Goal: Task Accomplishment & Management: Manage account settings

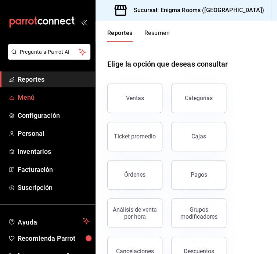
click at [33, 99] on span "Menú" at bounding box center [54, 97] width 72 height 10
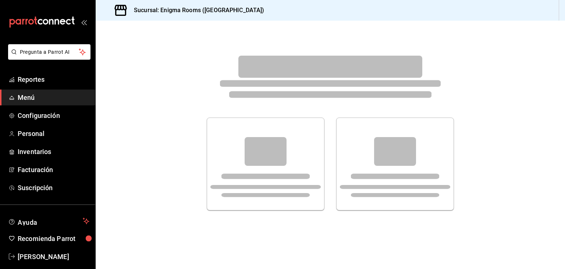
click at [506, 75] on div at bounding box center [330, 133] width 469 height 224
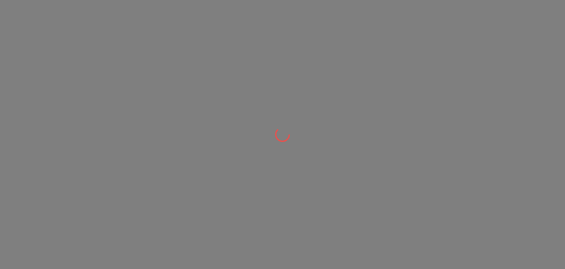
click at [383, 110] on div at bounding box center [282, 134] width 565 height 269
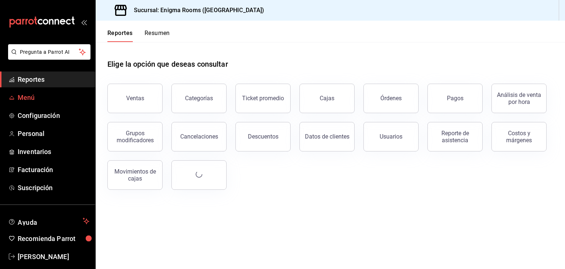
click at [35, 97] on span "Menú" at bounding box center [54, 97] width 72 height 10
click at [33, 96] on span "Menú" at bounding box center [54, 97] width 72 height 10
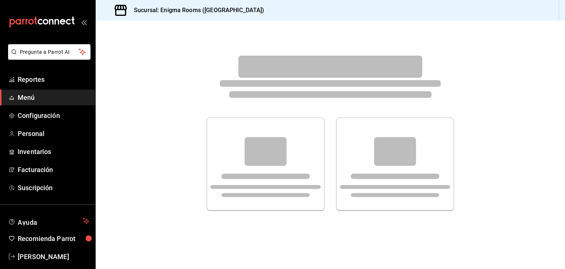
click at [478, 102] on div at bounding box center [330, 133] width 469 height 224
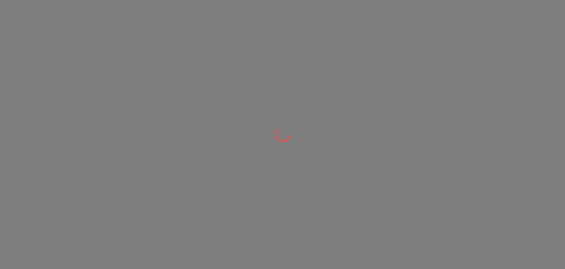
click at [359, 139] on div at bounding box center [282, 134] width 565 height 269
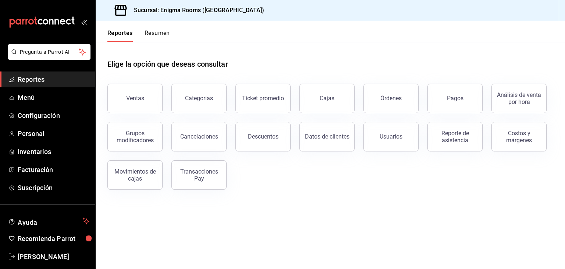
click at [391, 62] on div "Elige la opción que deseas consultar" at bounding box center [330, 58] width 446 height 33
click at [56, 100] on span "Menú" at bounding box center [54, 97] width 72 height 10
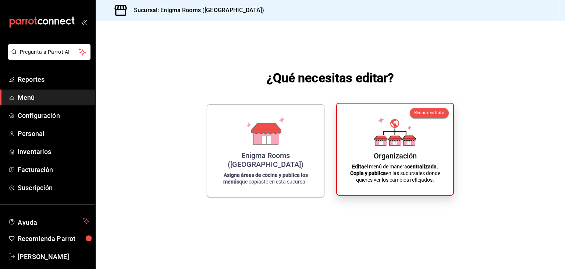
click at [380, 161] on div "Organización Edita el menú de manera centralizada. Copia y publica en las sucur…" at bounding box center [395, 148] width 99 height 79
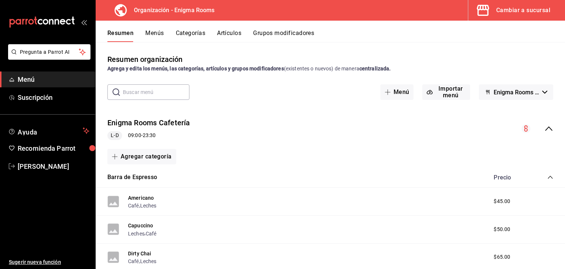
click at [160, 32] on button "Menús" at bounding box center [154, 35] width 18 height 13
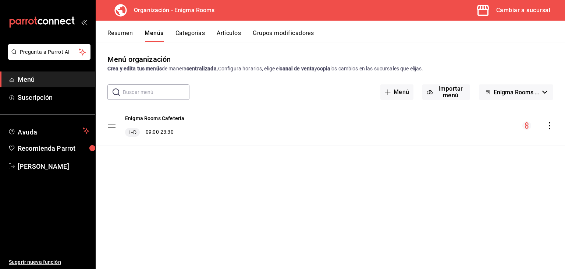
click at [550, 127] on icon "actions" at bounding box center [549, 125] width 7 height 7
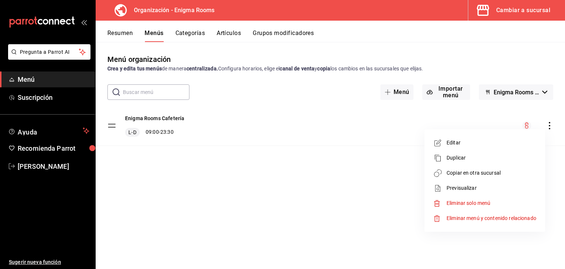
click at [460, 202] on span "Eliminar solo menú" at bounding box center [469, 203] width 44 height 6
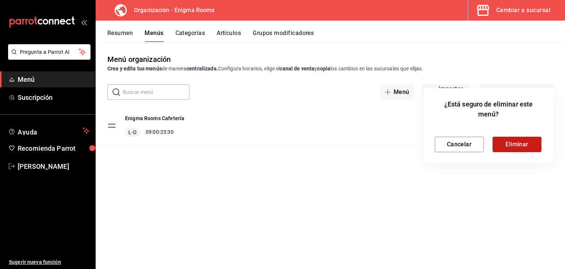
click at [511, 142] on button "Eliminar" at bounding box center [517, 143] width 49 height 15
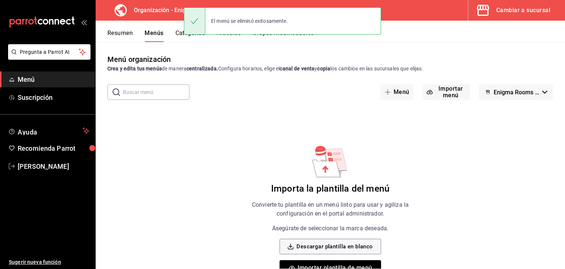
scroll to position [21, 0]
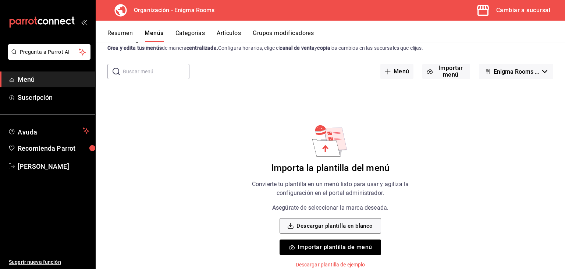
click at [357, 245] on button "Importar plantilla de menú" at bounding box center [330, 246] width 101 height 15
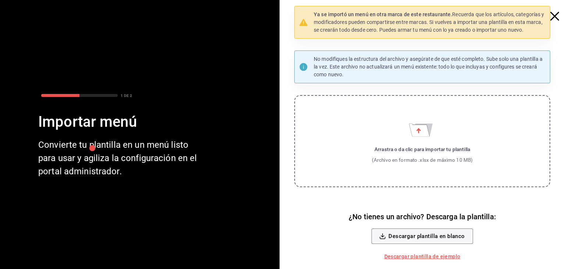
click at [429, 134] on icon "Importar menú" at bounding box center [419, 130] width 21 height 13
click at [0, 0] on input "Arrastra o da clic para importar tu plantilla (Archivo en formato .xlsx de máxi…" at bounding box center [0, 0] width 0 height 0
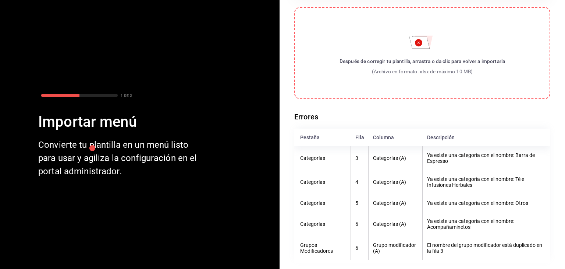
scroll to position [76, 0]
click at [429, 93] on label "Después de corregir tu plantilla, arrastra o da clic para volver a importarla (…" at bounding box center [422, 53] width 256 height 92
click at [0, 0] on input "Después de corregir tu plantilla, arrastra o da clic para volver a importarla (…" at bounding box center [0, 0] width 0 height 0
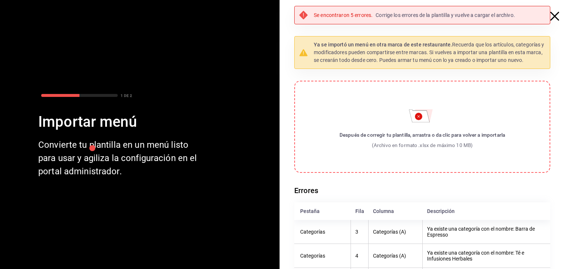
click at [550, 15] on icon "button" at bounding box center [554, 16] width 9 height 9
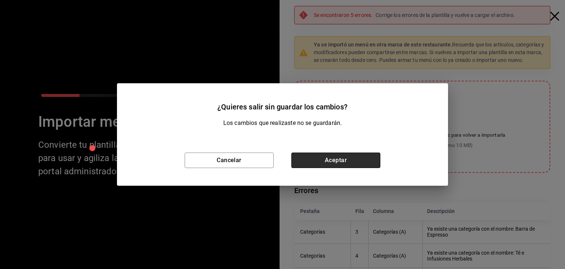
click at [353, 158] on button "Aceptar" at bounding box center [335, 159] width 89 height 15
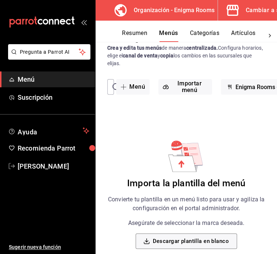
scroll to position [56, 0]
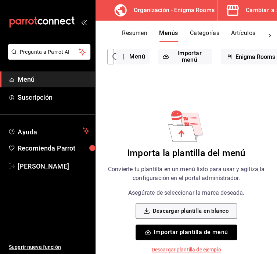
click at [188, 230] on button "Importar plantilla de menú" at bounding box center [186, 231] width 101 height 15
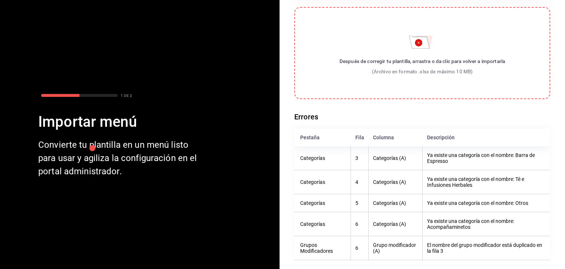
scroll to position [0, 0]
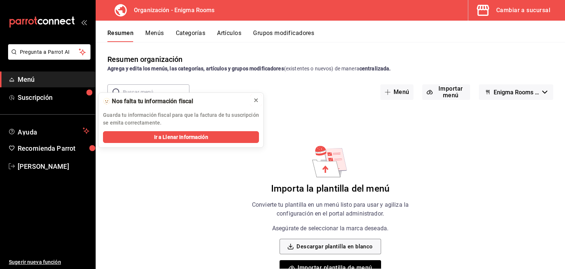
click at [258, 100] on icon at bounding box center [256, 100] width 6 height 6
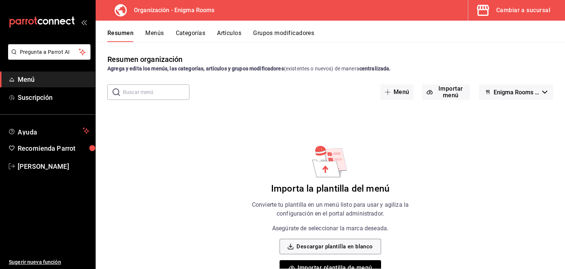
click at [155, 37] on button "Menús" at bounding box center [154, 35] width 18 height 13
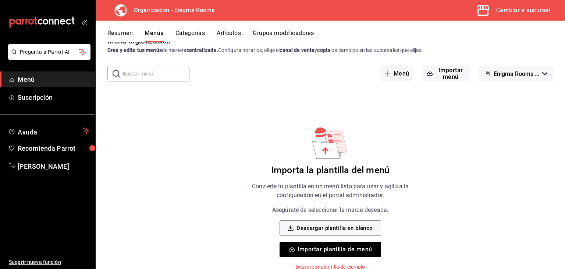
scroll to position [19, 0]
click at [500, 75] on span "Enigma Rooms - Borrador" at bounding box center [517, 73] width 46 height 7
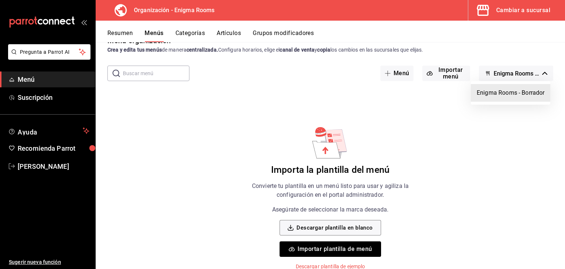
click at [494, 90] on li "Enigma Rooms - Borrador" at bounding box center [510, 93] width 79 height 18
click at [193, 32] on button "Categorías" at bounding box center [190, 35] width 30 height 13
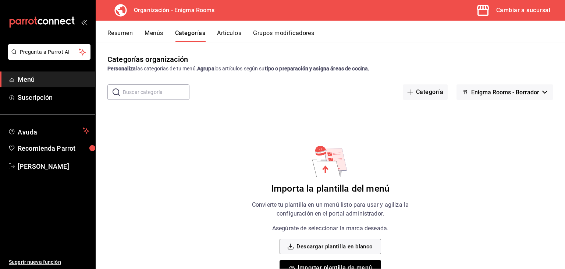
click at [239, 34] on button "Artículos" at bounding box center [229, 35] width 24 height 13
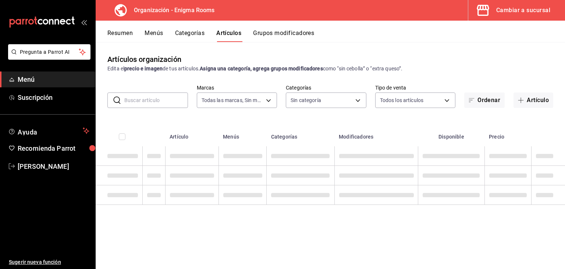
type input "efed7aa1-dfbf-4ed1-84b5-574e2b54582b"
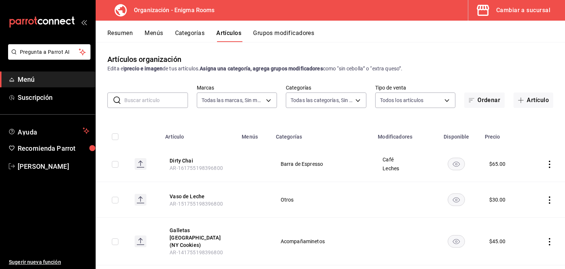
type input "212a4244-3bb2-430a-aaf4-bc6a72465d84,bc428262-0435-48fc-9c21-36d882e7a7be,1cd9b…"
click at [113, 136] on input "checkbox" at bounding box center [115, 136] width 7 height 7
checkbox input "true"
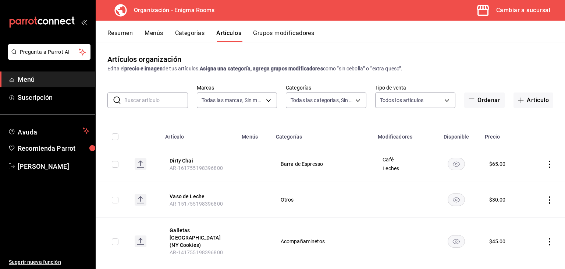
checkbox input "true"
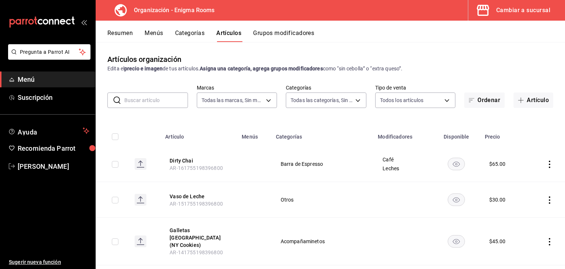
checkbox input "true"
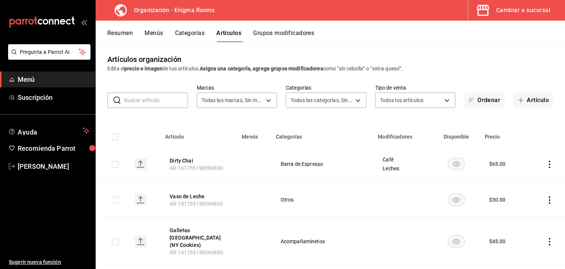
checkbox input "true"
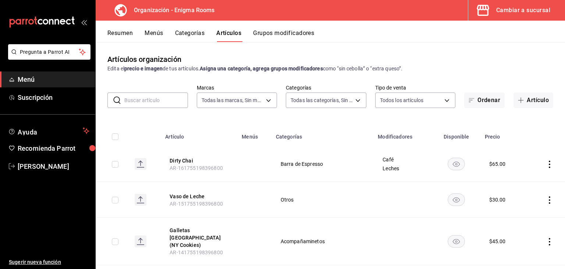
checkbox input "true"
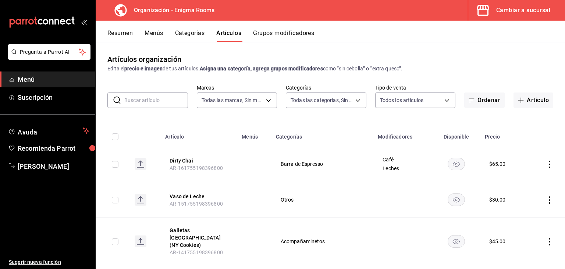
checkbox input "true"
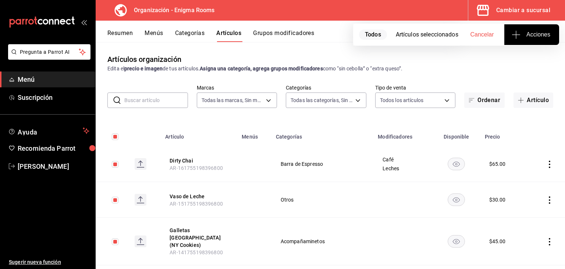
click at [523, 39] on button "Acciones" at bounding box center [531, 34] width 55 height 21
click at [476, 59] on div at bounding box center [282, 134] width 565 height 269
click at [286, 38] on button "Grupos modificadores" at bounding box center [283, 35] width 61 height 13
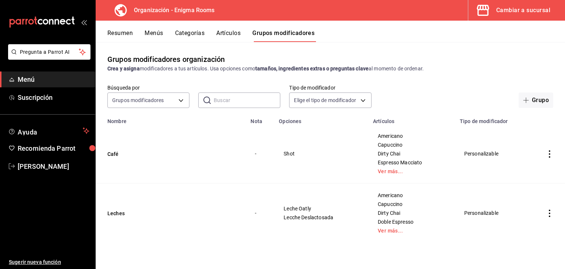
click at [191, 32] on button "Categorías" at bounding box center [190, 35] width 30 height 13
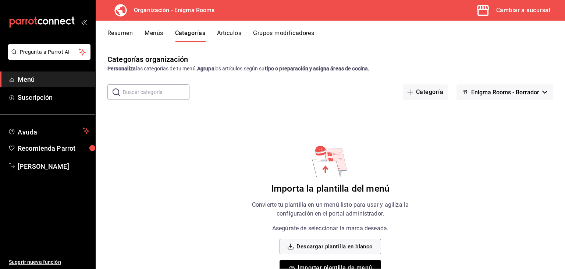
click at [124, 32] on button "Resumen" at bounding box center [119, 35] width 25 height 13
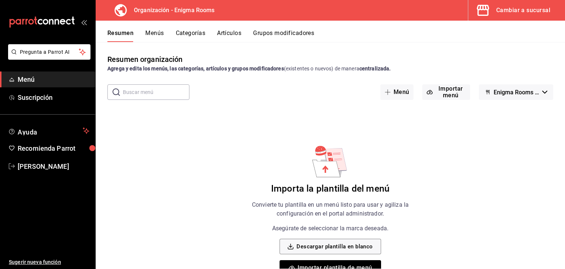
click at [39, 81] on span "Menú" at bounding box center [54, 79] width 72 height 10
click at [447, 96] on button "Importar menú" at bounding box center [446, 91] width 48 height 15
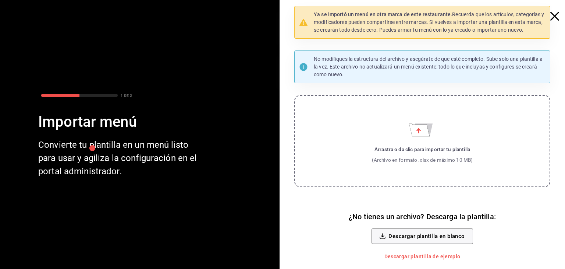
click at [505, 17] on p "Ya se importó un menú en otra marca de este restaurante. Recuerda que los artíc…" at bounding box center [430, 22] width 232 height 23
click at [554, 15] on icon "button" at bounding box center [554, 16] width 9 height 9
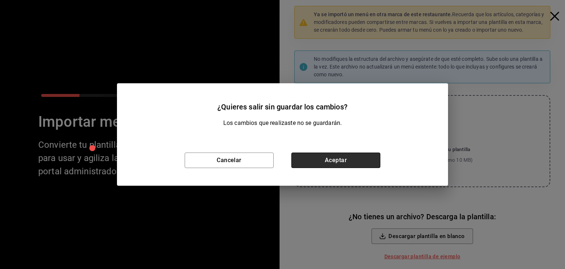
click at [345, 158] on button "Aceptar" at bounding box center [335, 159] width 89 height 15
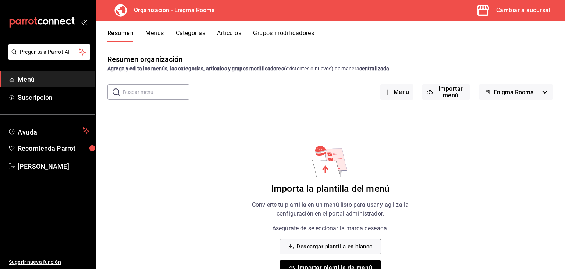
click at [503, 10] on div "Cambiar a sucursal" at bounding box center [523, 10] width 54 height 10
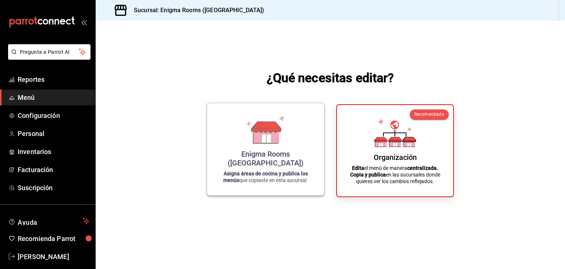
click at [305, 186] on div "Enigma Rooms ([GEOGRAPHIC_DATA]) Asigna áreas de cocina y publica los menús que…" at bounding box center [265, 149] width 99 height 80
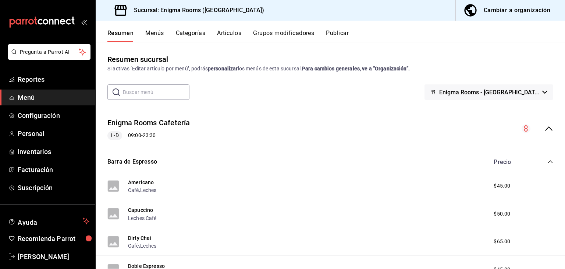
click at [153, 35] on button "Menús" at bounding box center [154, 35] width 18 height 13
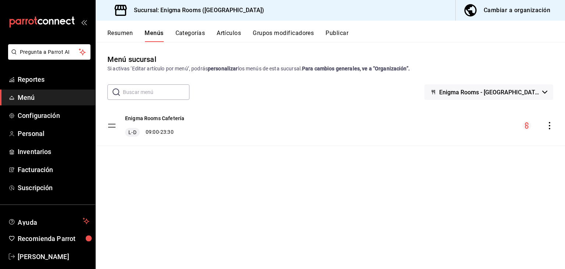
click at [550, 128] on icon "actions" at bounding box center [549, 125] width 7 height 7
click at [67, 96] on div at bounding box center [282, 134] width 565 height 269
click at [547, 124] on icon "actions" at bounding box center [549, 125] width 7 height 7
click at [334, 207] on div at bounding box center [282, 134] width 565 height 269
click at [64, 95] on span "Menú" at bounding box center [54, 97] width 72 height 10
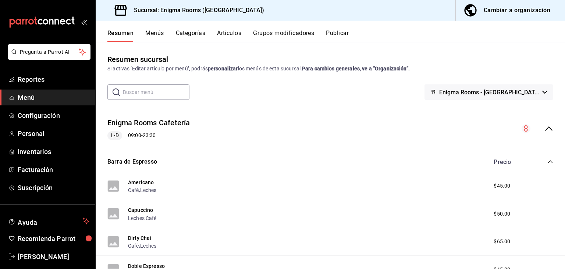
click at [47, 100] on span "Menú" at bounding box center [54, 97] width 72 height 10
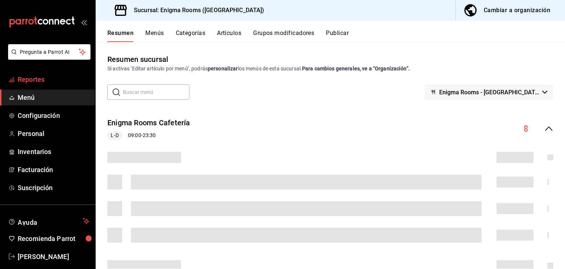
click at [52, 81] on span "Reportes" at bounding box center [54, 79] width 72 height 10
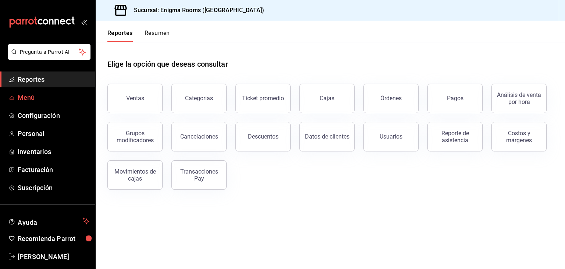
click at [60, 100] on span "Menú" at bounding box center [54, 97] width 72 height 10
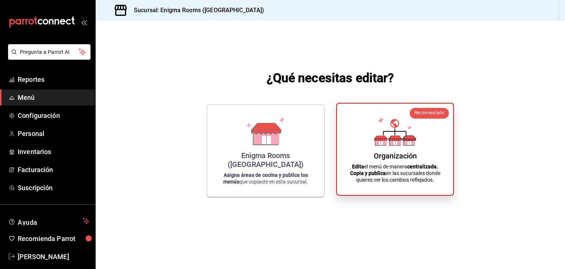
click at [425, 149] on div "Organización Edita el menú de manera centralizada. Copia y publica en las sucur…" at bounding box center [395, 148] width 99 height 79
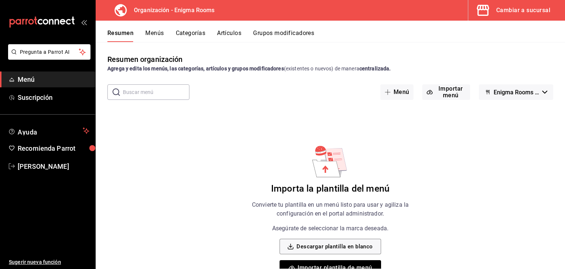
scroll to position [21, 0]
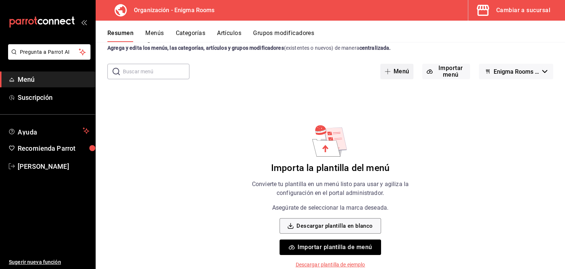
click at [396, 69] on button "Menú" at bounding box center [396, 71] width 33 height 15
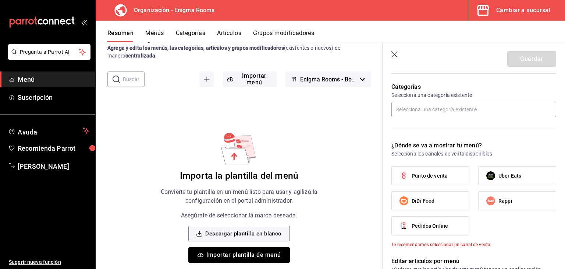
scroll to position [335, 0]
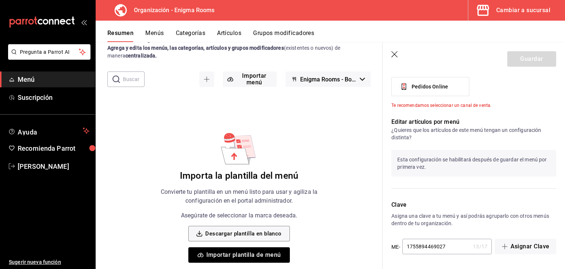
click at [395, 56] on icon "button" at bounding box center [394, 54] width 7 height 7
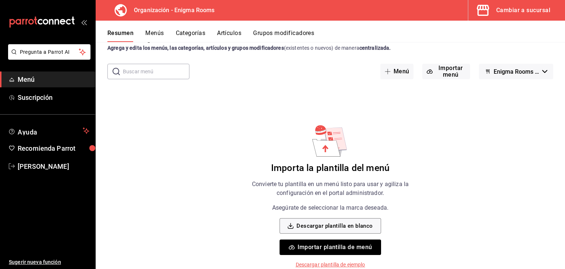
click at [358, 251] on button "Importar plantilla de menú" at bounding box center [330, 246] width 101 height 15
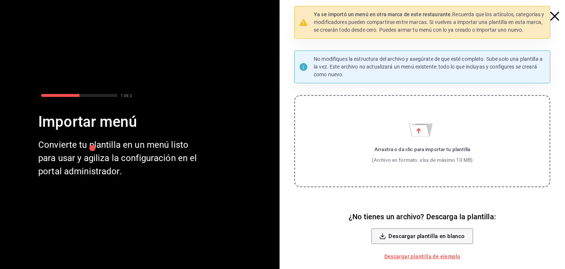
click at [432, 144] on label "Arrastra o da clic para importar tu plantilla (Archivo en formato .xlsx de máxi…" at bounding box center [422, 141] width 256 height 92
click at [0, 0] on input "Arrastra o da clic para importar tu plantilla (Archivo en formato .xlsx de máxi…" at bounding box center [0, 0] width 0 height 0
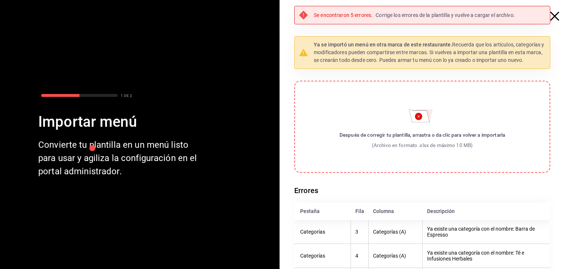
scroll to position [76, 0]
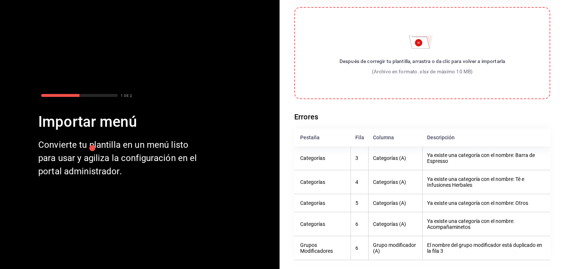
click at [430, 50] on label "Después de corregir tu plantilla, arrastra o da clic para volver a importarla (…" at bounding box center [422, 53] width 256 height 92
click at [0, 0] on input "Después de corregir tu plantilla, arrastra o da clic para volver a importarla (…" at bounding box center [0, 0] width 0 height 0
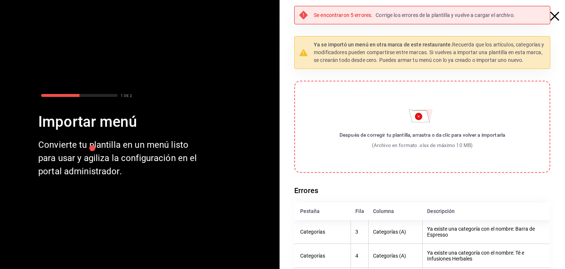
click at [553, 17] on icon "button" at bounding box center [554, 16] width 9 height 9
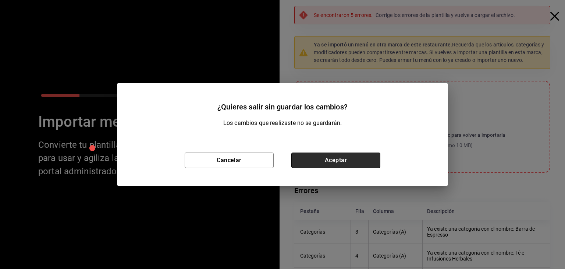
click at [325, 155] on button "Aceptar" at bounding box center [335, 159] width 89 height 15
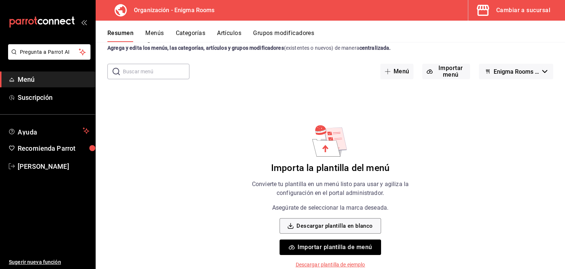
click at [58, 80] on span "Menú" at bounding box center [54, 79] width 72 height 10
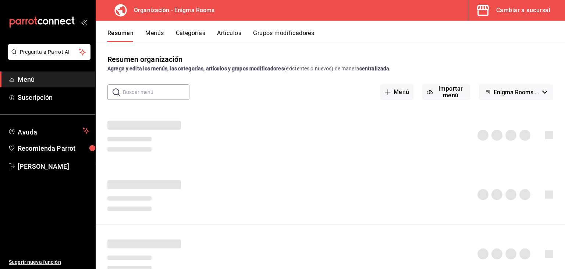
click at [153, 28] on div "Resumen Menús Categorías Artículos Grupos modificadores" at bounding box center [330, 31] width 469 height 21
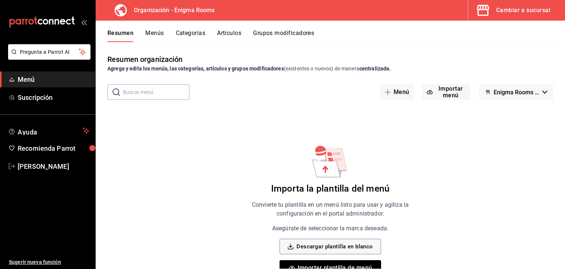
click at [196, 35] on button "Categorías" at bounding box center [191, 35] width 30 height 13
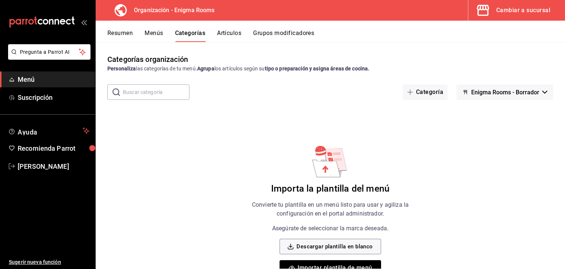
click at [156, 31] on button "Menús" at bounding box center [154, 35] width 18 height 13
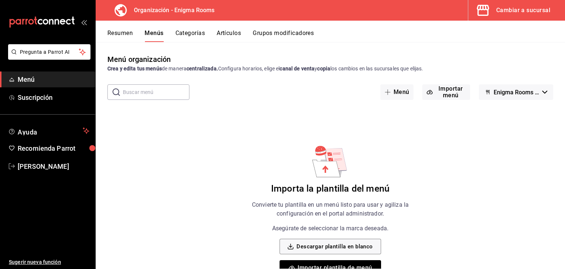
click at [116, 35] on button "Resumen" at bounding box center [119, 35] width 25 height 13
click at [78, 22] on div "mailbox folders" at bounding box center [47, 22] width 95 height 44
click at [85, 21] on icon "open_drawer_menu" at bounding box center [84, 22] width 6 height 6
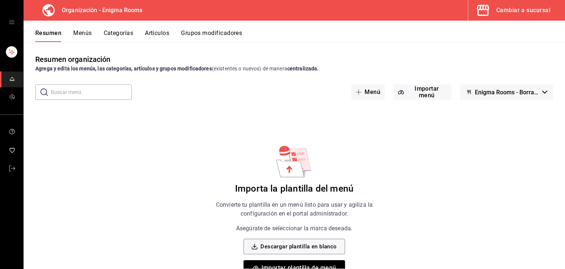
click at [12, 22] on icon "open drawer" at bounding box center [12, 22] width 6 height 6
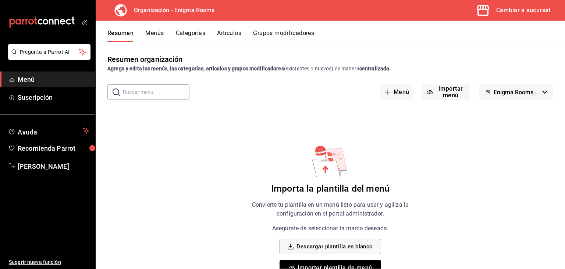
click at [504, 12] on div "Cambiar a sucursal" at bounding box center [523, 10] width 54 height 10
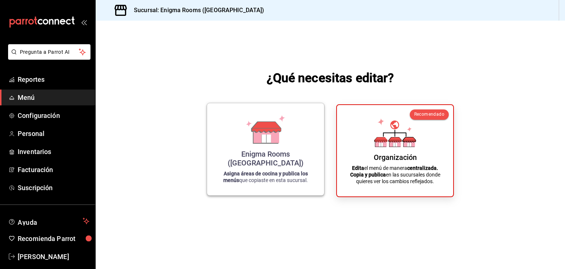
click at [257, 143] on icon at bounding box center [265, 135] width 25 height 16
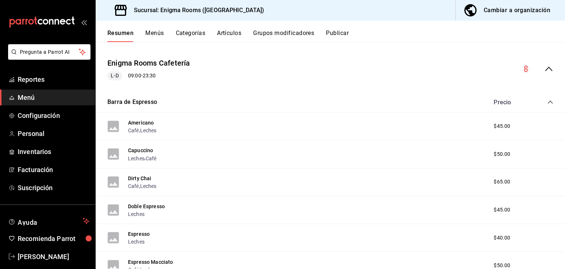
scroll to position [50, 0]
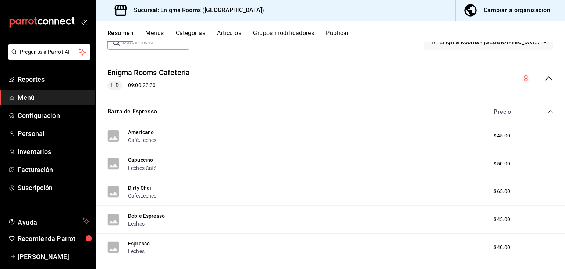
click at [159, 32] on button "Menús" at bounding box center [154, 35] width 18 height 13
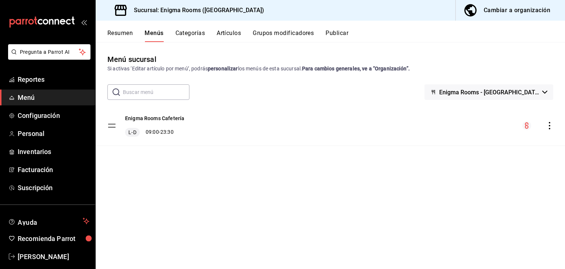
click at [550, 127] on icon "actions" at bounding box center [549, 125] width 7 height 7
click at [304, 211] on div at bounding box center [282, 134] width 565 height 269
click at [341, 32] on button "Publicar" at bounding box center [337, 35] width 23 height 13
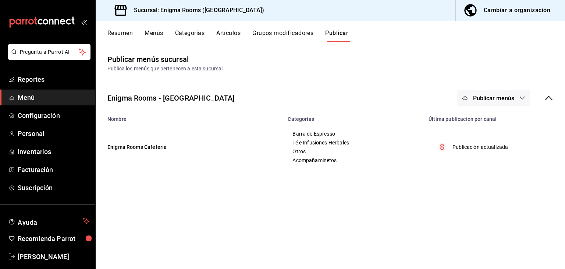
click at [493, 98] on span "Publicar menús" at bounding box center [493, 98] width 41 height 7
click at [493, 98] on div at bounding box center [282, 134] width 565 height 269
click at [274, 32] on button "Grupos modificadores" at bounding box center [282, 35] width 61 height 13
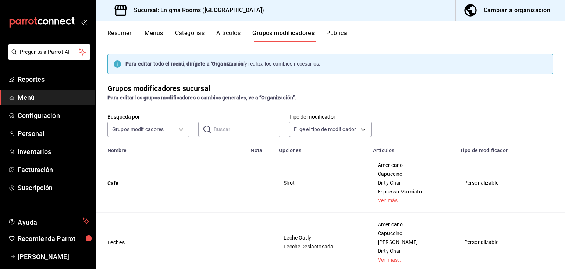
click at [232, 34] on button "Artículos" at bounding box center [228, 35] width 24 height 13
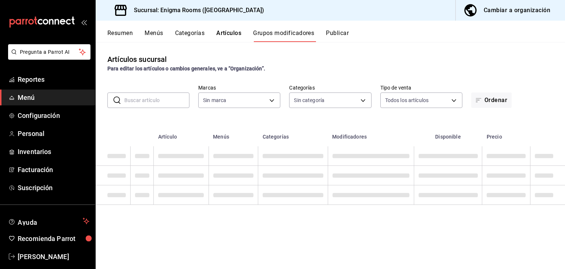
type input "726827d6-62d2-49a4-b0b9-2e035b31989b"
type input "7b51ec7e-54ce-46ff-aea5-eef32a30012f,80ef6b71-eac5-426b-9718-a3262b29e3ae,a84a8…"
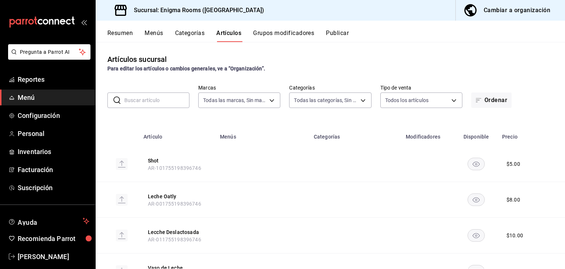
click at [194, 33] on button "Categorías" at bounding box center [190, 35] width 30 height 13
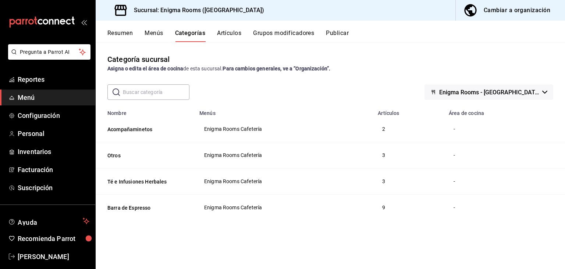
click at [151, 30] on button "Menús" at bounding box center [154, 35] width 18 height 13
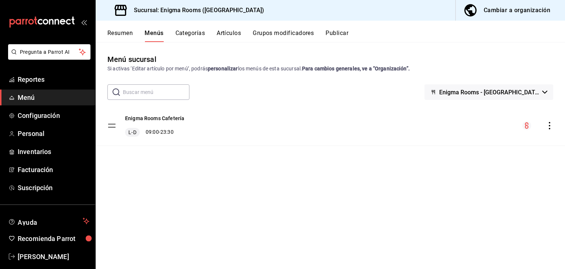
click at [549, 123] on icon "actions" at bounding box center [549, 125] width 7 height 7
click at [121, 32] on div at bounding box center [282, 134] width 565 height 269
click at [127, 32] on button "Resumen" at bounding box center [119, 35] width 25 height 13
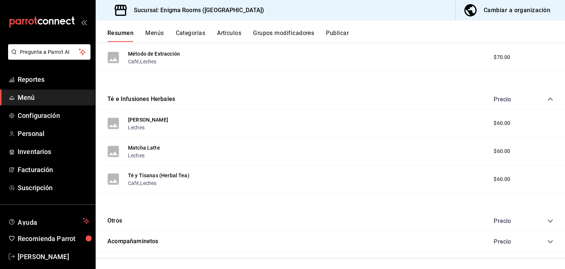
scroll to position [356, 0]
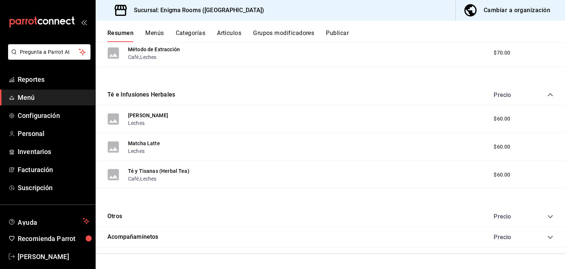
click at [547, 218] on icon "collapse-category-row" at bounding box center [550, 216] width 6 height 6
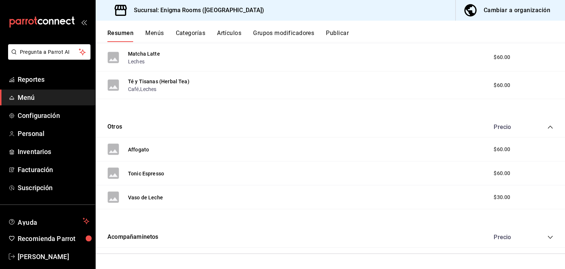
click at [547, 239] on icon "collapse-category-row" at bounding box center [550, 237] width 6 height 6
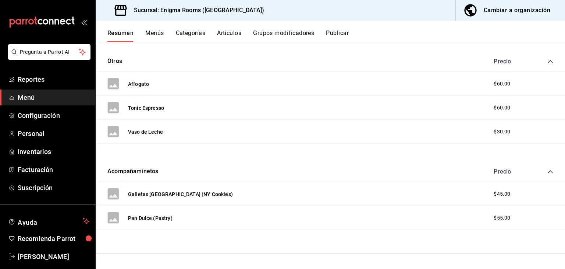
click at [547, 172] on icon "collapse-category-row" at bounding box center [550, 172] width 6 height 6
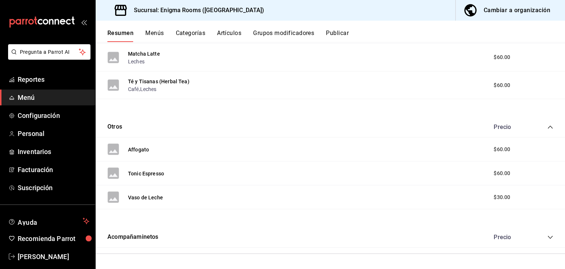
scroll to position [445, 0]
click at [547, 130] on icon "collapse-category-row" at bounding box center [550, 127] width 6 height 6
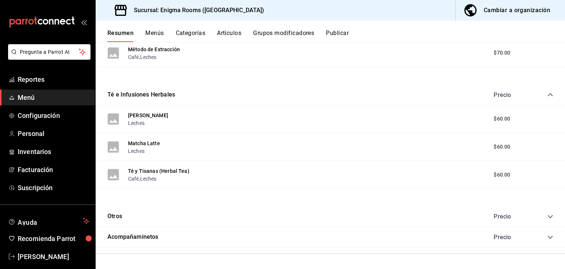
scroll to position [356, 0]
click at [547, 96] on icon "collapse-category-row" at bounding box center [550, 95] width 6 height 6
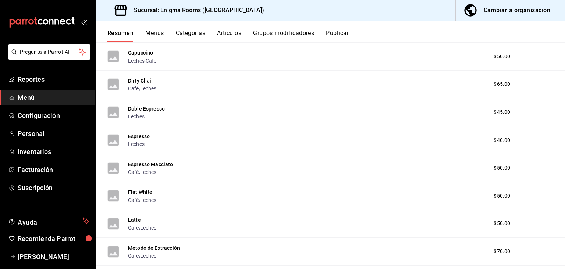
scroll to position [26, 0]
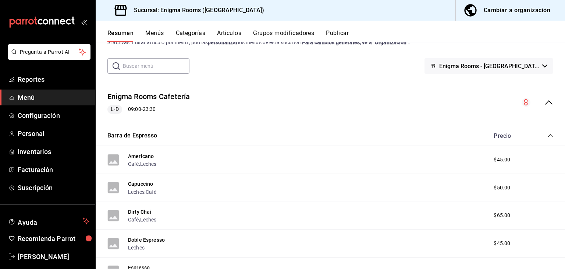
click at [545, 102] on icon "collapse-menu-row" at bounding box center [548, 102] width 7 height 4
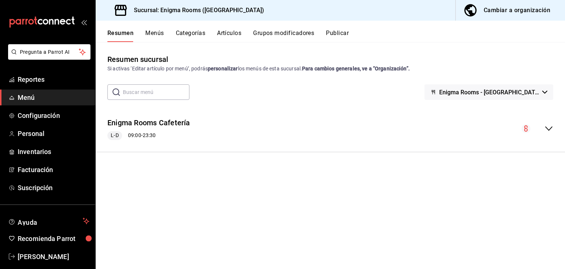
scroll to position [0, 0]
click at [527, 131] on circle "collapse-menu-row" at bounding box center [526, 128] width 9 height 9
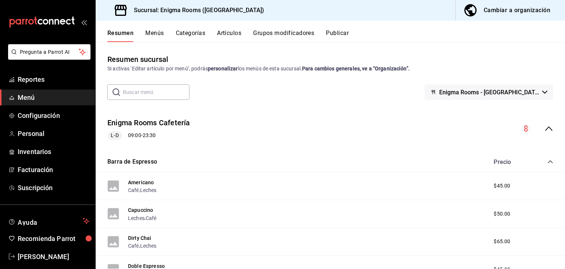
click at [527, 131] on div "collapse-menu-row" at bounding box center [538, 128] width 32 height 9
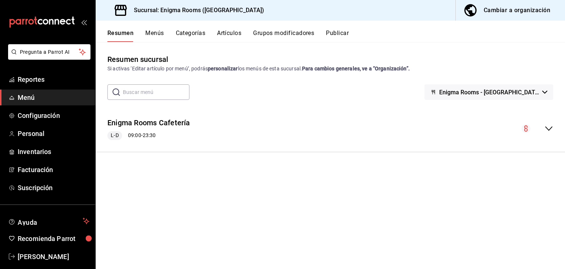
click at [153, 35] on button "Menús" at bounding box center [154, 35] width 18 height 13
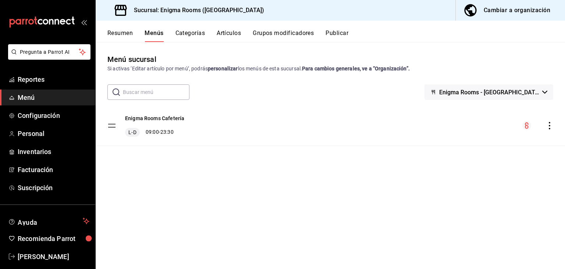
click at [536, 10] on div "Cambiar a organización" at bounding box center [517, 10] width 67 height 10
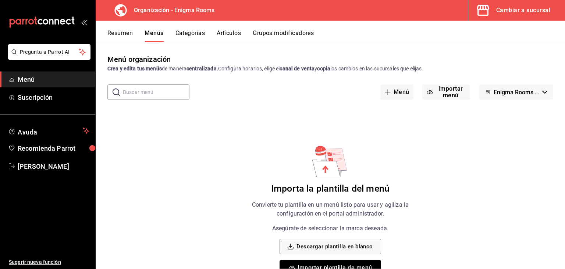
click at [191, 32] on button "Categorías" at bounding box center [190, 35] width 30 height 13
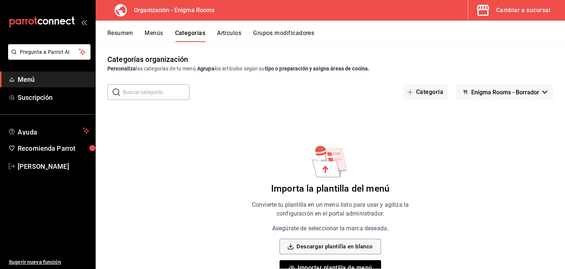
click at [230, 31] on button "Artículos" at bounding box center [229, 35] width 24 height 13
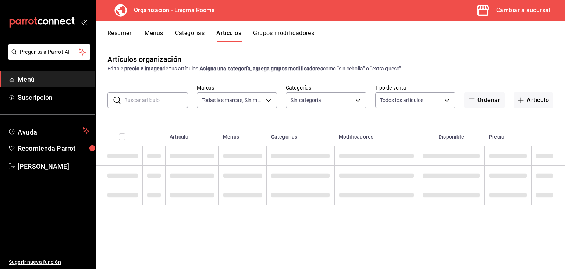
type input "efed7aa1-dfbf-4ed1-84b5-574e2b54582b"
type input "212a4244-3bb2-430a-aaf4-bc6a72465d84,bc428262-0435-48fc-9c21-36d882e7a7be,1cd9b…"
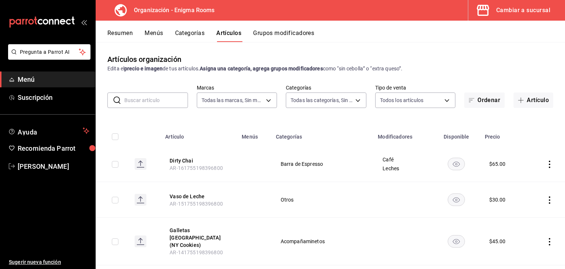
click at [289, 31] on button "Grupos modificadores" at bounding box center [283, 35] width 61 height 13
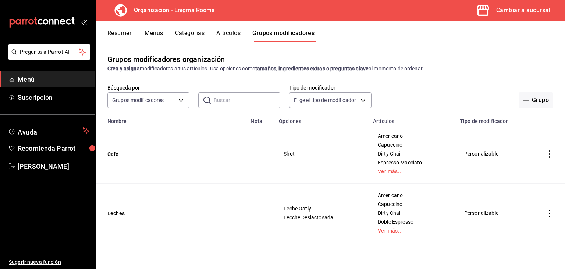
click at [393, 233] on link "Ver más..." at bounding box center [412, 230] width 68 height 5
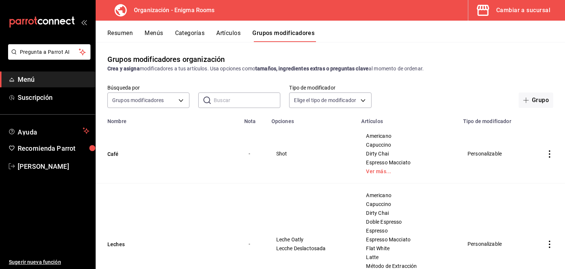
click at [233, 31] on button "Artículos" at bounding box center [228, 35] width 24 height 13
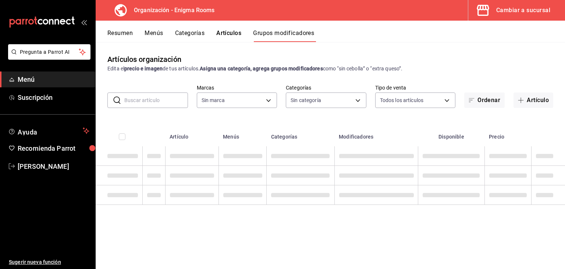
type input "efed7aa1-dfbf-4ed1-84b5-574e2b54582b"
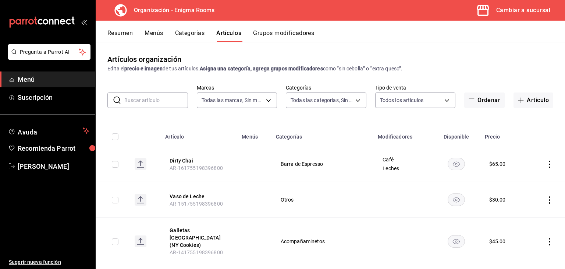
type input "212a4244-3bb2-430a-aaf4-bc6a72465d84,bc428262-0435-48fc-9c21-36d882e7a7be,1cd9b…"
click at [190, 34] on button "Categorías" at bounding box center [190, 35] width 30 height 13
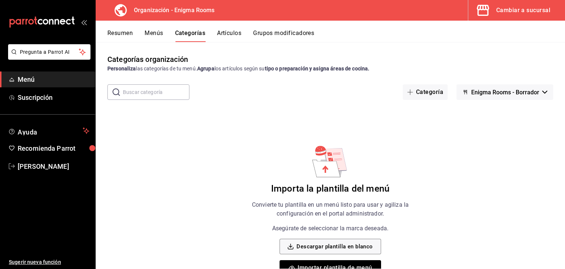
click at [148, 33] on button "Menús" at bounding box center [154, 35] width 18 height 13
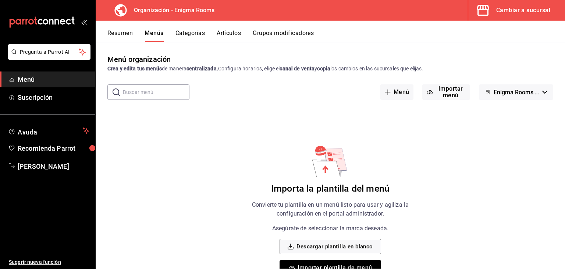
click at [119, 35] on button "Resumen" at bounding box center [119, 35] width 25 height 13
click at [157, 34] on button "Menús" at bounding box center [154, 35] width 18 height 13
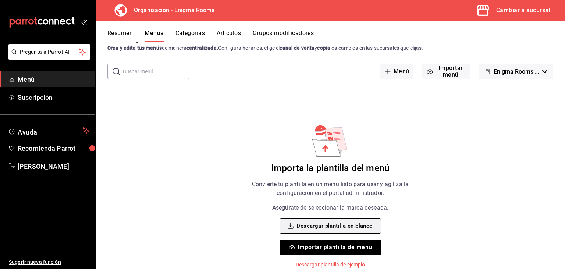
click at [331, 228] on button "Descargar plantilla en blanco" at bounding box center [330, 225] width 101 height 15
click at [234, 34] on button "Artículos" at bounding box center [229, 35] width 24 height 13
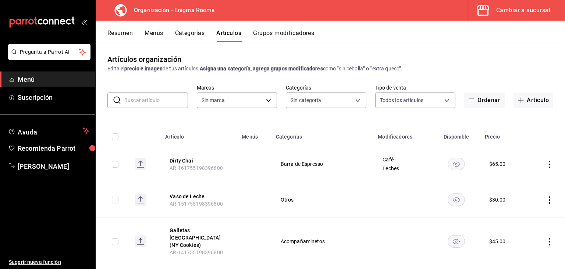
type input "efed7aa1-dfbf-4ed1-84b5-574e2b54582b"
type input "212a4244-3bb2-430a-aaf4-bc6a72465d84,bc428262-0435-48fc-9c21-36d882e7a7be,1cd9b…"
click at [195, 34] on button "Categorías" at bounding box center [190, 35] width 30 height 13
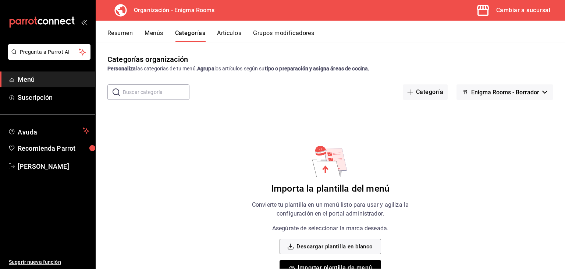
click at [224, 29] on button "Artículos" at bounding box center [229, 35] width 24 height 13
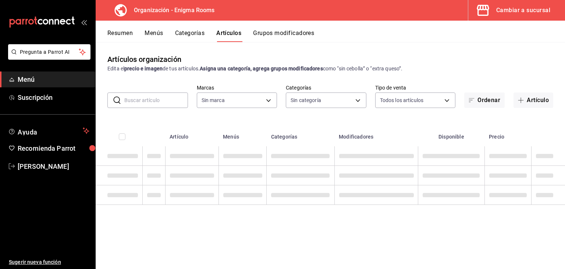
type input "efed7aa1-dfbf-4ed1-84b5-574e2b54582b"
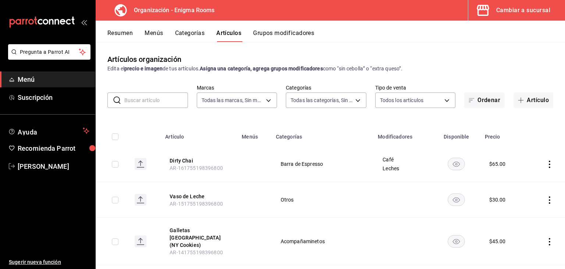
type input "212a4244-3bb2-430a-aaf4-bc6a72465d84,bc428262-0435-48fc-9c21-36d882e7a7be,1cd9b…"
click at [287, 37] on button "Grupos modificadores" at bounding box center [283, 35] width 61 height 13
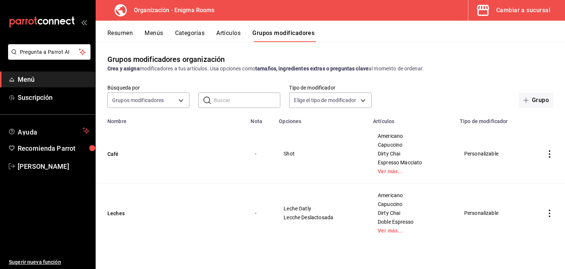
click at [393, 174] on td "Americano Capuccino Dirty Chai Espresso Macciato Ver más..." at bounding box center [412, 153] width 87 height 59
click at [397, 173] on link "Ver más..." at bounding box center [412, 171] width 68 height 5
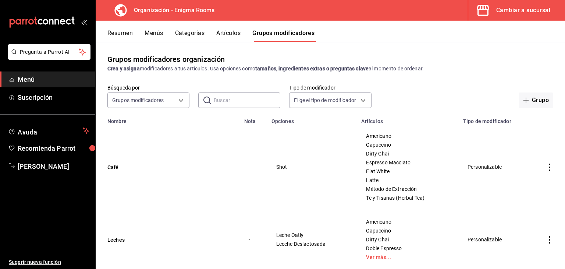
scroll to position [18, 0]
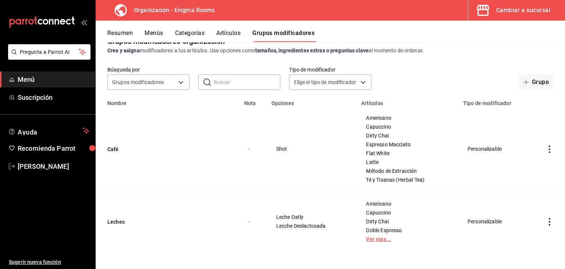
click at [371, 240] on link "Ver más..." at bounding box center [407, 238] width 83 height 5
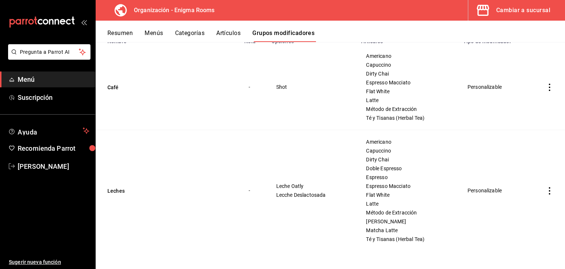
scroll to position [0, 0]
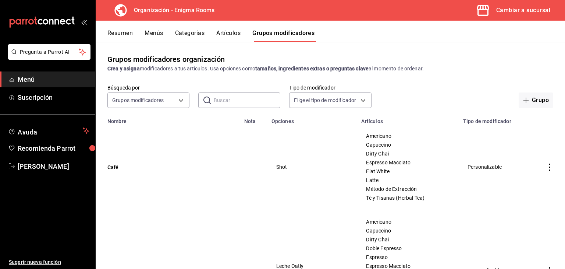
click at [233, 33] on button "Artículos" at bounding box center [228, 35] width 24 height 13
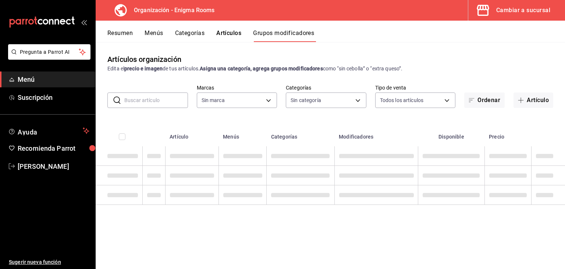
type input "efed7aa1-dfbf-4ed1-84b5-574e2b54582b"
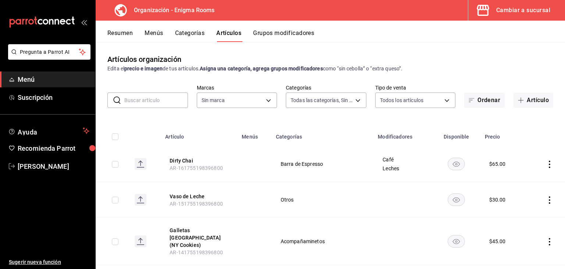
type input "212a4244-3bb2-430a-aaf4-bc6a72465d84,bc428262-0435-48fc-9c21-36d882e7a7be,1cd9b…"
type input "efed7aa1-dfbf-4ed1-84b5-574e2b54582b"
click at [457, 164] on rect "availability-product" at bounding box center [456, 163] width 17 height 12
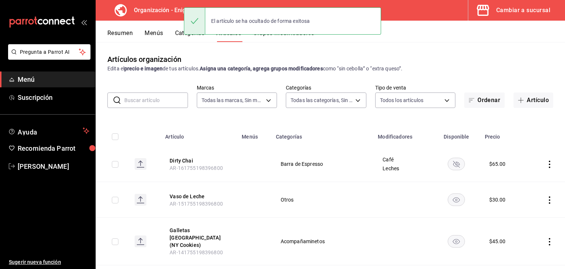
click at [457, 164] on rect "availability-product" at bounding box center [456, 163] width 17 height 12
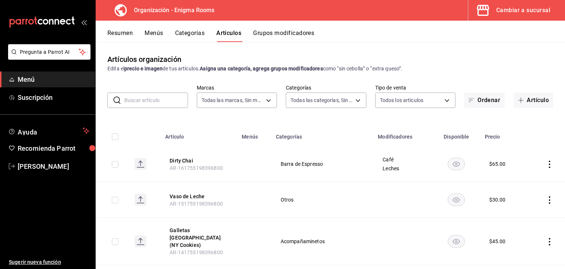
click at [112, 136] on input "checkbox" at bounding box center [115, 136] width 7 height 7
checkbox input "true"
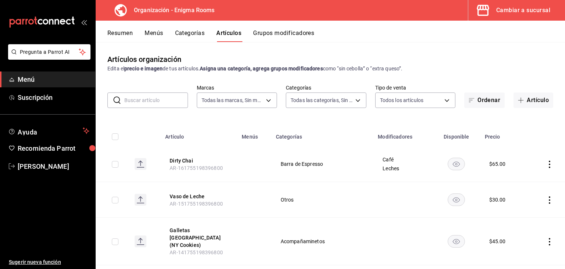
checkbox input "true"
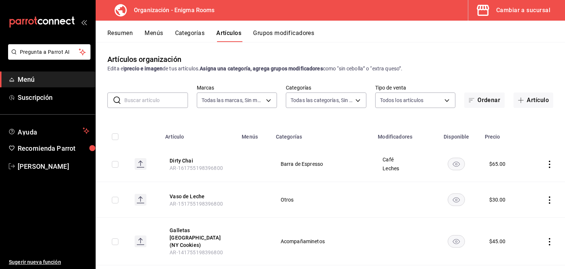
checkbox input "true"
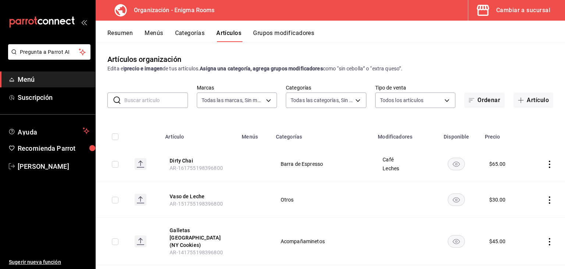
checkbox input "true"
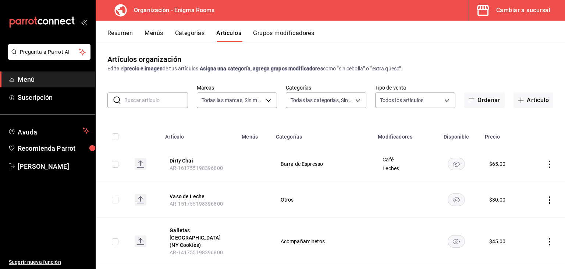
checkbox input "true"
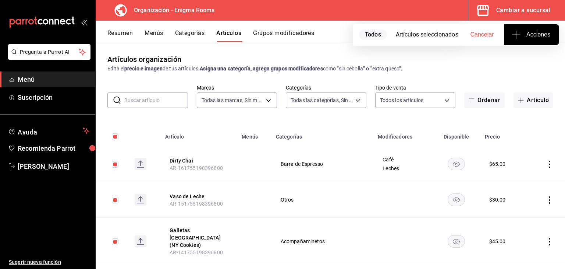
click at [536, 38] on span "Acciones" at bounding box center [531, 34] width 37 height 9
click at [467, 57] on div at bounding box center [282, 134] width 565 height 269
click at [195, 31] on button "Categorías" at bounding box center [190, 35] width 30 height 13
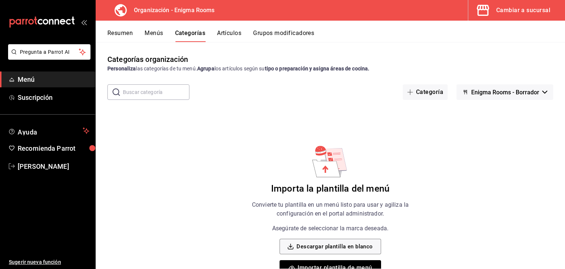
click at [155, 30] on button "Menús" at bounding box center [154, 35] width 18 height 13
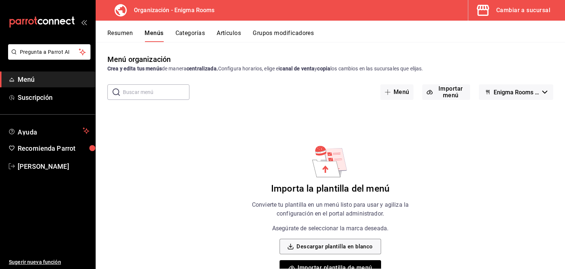
click at [124, 30] on button "Resumen" at bounding box center [119, 35] width 25 height 13
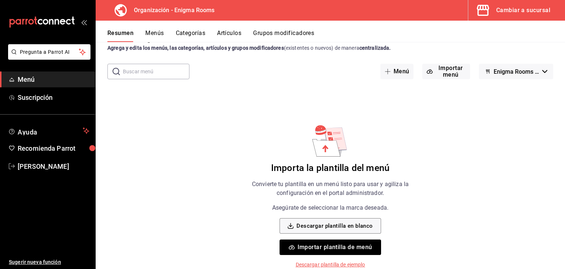
click at [342, 250] on button "Importar plantilla de menú" at bounding box center [330, 246] width 101 height 15
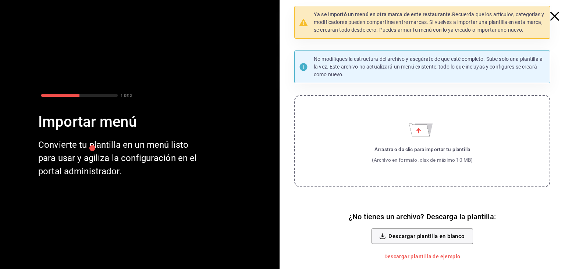
click at [389, 143] on label "Arrastra o da clic para importar tu plantilla (Archivo en formato .xlsx de máxi…" at bounding box center [422, 141] width 256 height 92
click at [0, 0] on input "Arrastra o da clic para importar tu plantilla (Archivo en formato .xlsx de máxi…" at bounding box center [0, 0] width 0 height 0
click at [551, 18] on icon "button" at bounding box center [554, 16] width 9 height 9
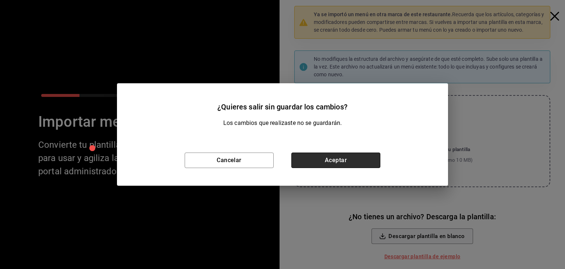
click at [343, 162] on button "Aceptar" at bounding box center [335, 159] width 89 height 15
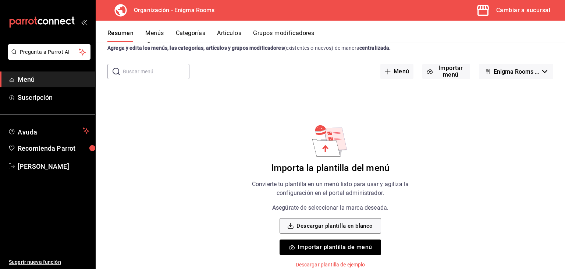
click at [63, 74] on link "Menú" at bounding box center [47, 79] width 95 height 16
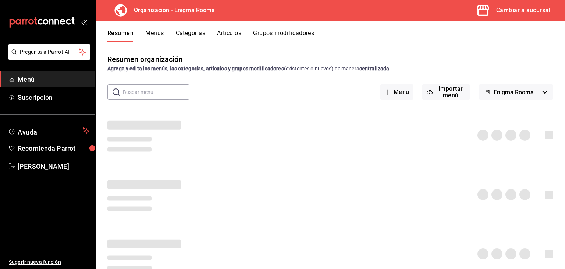
click at [157, 31] on button "Menús" at bounding box center [154, 35] width 18 height 13
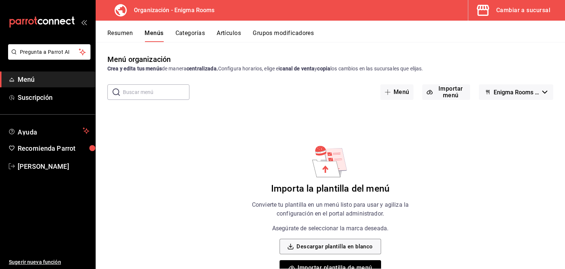
click at [514, 13] on div "Cambiar a sucursal" at bounding box center [523, 10] width 54 height 10
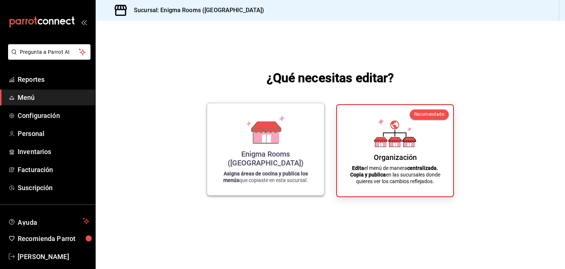
click at [260, 143] on icon at bounding box center [265, 135] width 25 height 16
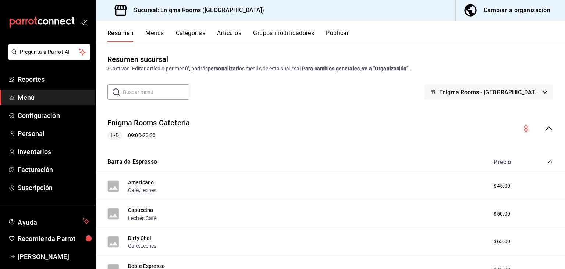
click at [158, 30] on button "Menús" at bounding box center [154, 35] width 18 height 13
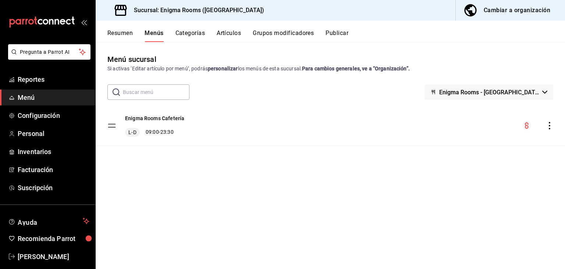
click at [546, 128] on icon "actions" at bounding box center [549, 125] width 7 height 7
click at [506, 160] on span "Eliminar menú y contenido relacionado" at bounding box center [492, 158] width 90 height 6
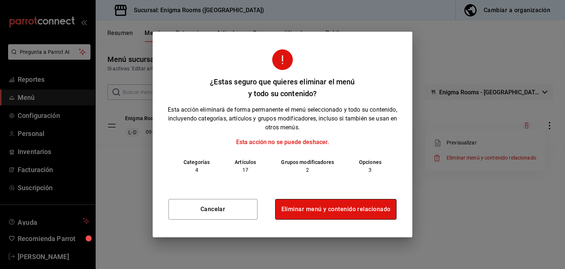
click at [330, 208] on button "Eliminar menú y contenido relacionado" at bounding box center [336, 209] width 122 height 21
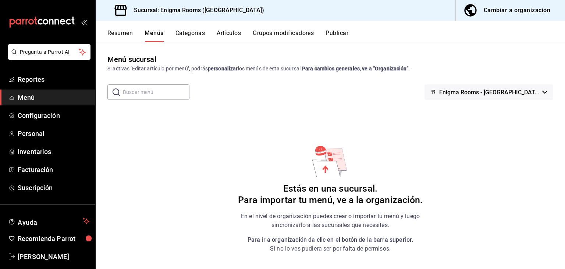
click at [81, 19] on icon "open_drawer_menu" at bounding box center [84, 22] width 6 height 6
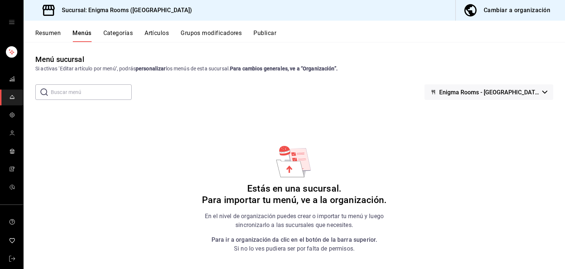
click at [9, 18] on div "mailbox folders" at bounding box center [11, 22] width 23 height 44
click at [9, 23] on icon "open drawer" at bounding box center [12, 22] width 6 height 6
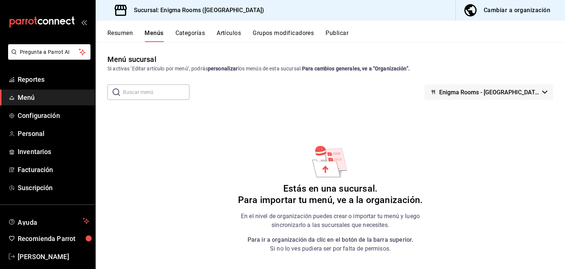
click at [126, 9] on icon at bounding box center [120, 10] width 12 height 11
click at [495, 13] on div "Cambiar a organización" at bounding box center [517, 10] width 67 height 10
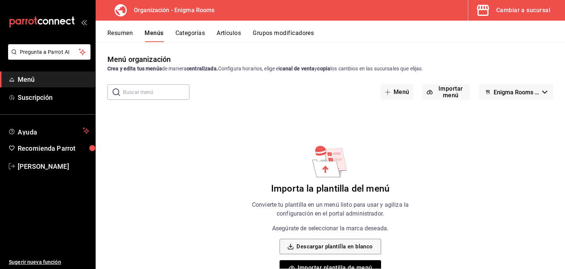
click at [196, 31] on button "Categorías" at bounding box center [190, 35] width 30 height 13
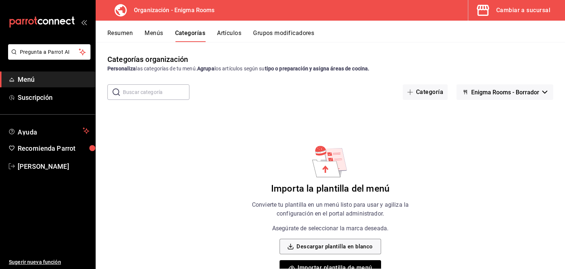
click at [237, 31] on button "Artículos" at bounding box center [229, 35] width 24 height 13
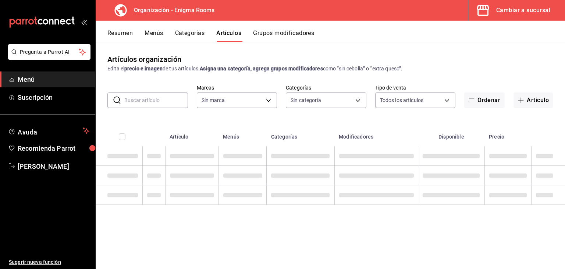
type input "efed7aa1-dfbf-4ed1-84b5-574e2b54582b"
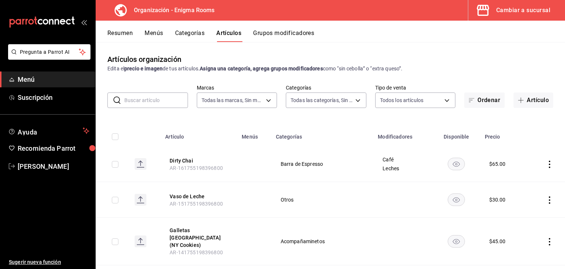
type input "212a4244-3bb2-430a-aaf4-bc6a72465d84,bc428262-0435-48fc-9c21-36d882e7a7be,1cd9b…"
click at [180, 38] on button "Categorías" at bounding box center [190, 35] width 30 height 13
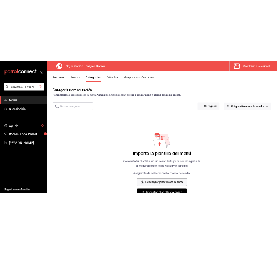
scroll to position [21, 0]
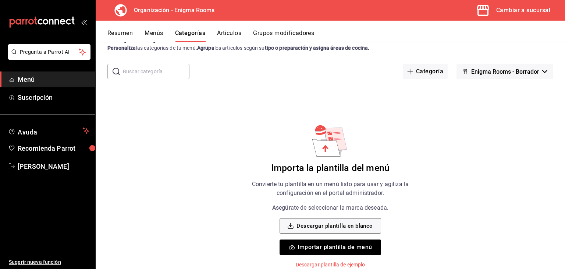
click at [347, 249] on button "Importar plantilla de menú" at bounding box center [330, 246] width 101 height 15
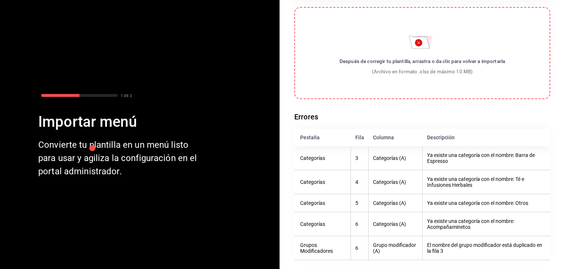
scroll to position [0, 0]
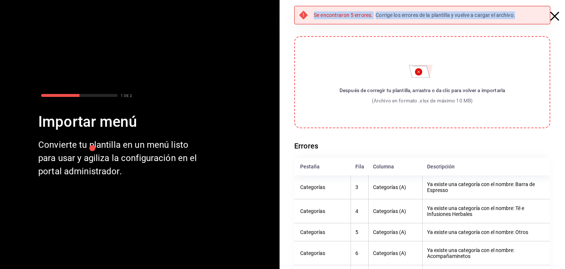
drag, startPoint x: 544, startPoint y: 15, endPoint x: 549, endPoint y: 18, distance: 6.1
click at [549, 18] on div "Se encontraron 5 errores. Corrige los errores de la plantilla y vuelve a cargar…" at bounding box center [426, 149] width 280 height 298
click at [550, 18] on icon "button" at bounding box center [554, 16] width 9 height 9
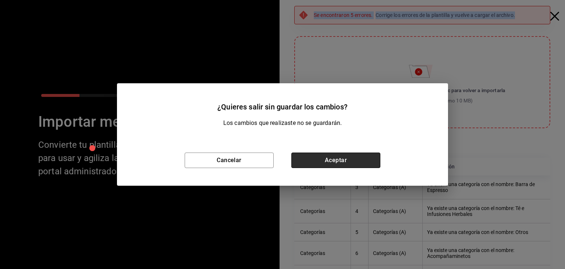
click at [348, 164] on button "Aceptar" at bounding box center [335, 159] width 89 height 15
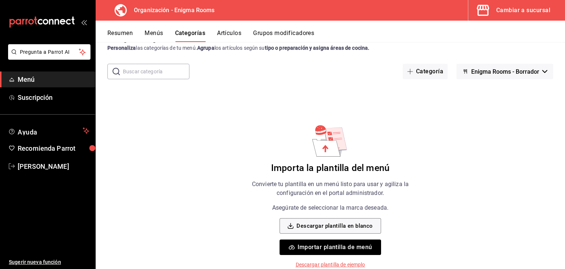
click at [279, 31] on button "Grupos modificadores" at bounding box center [283, 35] width 61 height 13
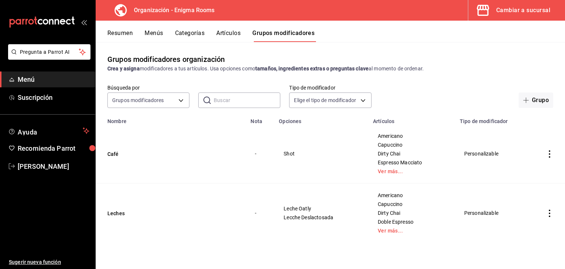
click at [550, 158] on td "simple table" at bounding box center [549, 153] width 31 height 59
click at [551, 154] on icon "actions" at bounding box center [549, 153] width 7 height 7
click at [531, 198] on span "Eliminar" at bounding box center [527, 201] width 19 height 6
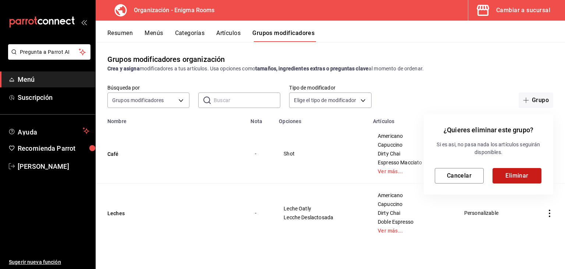
click at [526, 174] on button "Eliminar" at bounding box center [517, 175] width 49 height 15
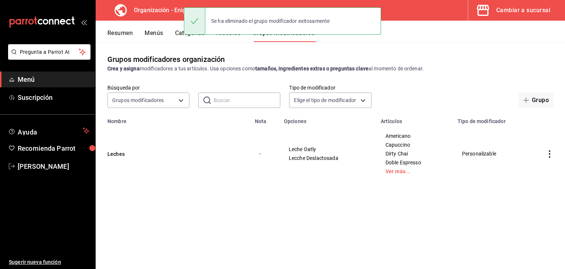
click at [552, 158] on td "simple table" at bounding box center [549, 153] width 31 height 59
click at [548, 155] on icon "actions" at bounding box center [549, 153] width 7 height 7
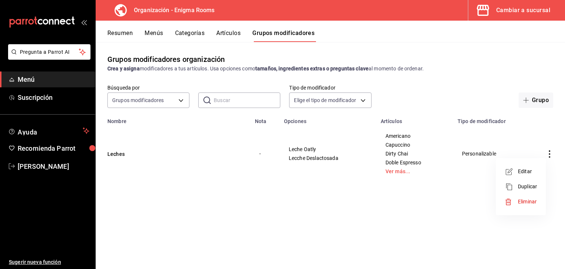
click at [527, 200] on span "Eliminar" at bounding box center [527, 201] width 19 height 6
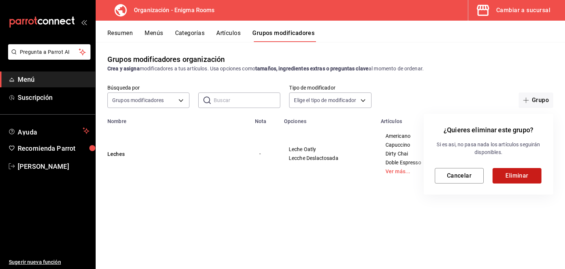
click at [524, 177] on button "Eliminar" at bounding box center [517, 175] width 49 height 15
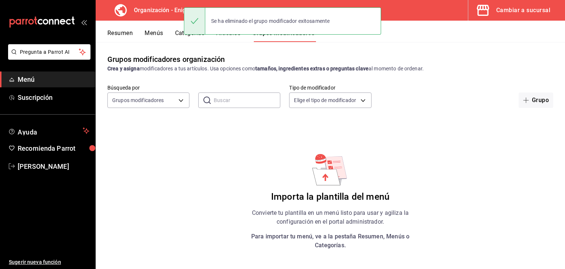
click at [235, 37] on button "Artículos" at bounding box center [228, 35] width 24 height 13
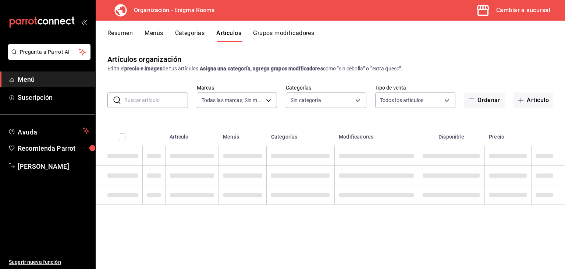
type input "efed7aa1-dfbf-4ed1-84b5-574e2b54582b"
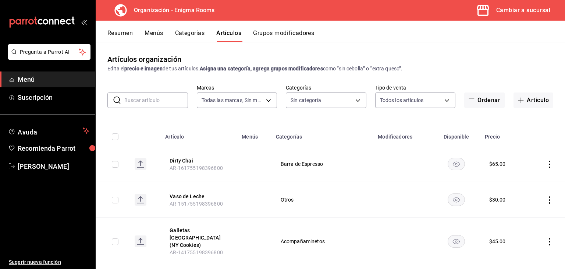
type input "212a4244-3bb2-430a-aaf4-bc6a72465d84,bc428262-0435-48fc-9c21-36d882e7a7be,1cd9b…"
click at [546, 167] on icon "actions" at bounding box center [549, 163] width 7 height 7
click at [527, 213] on span "Eliminar" at bounding box center [522, 211] width 19 height 6
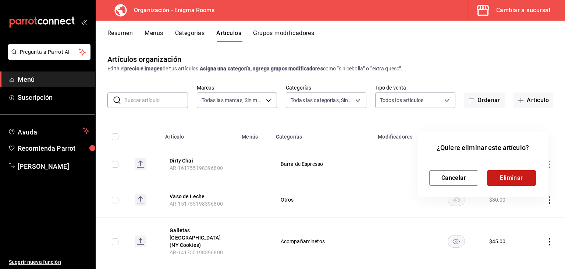
click at [521, 181] on button "Eliminar" at bounding box center [511, 177] width 49 height 15
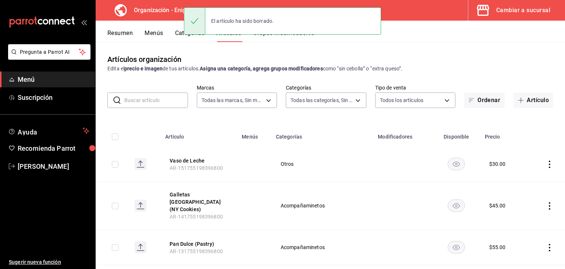
click at [181, 33] on button "Categorías" at bounding box center [190, 35] width 30 height 13
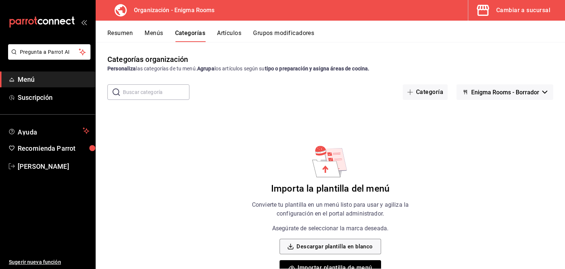
scroll to position [21, 0]
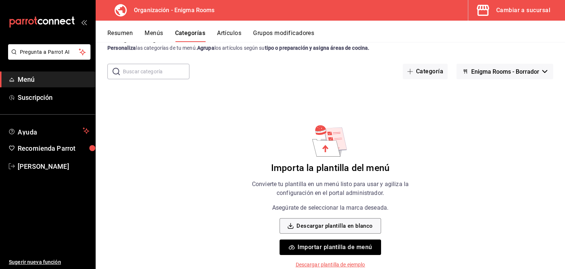
click at [358, 248] on button "Importar plantilla de menú" at bounding box center [330, 246] width 101 height 15
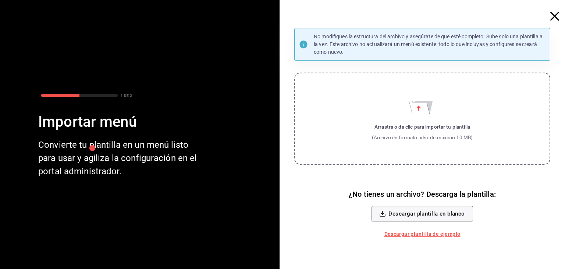
click at [409, 134] on div "(Archivo en formato .xlsx de máximo 10 MB)" at bounding box center [422, 137] width 101 height 7
click at [0, 0] on input "Arrastra o da clic para importar tu plantilla (Archivo en formato .xlsx de máxi…" at bounding box center [0, 0] width 0 height 0
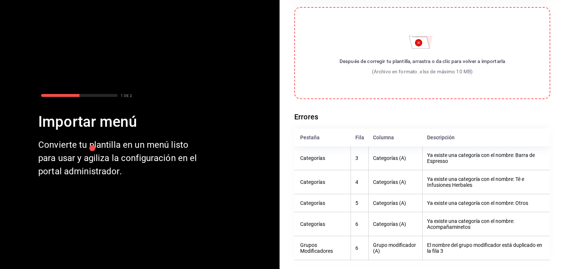
scroll to position [0, 0]
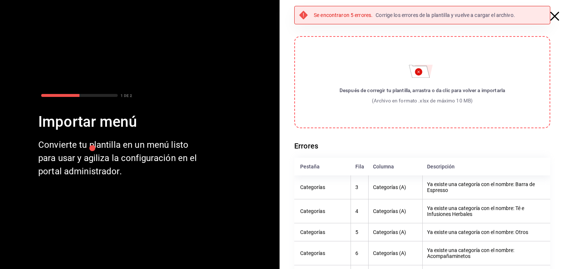
click at [551, 14] on icon "button" at bounding box center [554, 16] width 9 height 9
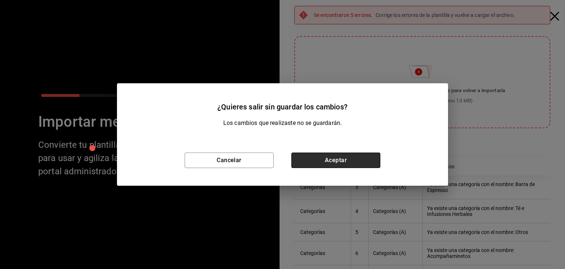
click at [347, 162] on button "Aceptar" at bounding box center [335, 159] width 89 height 15
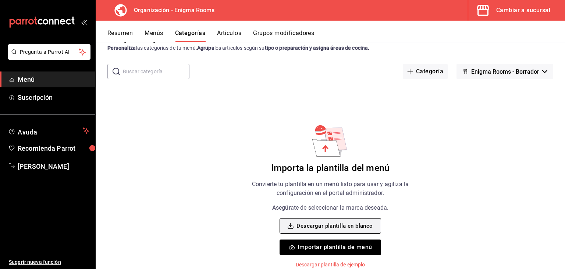
click at [332, 224] on button "Descargar plantilla en blanco" at bounding box center [330, 225] width 101 height 15
click at [352, 107] on div "Categorías organización Personaliza las categorías de tu menú. Agrupa los artíc…" at bounding box center [330, 155] width 469 height 226
click at [328, 247] on button "Importar plantilla de menú" at bounding box center [330, 246] width 101 height 15
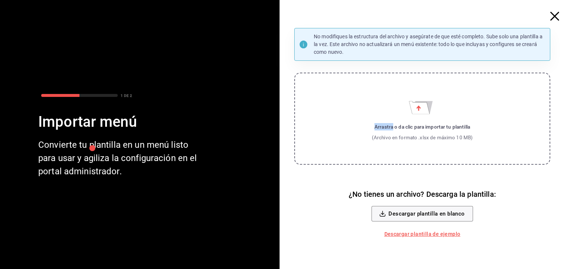
click at [393, 105] on label "Arrastra o da clic para importar tu plantilla (Archivo en formato .xlsx de máxi…" at bounding box center [422, 118] width 256 height 92
click at [422, 109] on icon "Importar menú" at bounding box center [419, 107] width 21 height 13
click at [0, 0] on input "Arrastra o da clic para importar tu plantilla (Archivo en formato .xlsx de máxi…" at bounding box center [0, 0] width 0 height 0
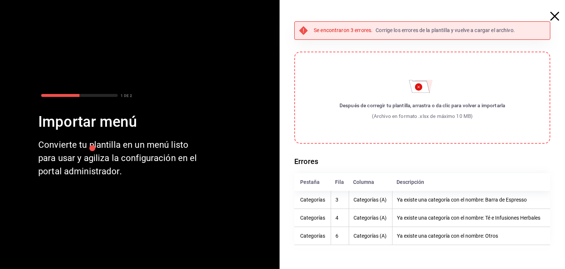
click at [553, 14] on icon "button" at bounding box center [554, 16] width 9 height 9
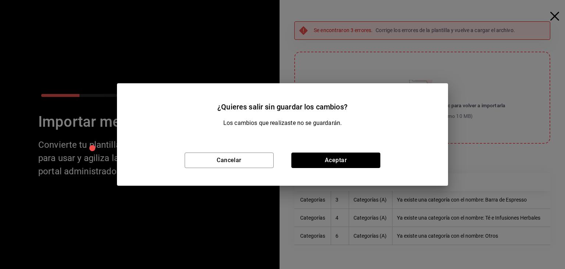
click at [341, 160] on button "Aceptar" at bounding box center [335, 159] width 89 height 15
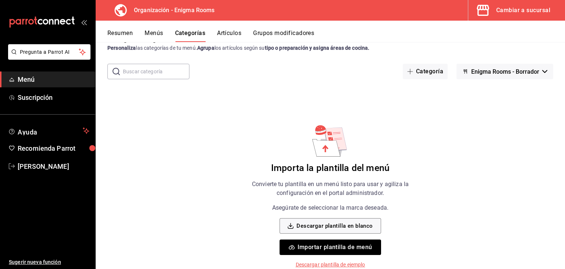
click at [157, 31] on button "Menús" at bounding box center [154, 35] width 18 height 13
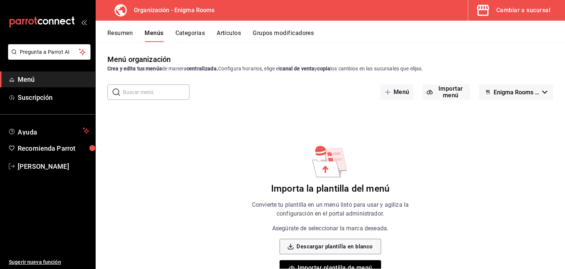
click at [119, 34] on button "Resumen" at bounding box center [119, 35] width 25 height 13
click at [191, 31] on button "Categorías" at bounding box center [191, 35] width 30 height 13
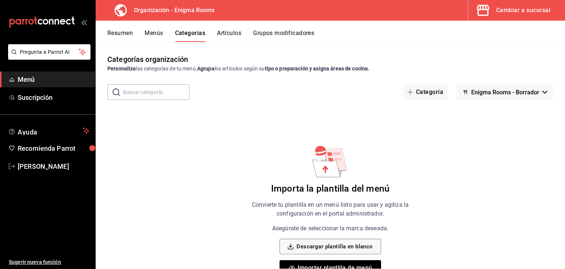
click at [236, 34] on button "Artículos" at bounding box center [229, 35] width 24 height 13
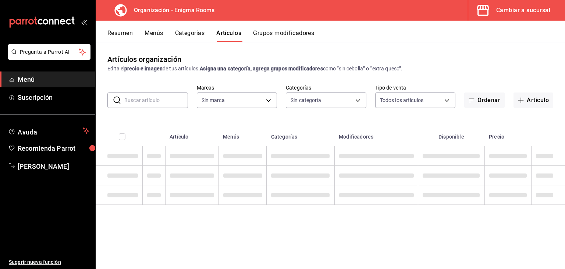
type input "efed7aa1-dfbf-4ed1-84b5-574e2b54582b"
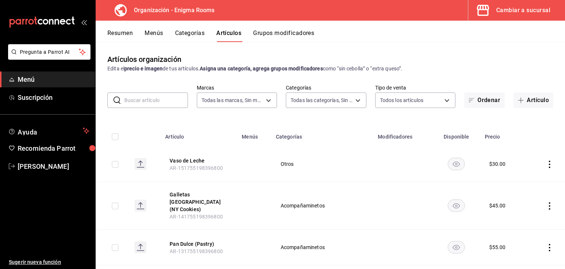
type input "212a4244-3bb2-430a-aaf4-bc6a72465d84,bc428262-0435-48fc-9c21-36d882e7a7be,1cd9b…"
click at [276, 37] on button "Grupos modificadores" at bounding box center [283, 35] width 61 height 13
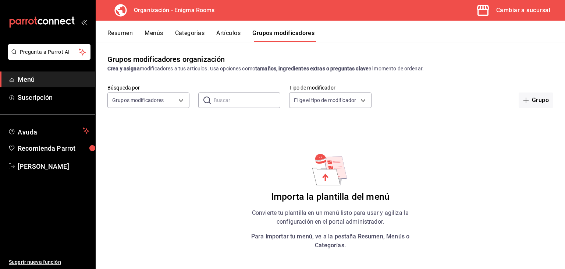
click at [523, 15] on div "Cambiar a sucursal" at bounding box center [523, 10] width 54 height 10
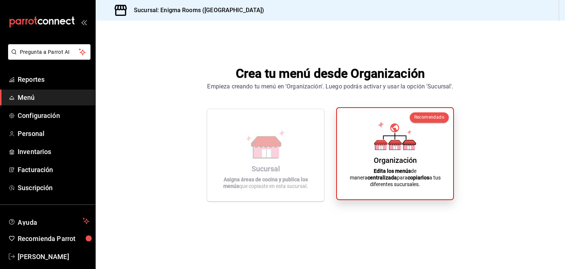
click at [396, 139] on icon at bounding box center [394, 137] width 23 height 4
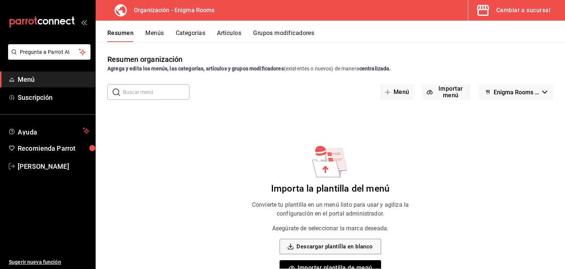
scroll to position [21, 0]
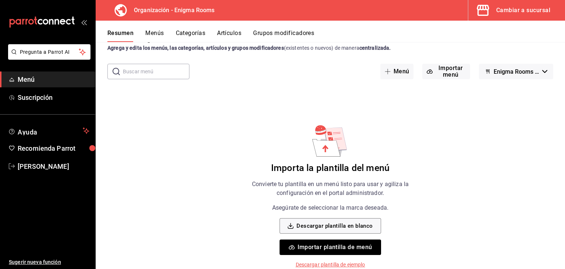
click at [316, 245] on button "Importar plantilla de menú" at bounding box center [330, 246] width 101 height 15
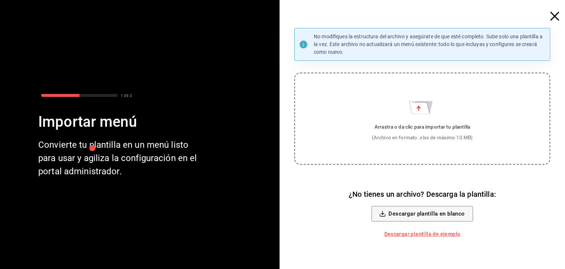
click at [407, 111] on label "Arrastra o da clic para importar tu plantilla (Archivo en formato .xlsx de máxi…" at bounding box center [422, 118] width 256 height 92
click at [0, 0] on input "Arrastra o da clic para importar tu plantilla (Archivo en formato .xlsx de máxi…" at bounding box center [0, 0] width 0 height 0
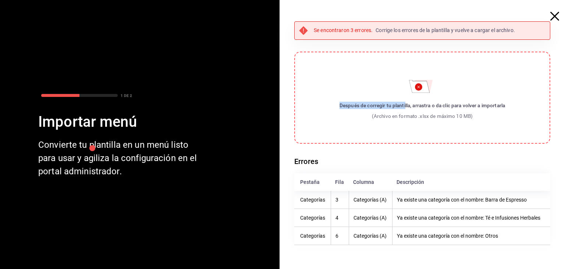
click at [406, 95] on label "Después de corregir tu plantilla, arrastra o da clic para volver a importarla (…" at bounding box center [422, 98] width 256 height 92
click at [427, 88] on icon "Importar menú" at bounding box center [419, 86] width 21 height 13
click at [0, 0] on input "Después de corregir tu plantilla, arrastra o da clic para volver a importarla (…" at bounding box center [0, 0] width 0 height 0
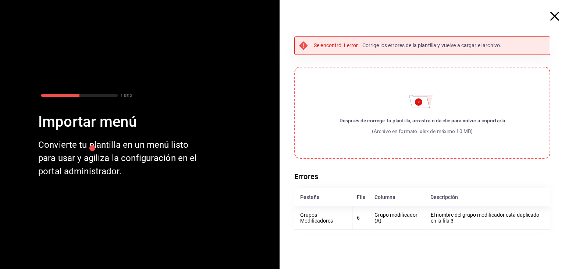
click at [419, 99] on circle "Importar menú" at bounding box center [418, 101] width 7 height 7
click at [0, 0] on input "Después de corregir tu plantilla, arrastra o da clic para volver a importarla (…" at bounding box center [0, 0] width 0 height 0
click at [416, 99] on circle "Importar menú" at bounding box center [418, 101] width 7 height 7
click at [0, 0] on input "Después de corregir tu plantilla, arrastra o da clic para volver a importarla (…" at bounding box center [0, 0] width 0 height 0
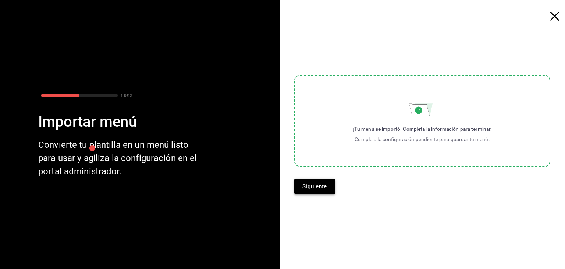
click at [311, 184] on button "Siguiente" at bounding box center [314, 185] width 41 height 15
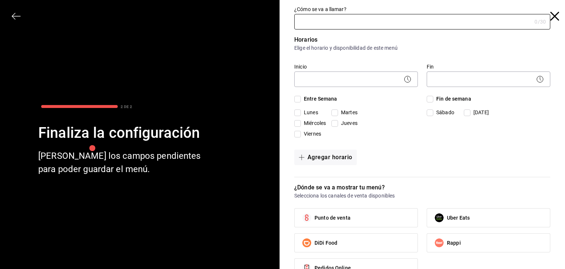
type input "M"
click at [309, 26] on input "Caféteria" at bounding box center [411, 21] width 234 height 15
type input "Cafetería Enigmita"
click at [355, 77] on body "Pregunta a Parrot AI Menú Suscripción Ayuda Recomienda Parrot Damian Lazcano Su…" at bounding box center [282, 134] width 565 height 269
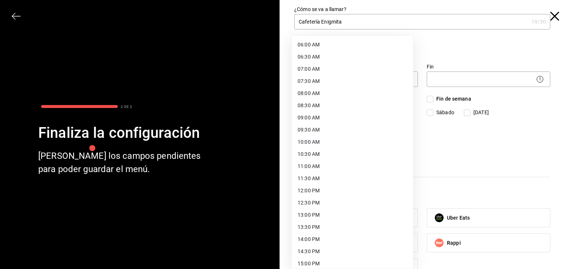
scroll to position [147, 0]
click at [319, 114] on li "09:00 AM" at bounding box center [352, 116] width 121 height 12
type input "09:00"
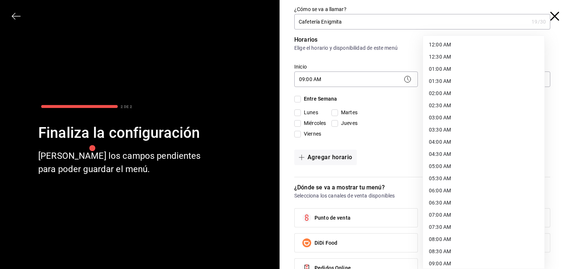
drag, startPoint x: 449, startPoint y: 73, endPoint x: 443, endPoint y: 92, distance: 19.2
click at [449, 73] on body "Pregunta a Parrot AI Menú Suscripción Ayuda Recomienda Parrot Damian Lazcano Su…" at bounding box center [282, 134] width 565 height 269
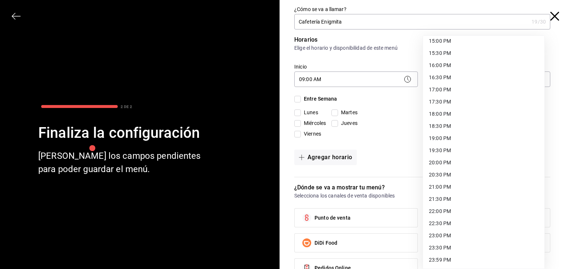
click at [440, 249] on li "23:30 PM" at bounding box center [483, 247] width 121 height 12
type input "23:30"
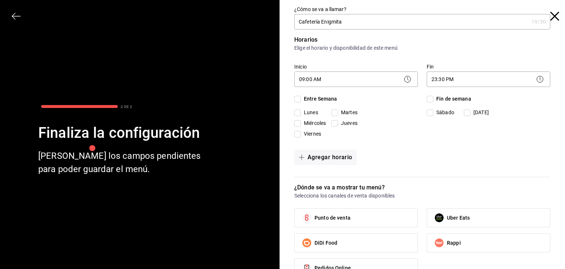
click at [294, 100] on input "Entre Semana" at bounding box center [297, 99] width 7 height 7
checkbox input "true"
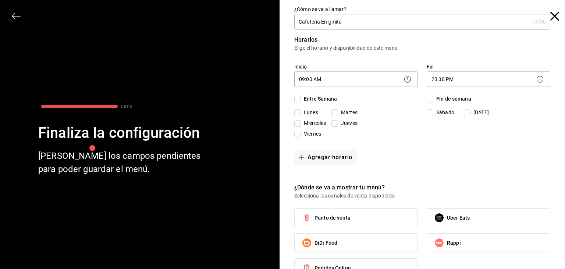
checkbox input "true"
click at [427, 99] on input "Fin de semana" at bounding box center [430, 99] width 7 height 7
checkbox input "true"
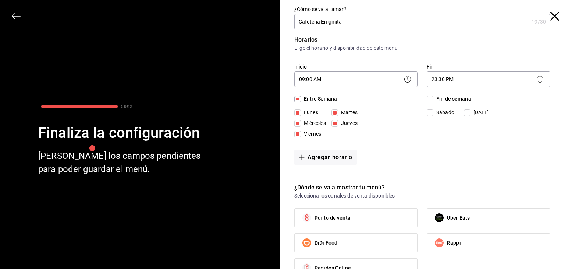
checkbox input "true"
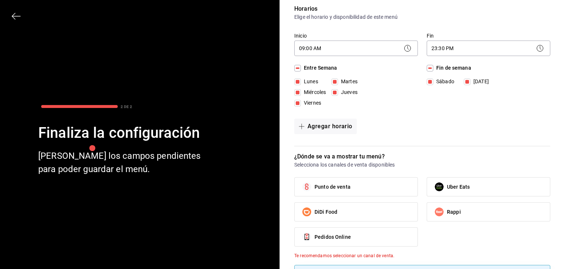
scroll to position [74, 0]
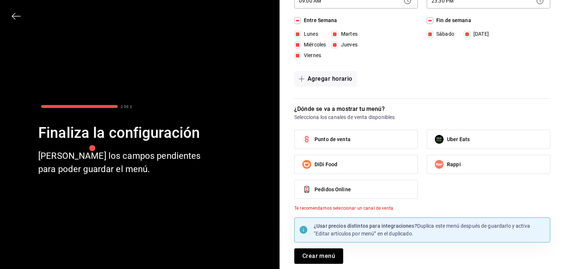
click at [339, 139] on span "Punto de venta" at bounding box center [333, 139] width 36 height 8
click at [315, 139] on input "Punto de venta" at bounding box center [306, 138] width 15 height 15
checkbox input "true"
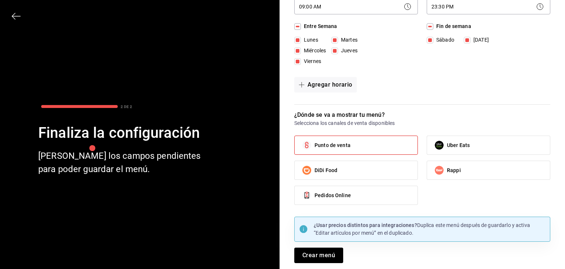
scroll to position [72, 0]
click at [322, 253] on button "Crear menú" at bounding box center [318, 255] width 49 height 15
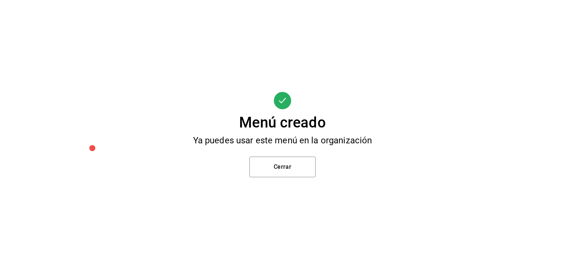
scroll to position [0, 0]
click at [311, 170] on button "Cerrar" at bounding box center [282, 166] width 66 height 21
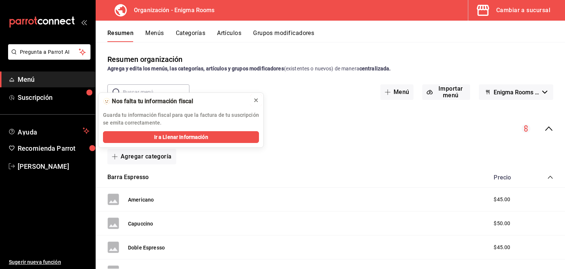
click at [254, 99] on icon at bounding box center [256, 100] width 6 height 6
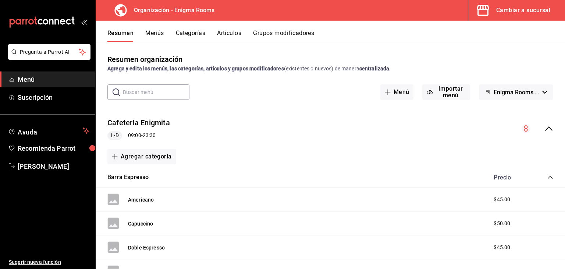
click at [504, 10] on div "Cambiar a sucursal" at bounding box center [523, 10] width 54 height 10
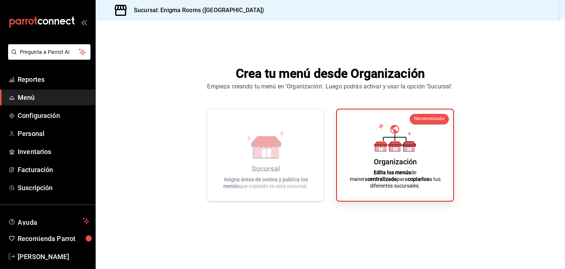
click at [41, 102] on link "Menú" at bounding box center [47, 97] width 95 height 16
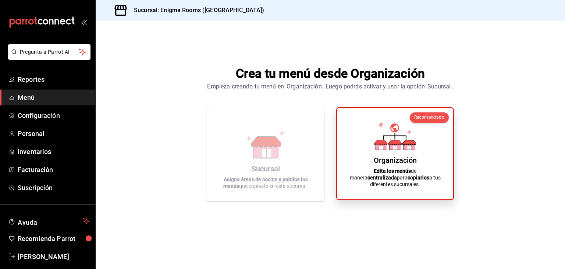
click at [397, 174] on strong "centralizada" at bounding box center [382, 177] width 29 height 6
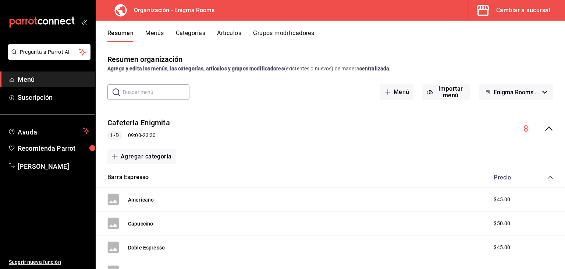
click at [549, 131] on div "Cafetería Enigmita L-D 09:00 - 23:30" at bounding box center [330, 128] width 469 height 34
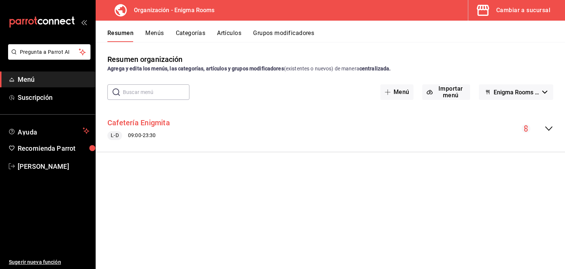
click at [162, 119] on button "Cafetería Enigmita" at bounding box center [138, 122] width 63 height 11
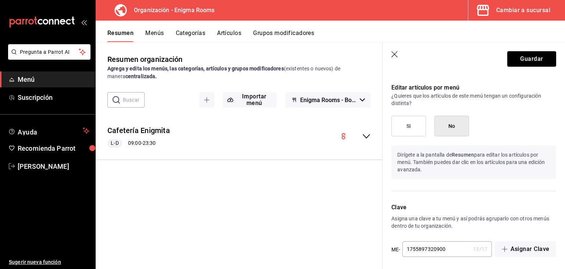
scroll to position [445, 0]
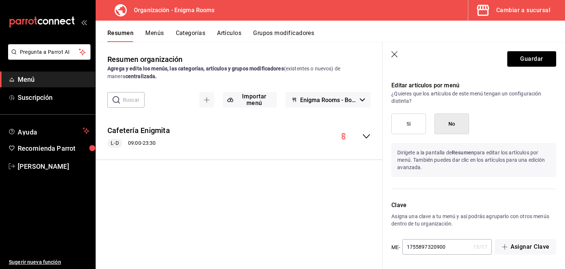
click at [393, 56] on icon "button" at bounding box center [394, 54] width 7 height 7
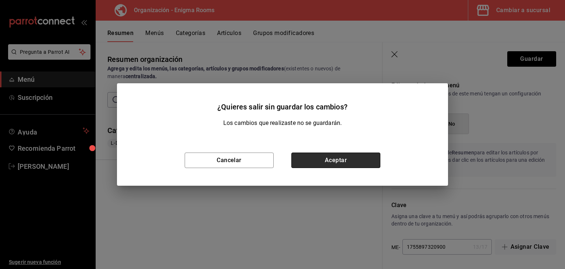
click at [354, 155] on button "Aceptar" at bounding box center [335, 159] width 89 height 15
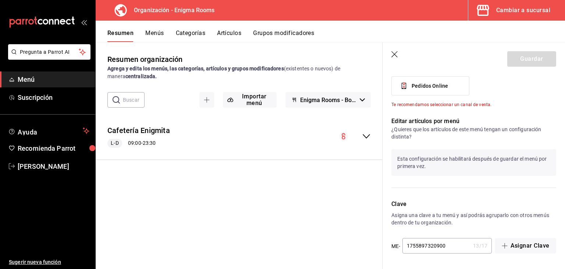
checkbox input "false"
type input "1755897431546"
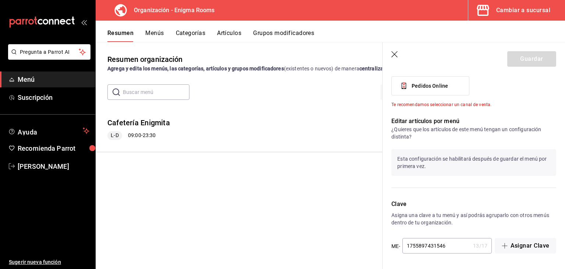
scroll to position [329, 0]
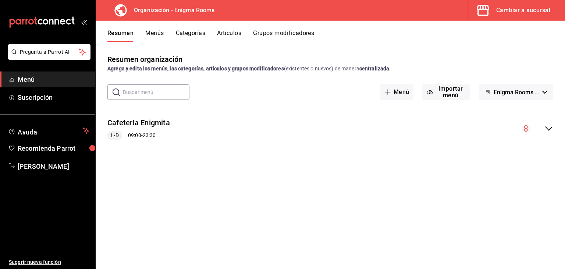
click at [427, 136] on div "Cafetería Enigmita L-D 09:00 - 23:30" at bounding box center [330, 128] width 469 height 34
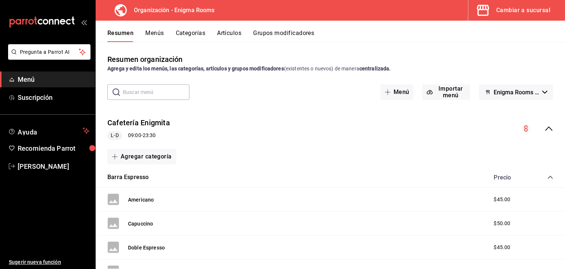
click at [427, 136] on div "Cafetería Enigmita L-D 09:00 - 23:30" at bounding box center [330, 128] width 469 height 34
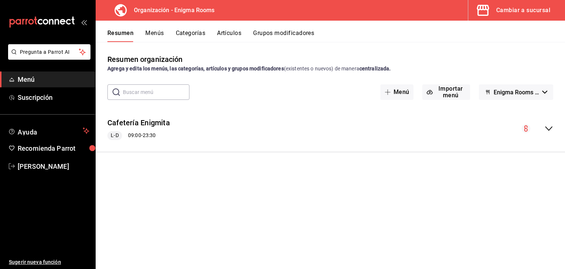
click at [152, 36] on button "Menús" at bounding box center [154, 35] width 18 height 13
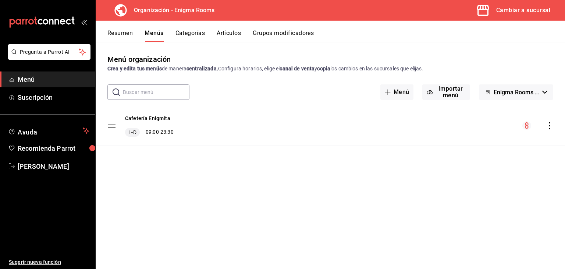
click at [549, 127] on icon "actions" at bounding box center [549, 125] width 7 height 7
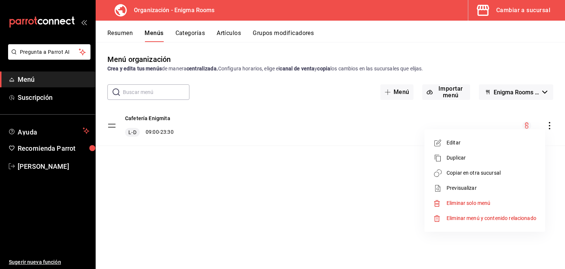
click at [474, 157] on span "Duplicar" at bounding box center [492, 158] width 90 height 8
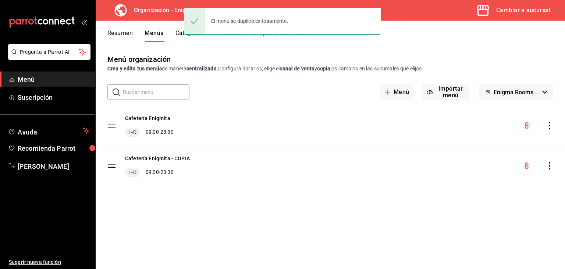
click at [549, 166] on icon "actions" at bounding box center [549, 165] width 7 height 7
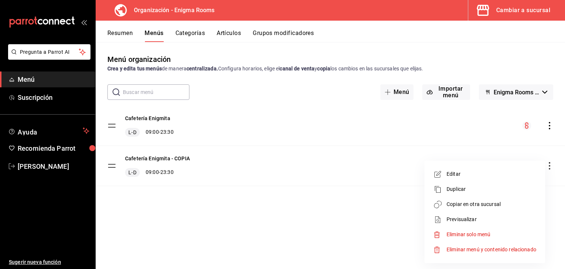
click at [552, 123] on div at bounding box center [282, 134] width 565 height 269
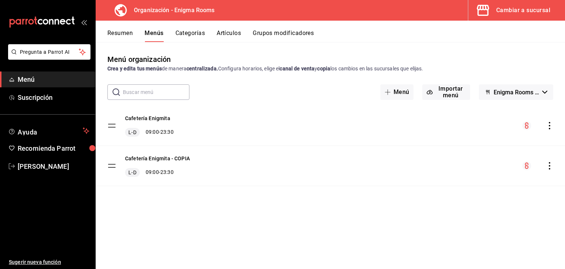
click at [552, 126] on icon "actions" at bounding box center [549, 125] width 7 height 7
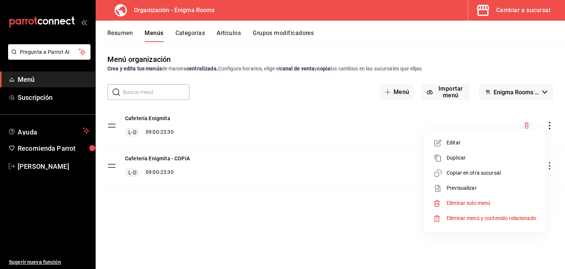
click at [485, 171] on span "Copiar en otra sucursal" at bounding box center [492, 173] width 90 height 8
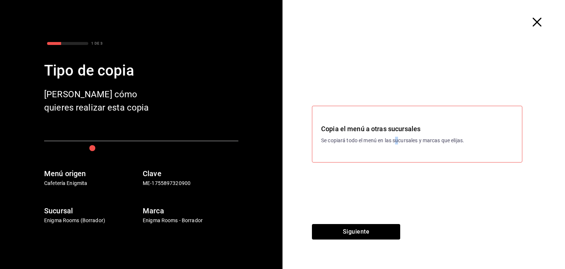
click at [398, 134] on div "Copia el menú a otras sucursales Se copiará todo el menú en las sucursales y ma…" at bounding box center [417, 134] width 192 height 21
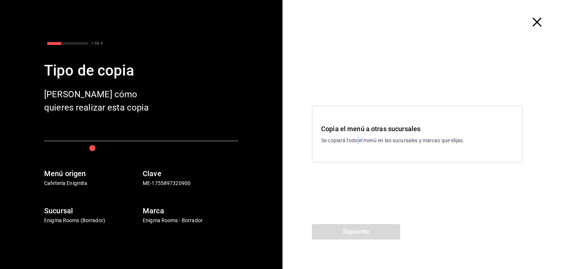
click at [359, 154] on div "Copia el menú a otras sucursales Se copiará todo el menú en las sucursales y ma…" at bounding box center [417, 134] width 210 height 57
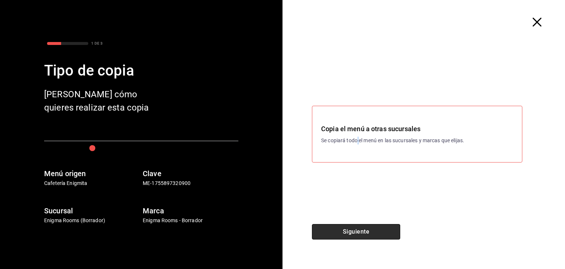
click at [372, 230] on button "Siguiente" at bounding box center [356, 231] width 88 height 15
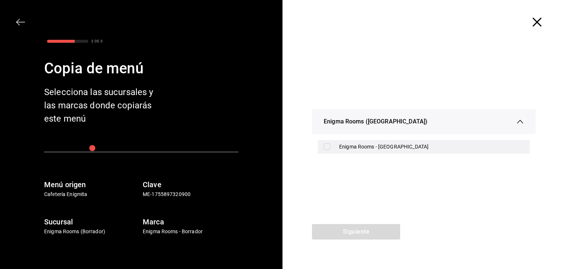
click at [335, 146] on div "Enigma Rooms - [GEOGRAPHIC_DATA]" at bounding box center [424, 147] width 212 height 14
checkbox input "true"
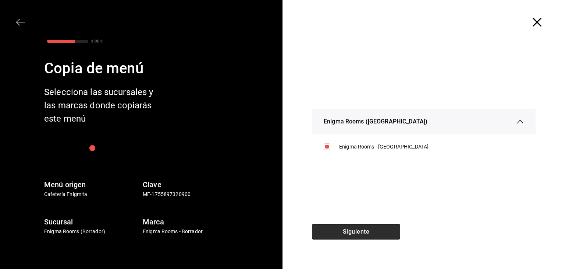
click at [370, 233] on button "Siguiente" at bounding box center [356, 231] width 88 height 15
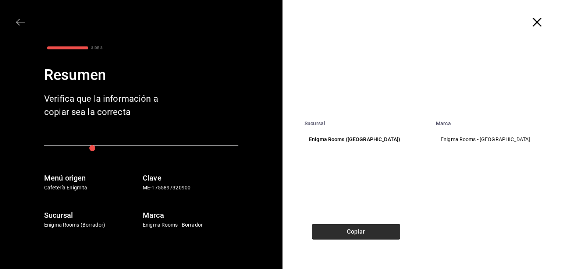
click at [367, 231] on button "Copiar" at bounding box center [356, 231] width 88 height 15
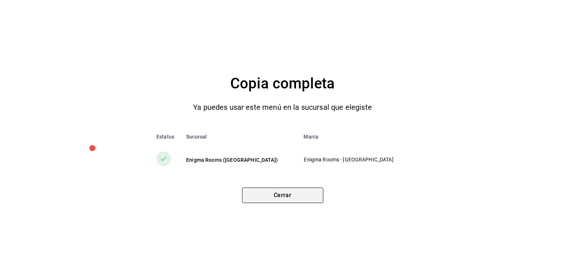
click at [296, 192] on button "Cerrar" at bounding box center [282, 194] width 81 height 15
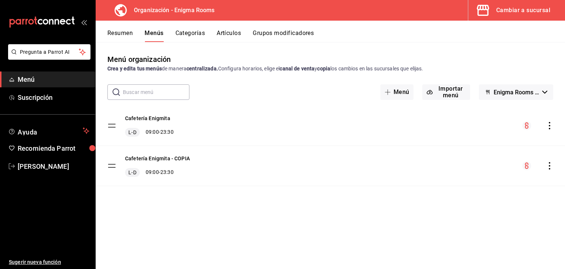
click at [550, 8] on div "Cambiar a sucursal" at bounding box center [523, 10] width 54 height 10
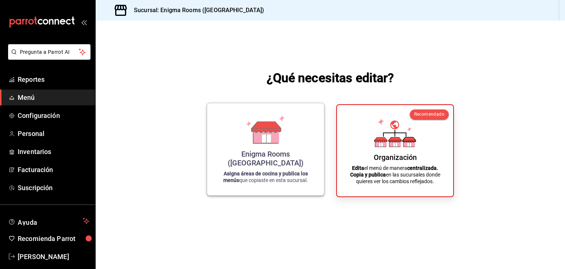
click at [266, 142] on icon at bounding box center [266, 138] width 0 height 8
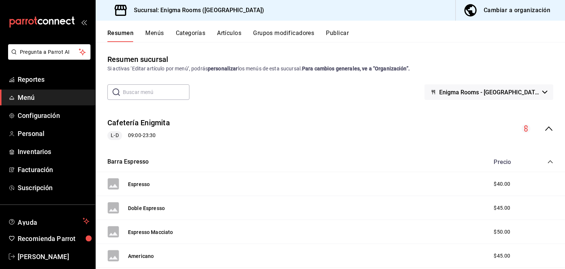
click at [159, 32] on button "Menús" at bounding box center [154, 35] width 18 height 13
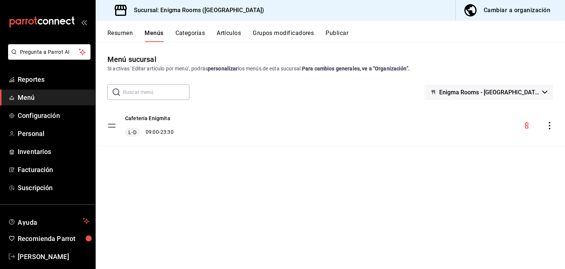
click at [184, 36] on button "Categorías" at bounding box center [190, 35] width 30 height 13
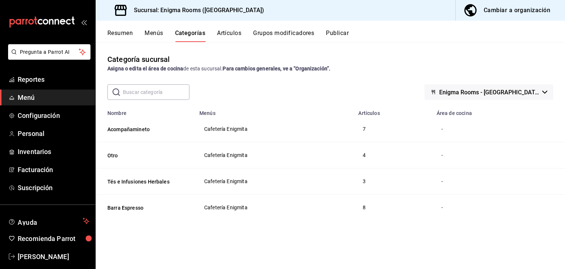
click at [238, 35] on button "Artículos" at bounding box center [229, 35] width 24 height 13
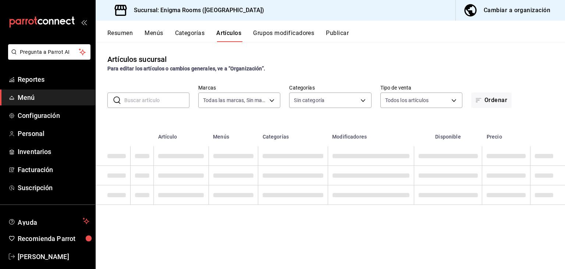
type input "726827d6-62d2-49a4-b0b9-2e035b31989b"
type input "ef019d3d-b730-4ae0-90af-43145417ad82,d81c6576-2b5b-4794-ab91-92813e3be16c,7727e…"
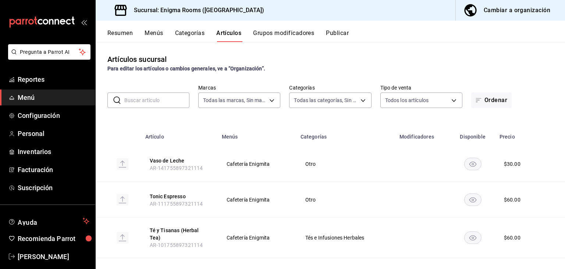
click at [259, 165] on span "Cafetería Enigmita" at bounding box center [257, 163] width 60 height 5
click at [506, 13] on div "Cambiar a organización" at bounding box center [517, 10] width 67 height 10
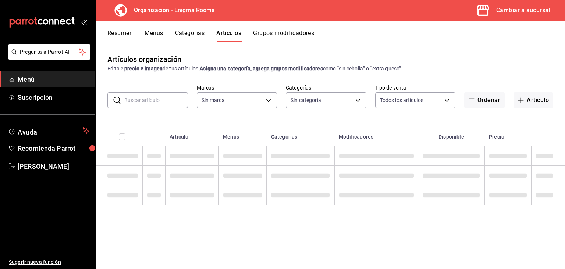
type input "3a32553a-9ca3-47e6-87fb-37191481d694,a7f5c8f1-7338-4049-a454-a1d2cd11e865,93679…"
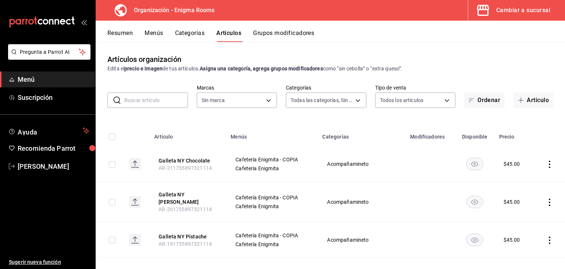
type input "efed7aa1-dfbf-4ed1-84b5-574e2b54582b"
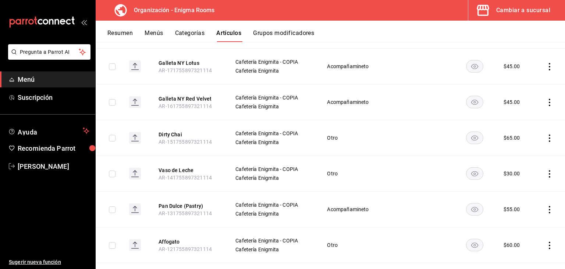
scroll to position [258, 0]
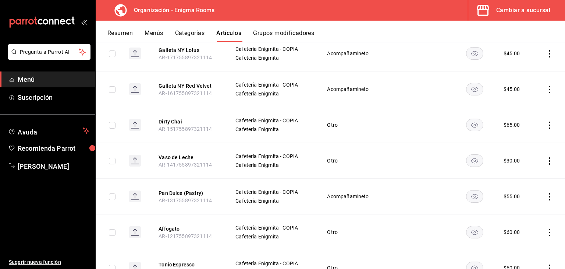
click at [546, 157] on icon "actions" at bounding box center [549, 160] width 7 height 7
click at [492, 157] on div at bounding box center [282, 134] width 565 height 269
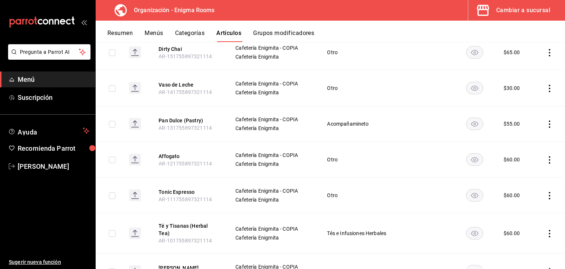
scroll to position [331, 0]
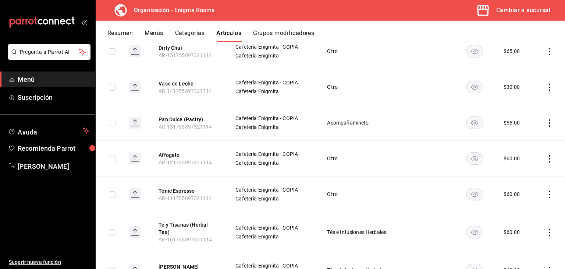
click at [541, 86] on td at bounding box center [549, 87] width 32 height 36
click at [549, 85] on icon "actions" at bounding box center [549, 87] width 1 height 7
click at [522, 102] on span "Editar" at bounding box center [522, 99] width 19 height 8
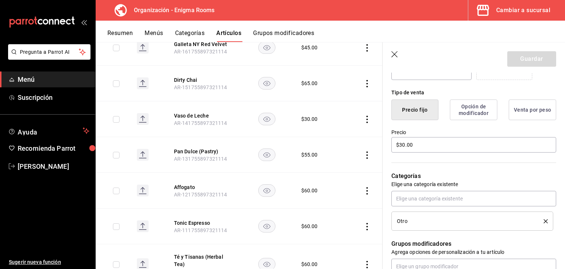
scroll to position [184, 0]
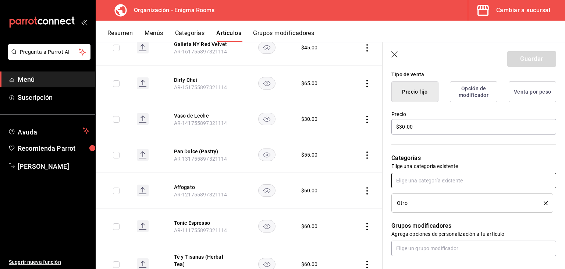
click at [455, 180] on input "text" at bounding box center [473, 180] width 165 height 15
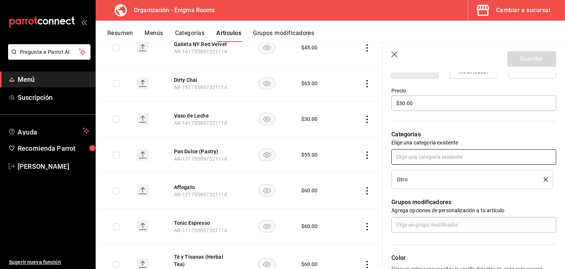
scroll to position [221, 0]
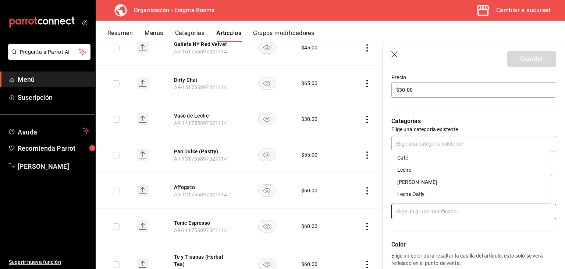
click at [442, 210] on input "text" at bounding box center [473, 210] width 165 height 15
click at [419, 173] on li "Leche" at bounding box center [470, 170] width 159 height 12
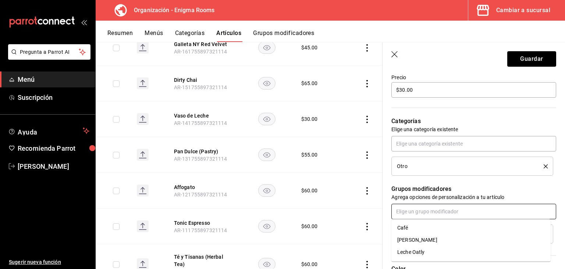
click at [416, 215] on input "text" at bounding box center [473, 210] width 165 height 15
click at [416, 238] on div "[PERSON_NAME]" at bounding box center [417, 240] width 40 height 8
click at [414, 215] on input "text" at bounding box center [473, 210] width 165 height 15
click at [418, 241] on div "Leche Oatly" at bounding box center [410, 240] width 27 height 8
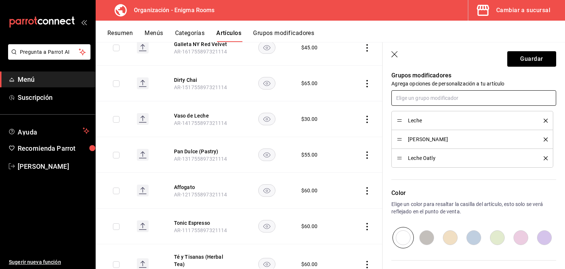
scroll to position [368, 0]
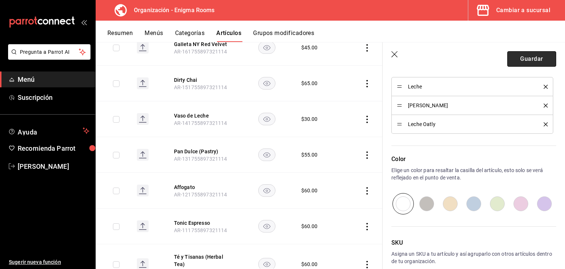
click at [528, 58] on button "Guardar" at bounding box center [531, 58] width 49 height 15
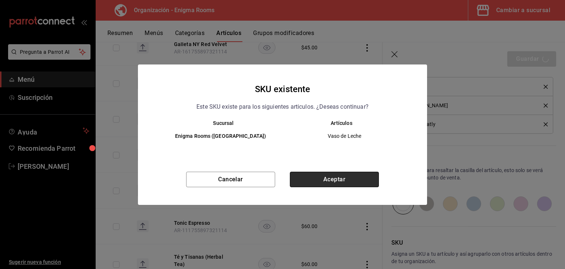
click at [325, 179] on button "Aceptar" at bounding box center [334, 178] width 89 height 15
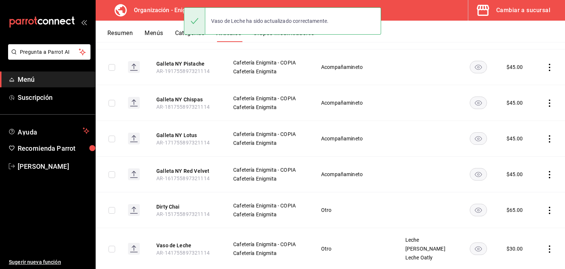
scroll to position [184, 0]
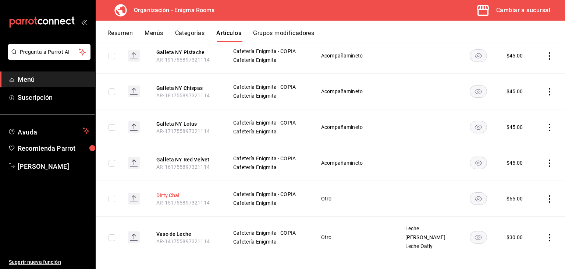
click at [172, 191] on button "Dirty Chai" at bounding box center [185, 194] width 59 height 7
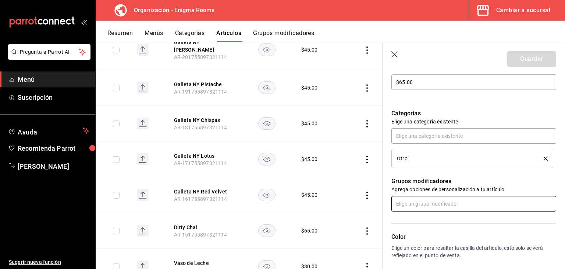
scroll to position [221, 0]
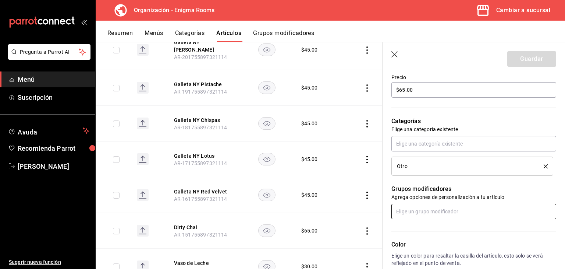
click at [437, 208] on input "text" at bounding box center [473, 210] width 165 height 15
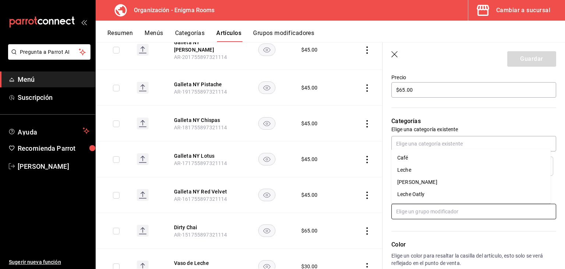
click at [427, 194] on li "Leche Oatly" at bounding box center [470, 194] width 159 height 12
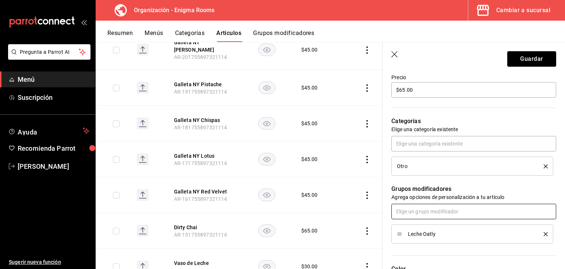
click at [431, 212] on input "text" at bounding box center [473, 210] width 165 height 15
click at [409, 228] on li "Café" at bounding box center [470, 227] width 159 height 12
click at [411, 213] on input "text" at bounding box center [473, 210] width 165 height 15
click at [411, 234] on li "[PERSON_NAME]" at bounding box center [470, 240] width 159 height 12
click at [410, 214] on input "text" at bounding box center [473, 210] width 165 height 15
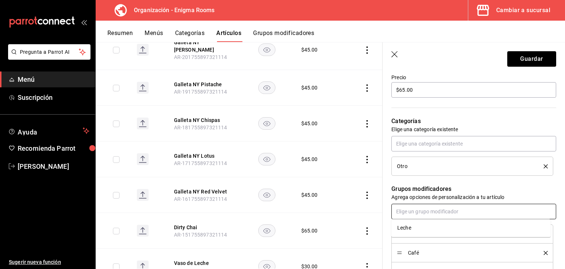
click at [410, 228] on div "Leche" at bounding box center [404, 228] width 14 height 8
click at [516, 61] on button "Guardar" at bounding box center [531, 58] width 49 height 15
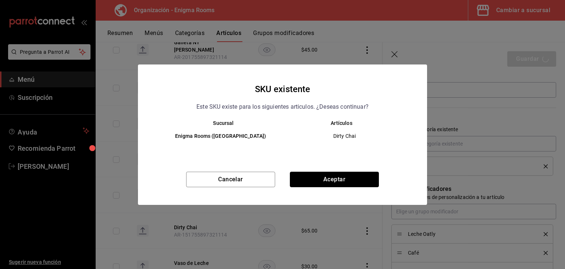
click at [341, 173] on button "Aceptar" at bounding box center [334, 178] width 89 height 15
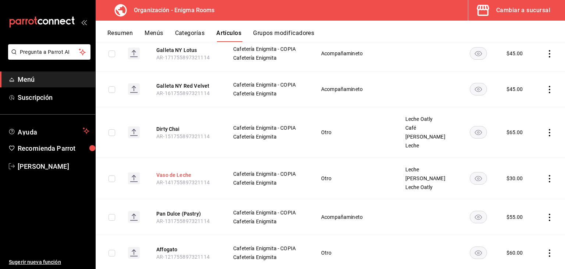
scroll to position [294, 0]
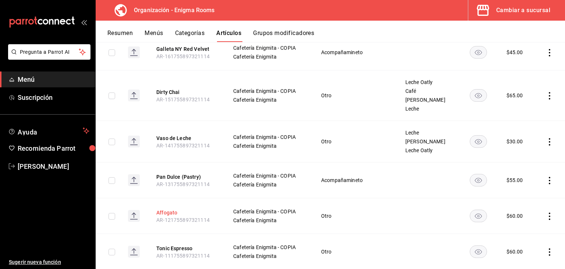
click at [171, 209] on button "Affogato" at bounding box center [185, 212] width 59 height 7
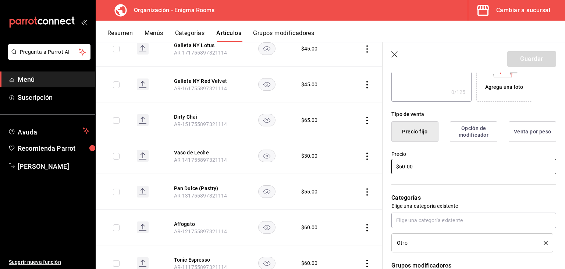
scroll to position [184, 0]
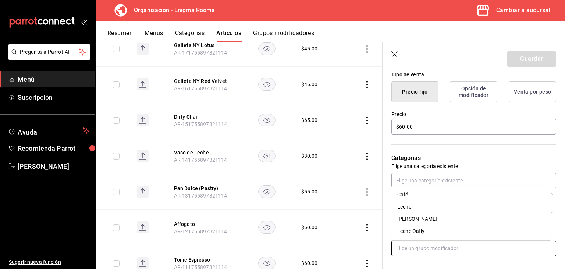
click at [436, 243] on input "text" at bounding box center [473, 247] width 165 height 15
click at [412, 198] on li "Café" at bounding box center [470, 194] width 159 height 12
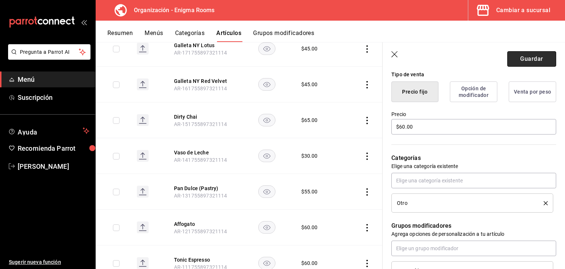
click at [519, 62] on button "Guardar" at bounding box center [531, 58] width 49 height 15
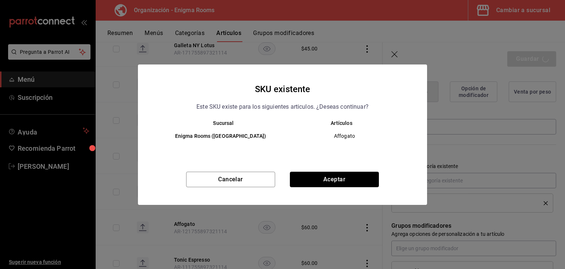
click at [341, 177] on button "Aceptar" at bounding box center [334, 178] width 89 height 15
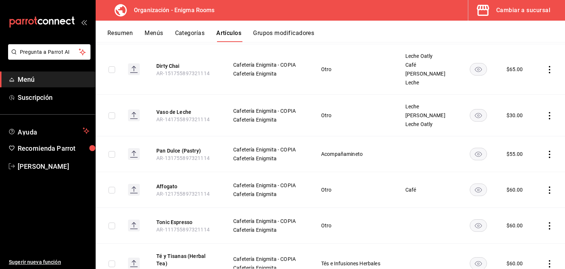
scroll to position [331, 0]
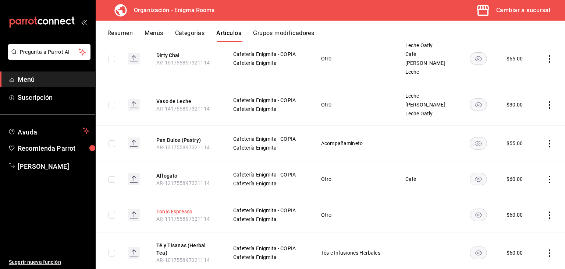
click at [171, 208] on button "Tonic Espresso" at bounding box center [185, 211] width 59 height 7
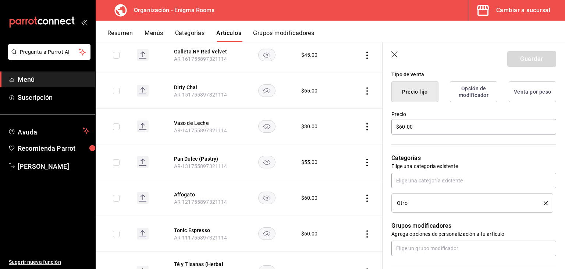
scroll to position [258, 0]
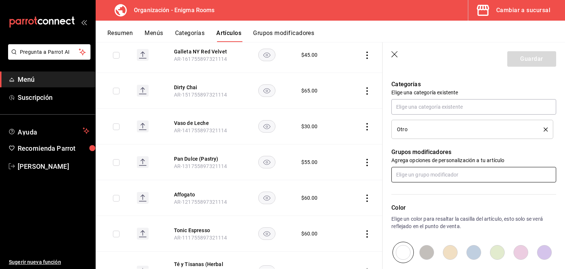
click at [423, 177] on input "text" at bounding box center [473, 174] width 165 height 15
click at [412, 193] on li "Café" at bounding box center [470, 191] width 159 height 12
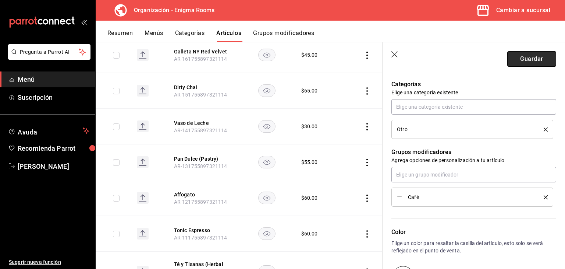
click at [519, 65] on button "Guardar" at bounding box center [531, 58] width 49 height 15
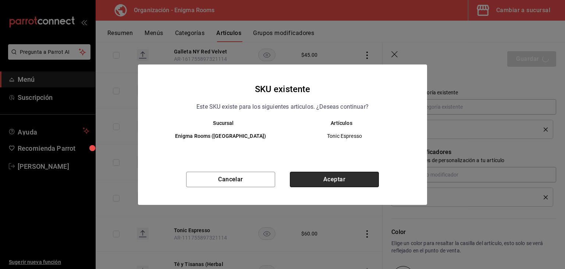
click at [327, 181] on button "Aceptar" at bounding box center [334, 178] width 89 height 15
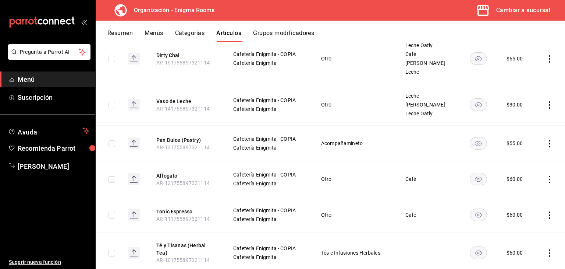
scroll to position [368, 0]
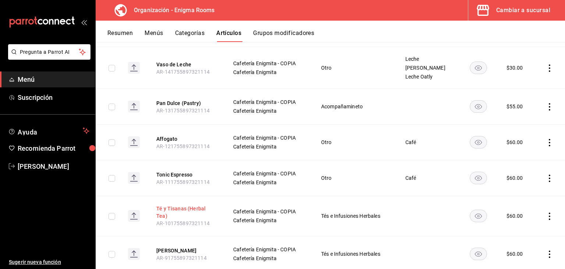
click at [182, 205] on button "Té y Tisanas (Herbal Tea)" at bounding box center [185, 212] width 59 height 15
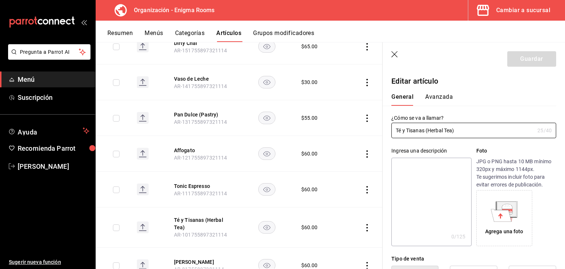
type input "$60.00"
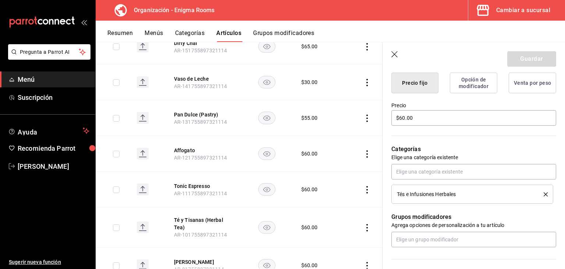
scroll to position [258, 0]
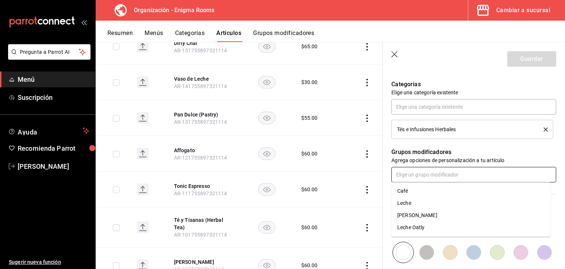
click at [428, 174] on input "text" at bounding box center [473, 174] width 165 height 15
click at [414, 201] on li "Leche" at bounding box center [470, 203] width 159 height 12
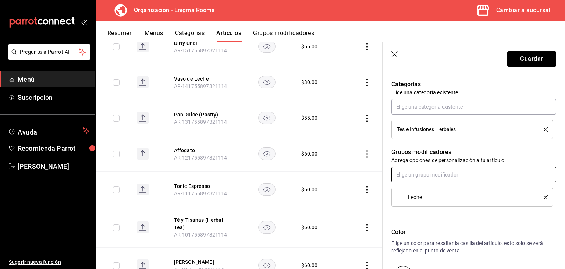
click at [423, 175] on input "text" at bounding box center [473, 174] width 165 height 15
click at [415, 205] on div "[PERSON_NAME]" at bounding box center [417, 203] width 40 height 8
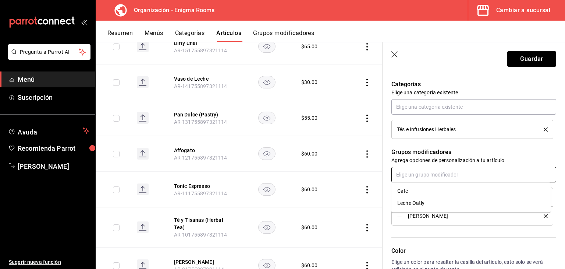
click at [412, 175] on input "text" at bounding box center [473, 174] width 165 height 15
click at [411, 203] on div "Leche Oatly" at bounding box center [410, 203] width 27 height 8
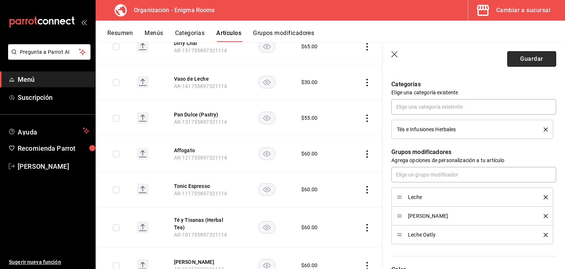
click at [515, 61] on button "Guardar" at bounding box center [531, 58] width 49 height 15
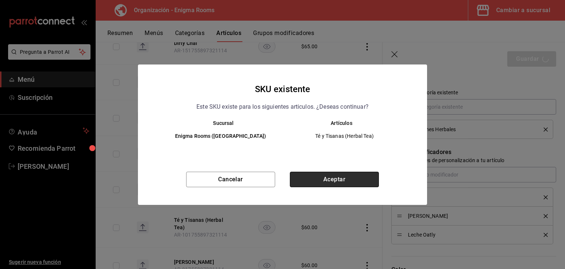
click at [316, 180] on button "Aceptar" at bounding box center [334, 178] width 89 height 15
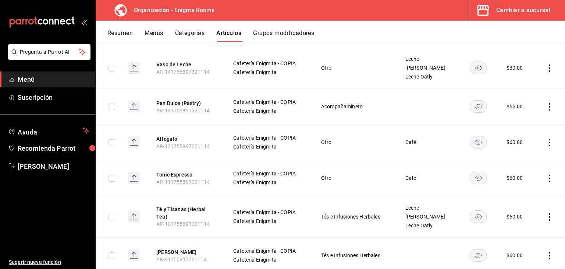
scroll to position [405, 0]
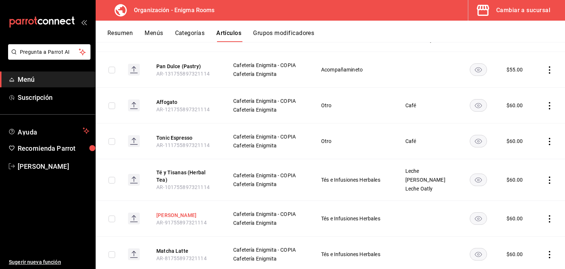
click at [168, 211] on button "[PERSON_NAME]" at bounding box center [185, 214] width 59 height 7
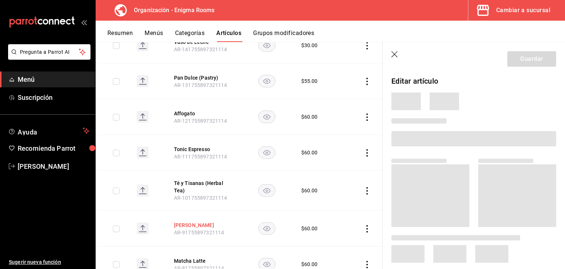
scroll to position [390, 0]
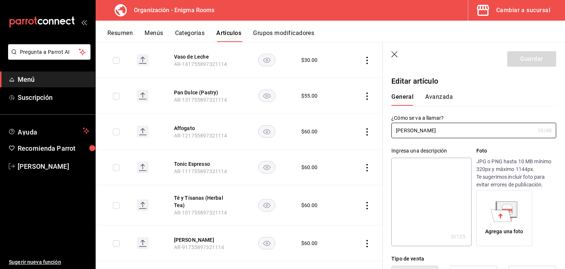
type input "$60.00"
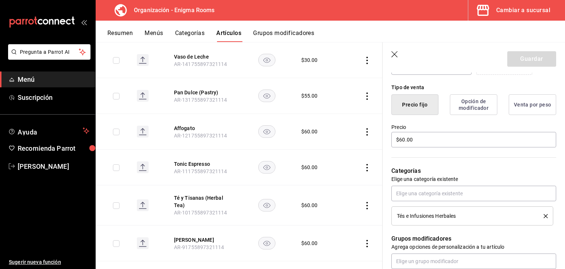
scroll to position [184, 0]
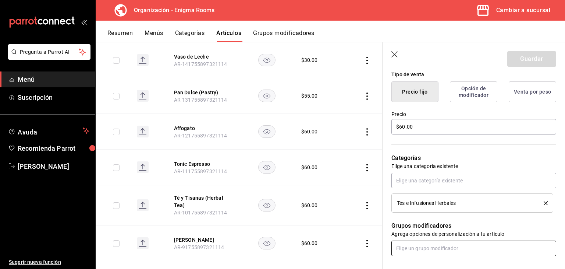
click at [436, 244] on input "text" at bounding box center [473, 247] width 165 height 15
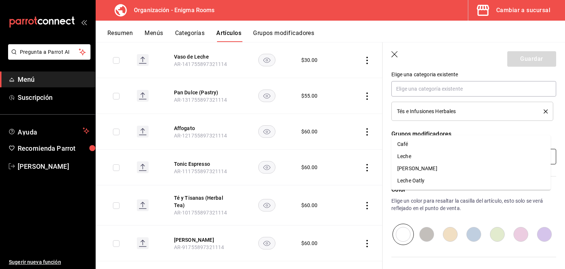
scroll to position [331, 0]
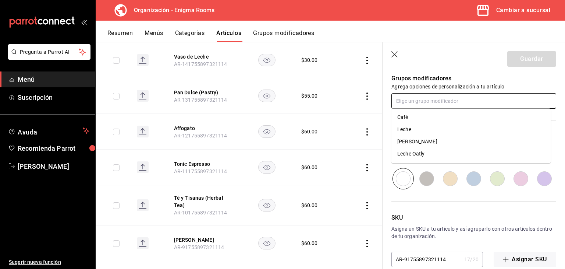
click at [404, 119] on div "Café" at bounding box center [402, 117] width 11 height 8
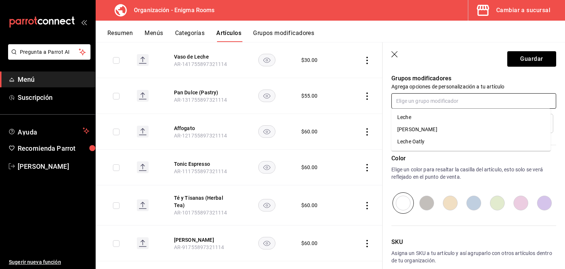
click at [421, 105] on input "text" at bounding box center [473, 100] width 165 height 15
click at [416, 118] on li "Leche" at bounding box center [470, 117] width 159 height 12
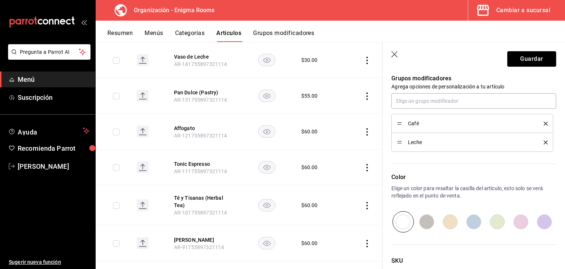
click at [544, 124] on icon "delete" at bounding box center [546, 123] width 4 height 4
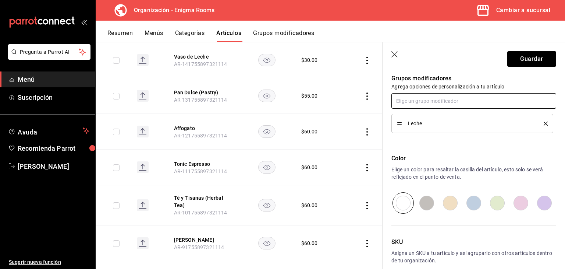
click at [425, 100] on input "text" at bounding box center [473, 100] width 165 height 15
click at [420, 130] on div "[PERSON_NAME]" at bounding box center [417, 129] width 40 height 8
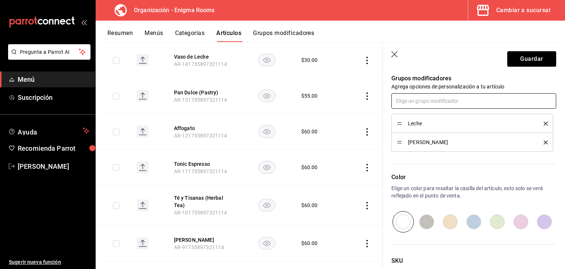
click at [411, 96] on input "text" at bounding box center [473, 100] width 165 height 15
click at [414, 125] on li "Leche Oatly" at bounding box center [470, 129] width 159 height 12
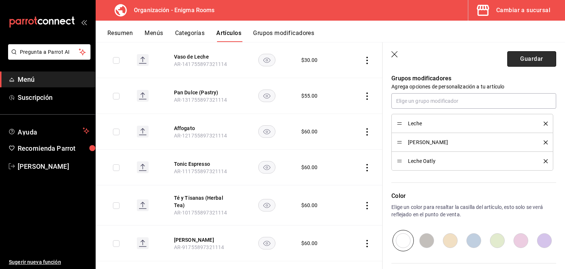
click at [509, 59] on button "Guardar" at bounding box center [531, 58] width 49 height 15
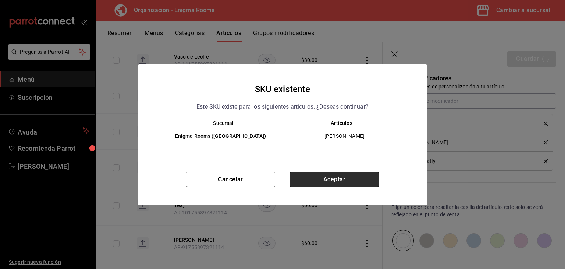
click at [319, 178] on button "Aceptar" at bounding box center [334, 178] width 89 height 15
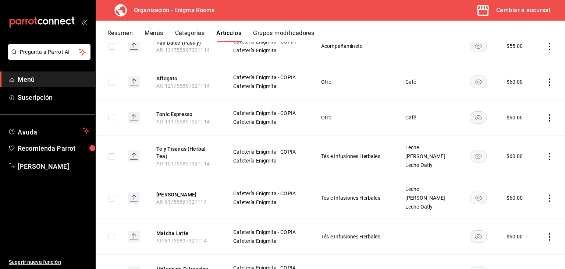
scroll to position [442, 0]
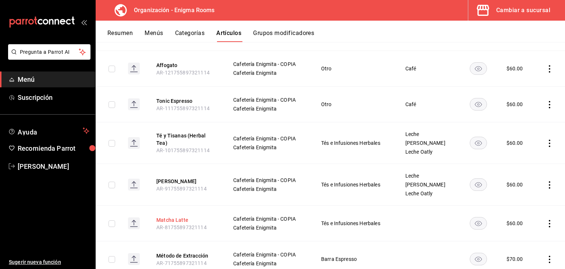
click at [181, 216] on button "Matcha Latte" at bounding box center [185, 219] width 59 height 7
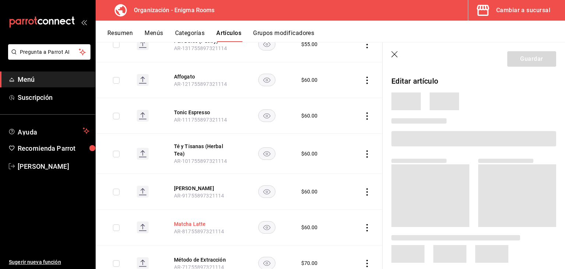
scroll to position [421, 0]
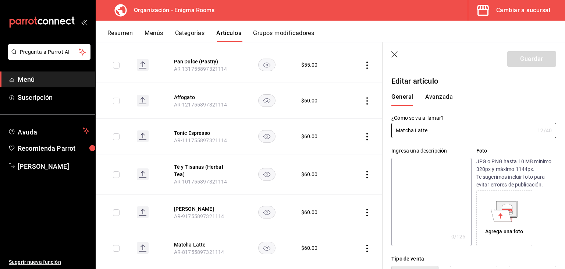
type input "$60.00"
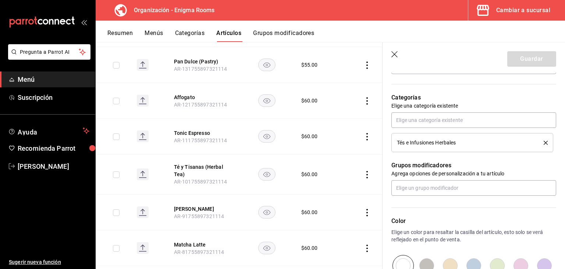
scroll to position [258, 0]
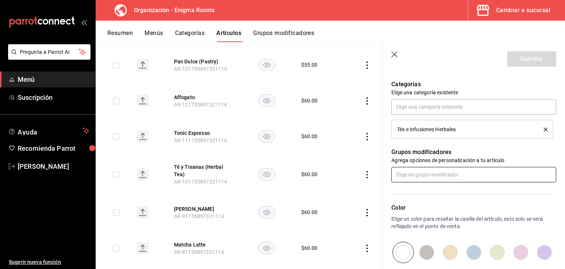
click at [423, 177] on input "text" at bounding box center [473, 174] width 165 height 15
click at [412, 202] on li "Leche" at bounding box center [470, 203] width 159 height 12
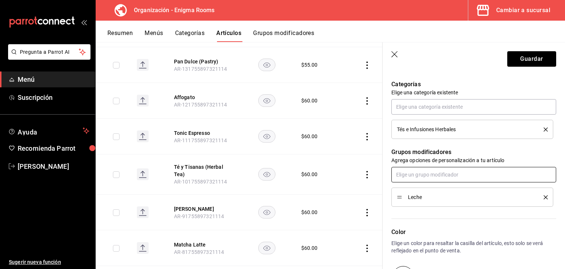
click at [414, 177] on input "text" at bounding box center [473, 174] width 165 height 15
click at [415, 202] on div "[PERSON_NAME]" at bounding box center [417, 203] width 40 height 8
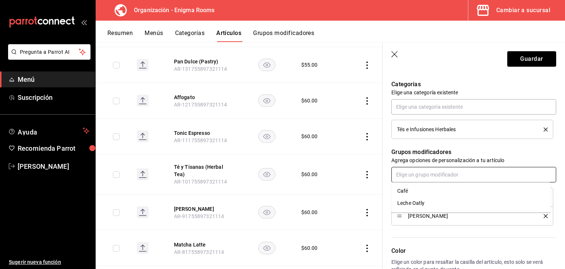
click at [415, 176] on input "text" at bounding box center [473, 174] width 165 height 15
click at [415, 205] on div "Leche Oatly" at bounding box center [410, 203] width 27 height 8
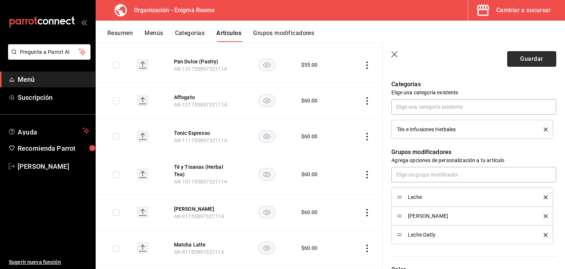
click at [513, 56] on button "Guardar" at bounding box center [531, 58] width 49 height 15
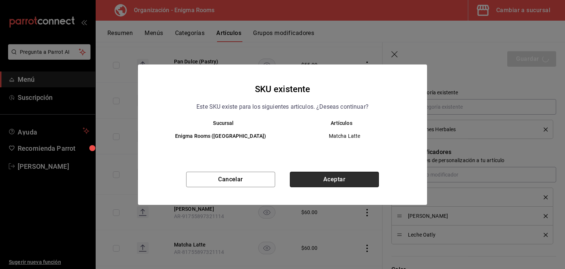
click at [339, 178] on button "Aceptar" at bounding box center [334, 178] width 89 height 15
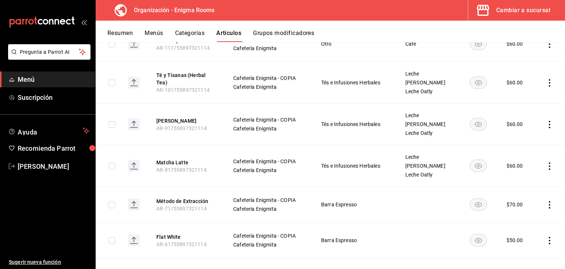
scroll to position [515, 0]
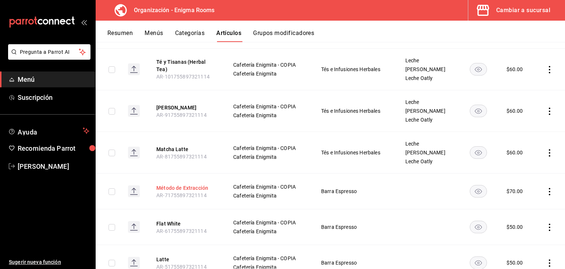
click at [178, 184] on button "Método de Extracción" at bounding box center [185, 187] width 59 height 7
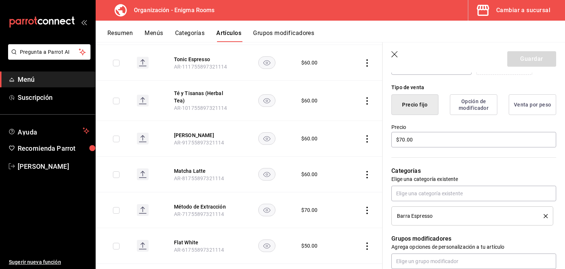
scroll to position [184, 0]
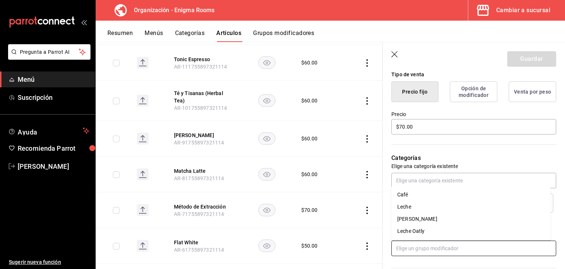
drag, startPoint x: 430, startPoint y: 249, endPoint x: 427, endPoint y: 245, distance: 5.3
click at [429, 249] on input "text" at bounding box center [473, 247] width 165 height 15
click at [416, 196] on li "Café" at bounding box center [470, 194] width 159 height 12
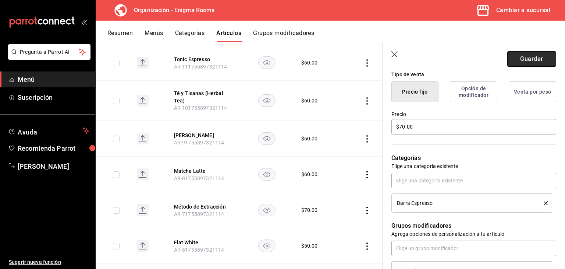
click at [515, 58] on button "Guardar" at bounding box center [531, 58] width 49 height 15
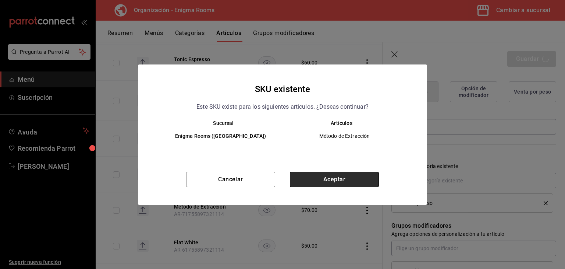
click at [348, 179] on button "Aceptar" at bounding box center [334, 178] width 89 height 15
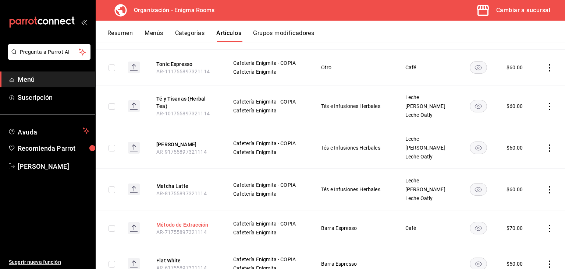
scroll to position [515, 0]
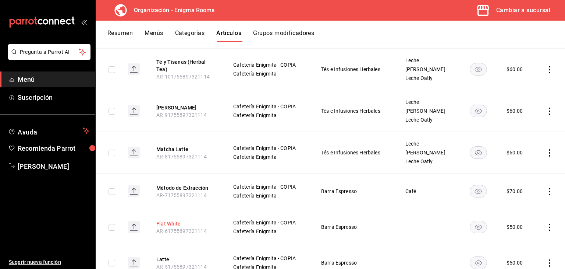
click at [170, 220] on button "Flat White" at bounding box center [185, 223] width 59 height 7
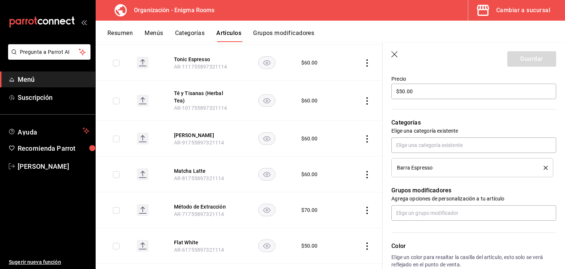
scroll to position [221, 0]
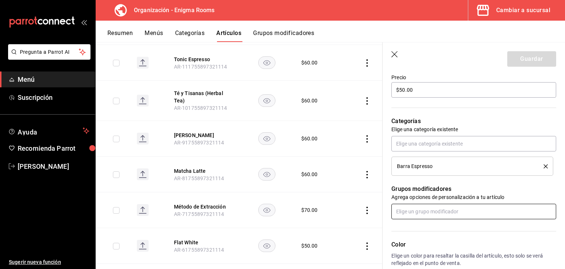
click at [428, 207] on input "text" at bounding box center [473, 210] width 165 height 15
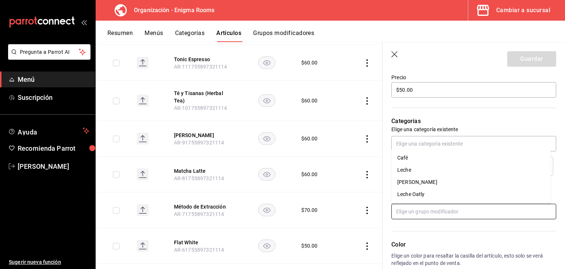
click at [422, 192] on div "Leche Oatly" at bounding box center [410, 194] width 27 height 8
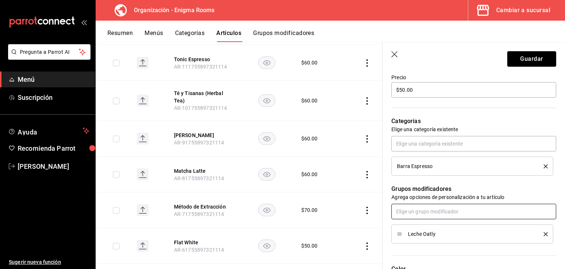
click at [425, 212] on input "text" at bounding box center [473, 210] width 165 height 15
click at [410, 240] on div "Leche" at bounding box center [404, 240] width 14 height 8
click at [414, 216] on input "text" at bounding box center [473, 210] width 165 height 15
click at [413, 240] on div "[PERSON_NAME]" at bounding box center [417, 240] width 40 height 8
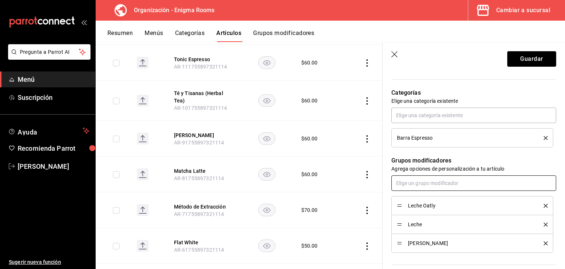
scroll to position [294, 0]
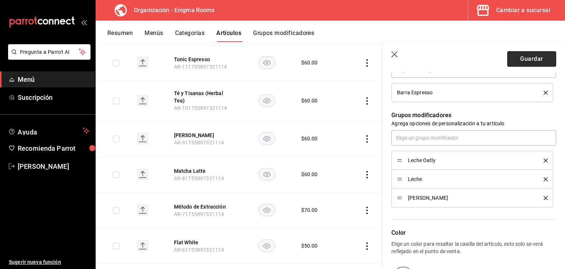
click at [517, 57] on button "Guardar" at bounding box center [531, 58] width 49 height 15
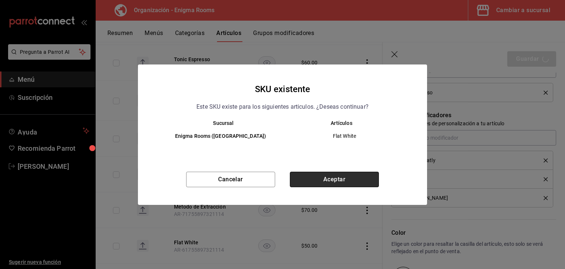
click at [345, 181] on button "Aceptar" at bounding box center [334, 178] width 89 height 15
type textarea "x"
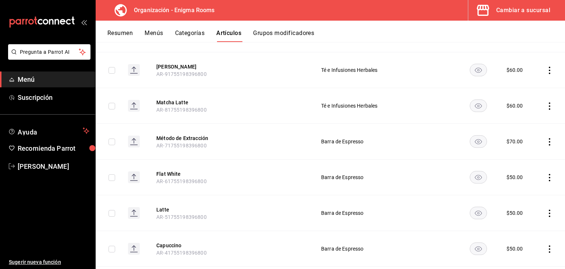
scroll to position [1314, 0]
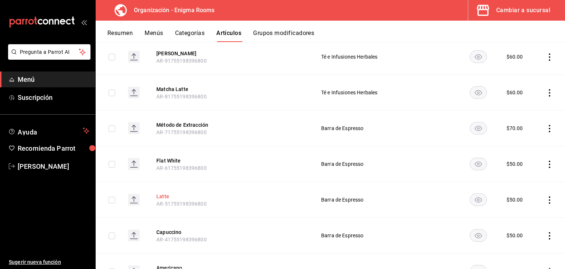
click at [163, 192] on button "Latte" at bounding box center [185, 195] width 59 height 7
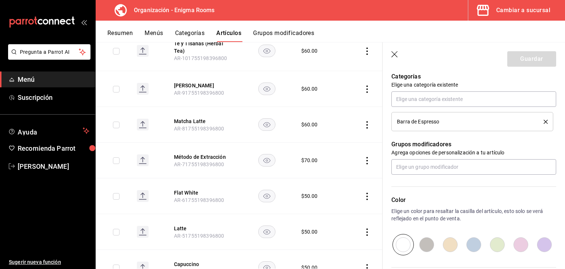
scroll to position [294, 0]
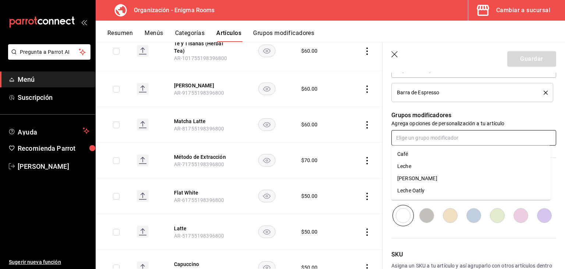
click at [431, 140] on input "text" at bounding box center [473, 137] width 165 height 15
click at [413, 153] on li "Café" at bounding box center [470, 154] width 159 height 12
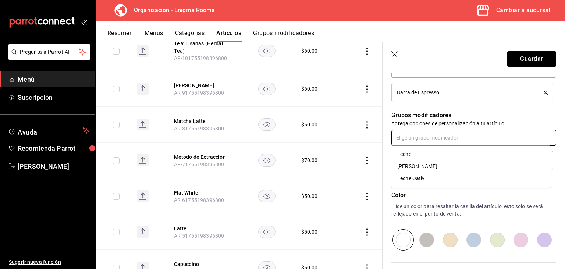
click at [415, 139] on input "text" at bounding box center [473, 137] width 165 height 15
click at [412, 151] on li "Leche" at bounding box center [470, 154] width 159 height 12
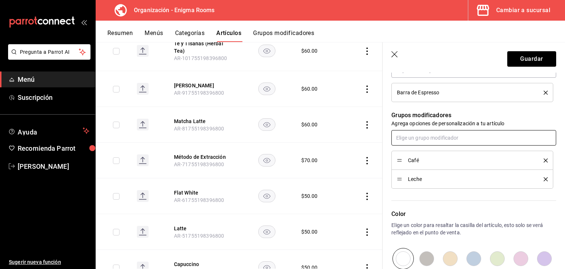
click at [414, 139] on input "text" at bounding box center [473, 137] width 165 height 15
click at [413, 151] on div "[PERSON_NAME]" at bounding box center [417, 154] width 40 height 8
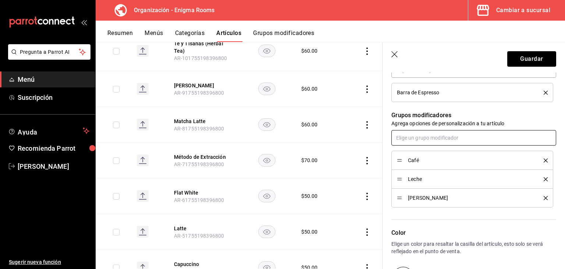
click at [411, 135] on input "text" at bounding box center [473, 137] width 165 height 15
click at [415, 152] on div "Leche Oatly" at bounding box center [410, 154] width 27 height 8
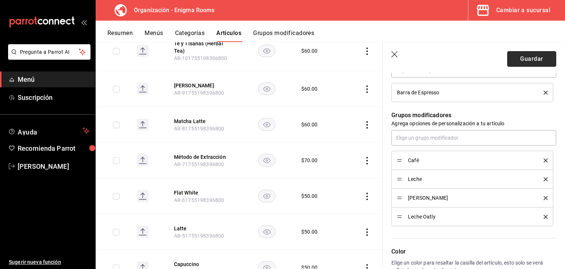
click at [529, 55] on button "Guardar" at bounding box center [531, 58] width 49 height 15
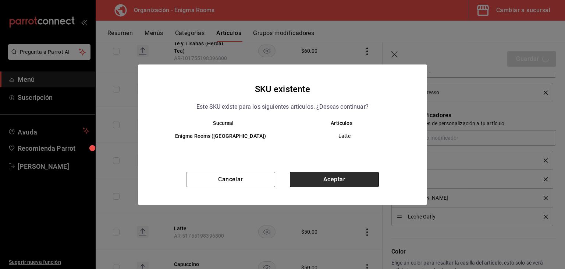
click at [337, 175] on button "Aceptar" at bounding box center [334, 178] width 89 height 15
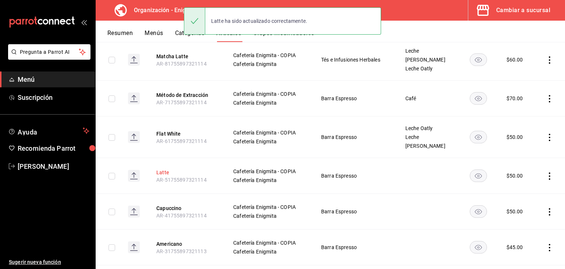
scroll to position [652, 0]
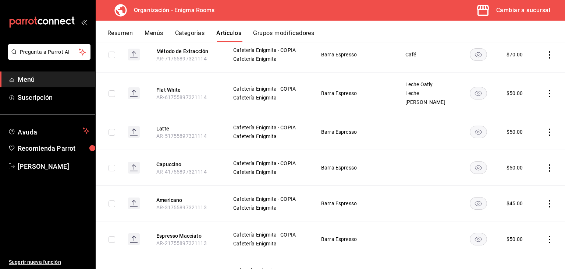
drag, startPoint x: 167, startPoint y: 157, endPoint x: 202, endPoint y: 157, distance: 35.0
click at [169, 160] on button "Capuccino" at bounding box center [185, 163] width 59 height 7
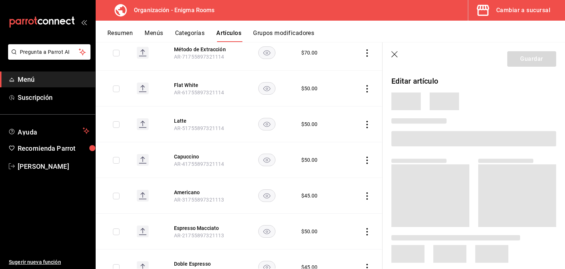
scroll to position [618, 0]
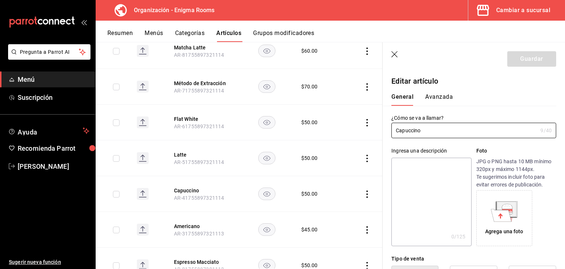
type input "$50.00"
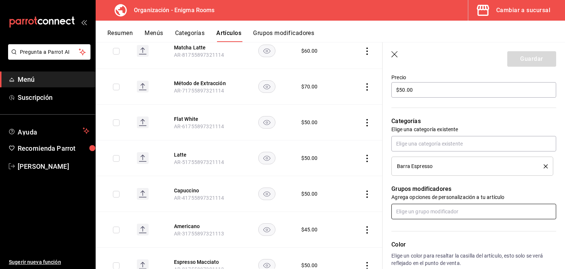
click at [432, 210] on input "text" at bounding box center [473, 210] width 165 height 15
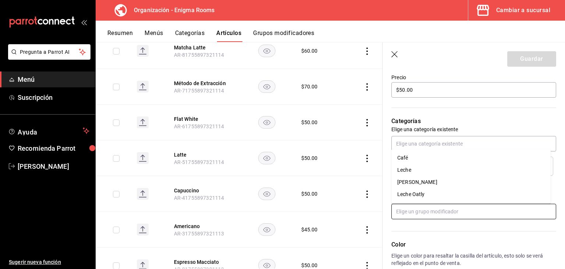
click at [421, 194] on div "Leche Oatly" at bounding box center [410, 194] width 27 height 8
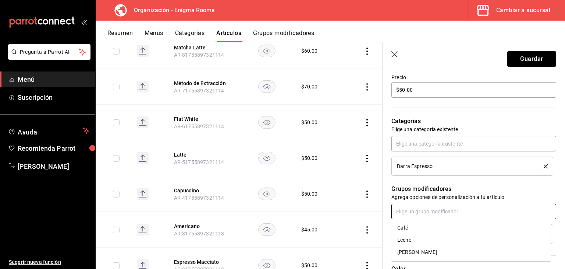
click at [424, 208] on input "text" at bounding box center [473, 210] width 165 height 15
click at [404, 221] on li "Café" at bounding box center [470, 227] width 159 height 12
click at [411, 210] on input "text" at bounding box center [473, 210] width 165 height 15
click at [408, 231] on div "Leche" at bounding box center [404, 228] width 14 height 8
click at [408, 214] on input "text" at bounding box center [473, 210] width 165 height 15
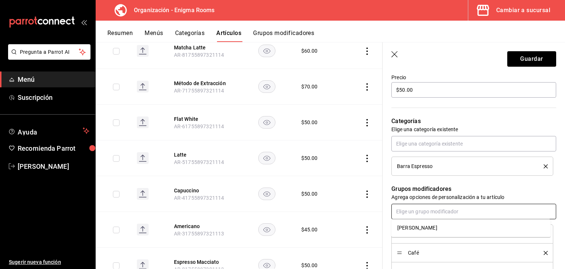
click at [410, 228] on div "[PERSON_NAME]" at bounding box center [417, 228] width 40 height 8
click at [515, 59] on button "Guardar" at bounding box center [531, 58] width 49 height 15
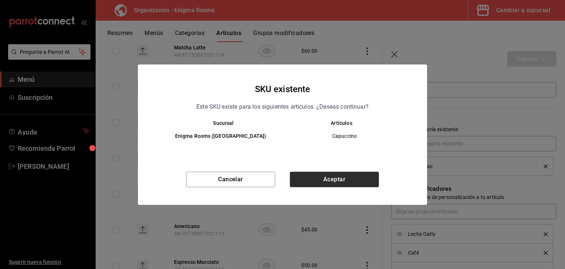
click at [359, 188] on div "Cancelar Aceptar" at bounding box center [282, 187] width 289 height 33
click at [352, 178] on button "Aceptar" at bounding box center [334, 178] width 89 height 15
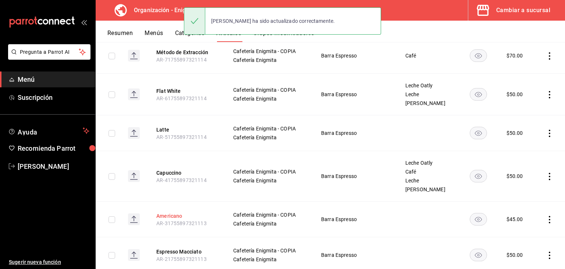
scroll to position [666, 0]
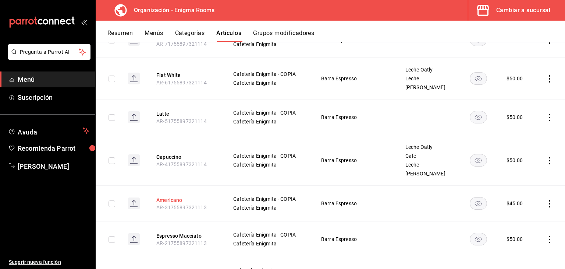
click at [167, 196] on button "Americano" at bounding box center [185, 199] width 59 height 7
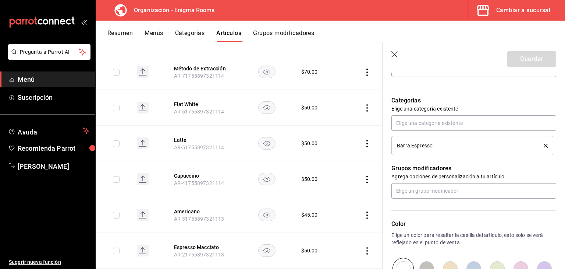
scroll to position [258, 0]
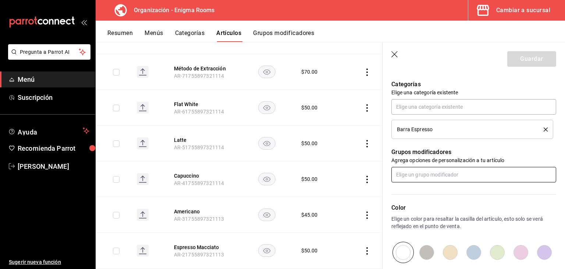
click at [418, 175] on input "text" at bounding box center [473, 174] width 165 height 15
click at [414, 193] on li "Café" at bounding box center [470, 191] width 159 height 12
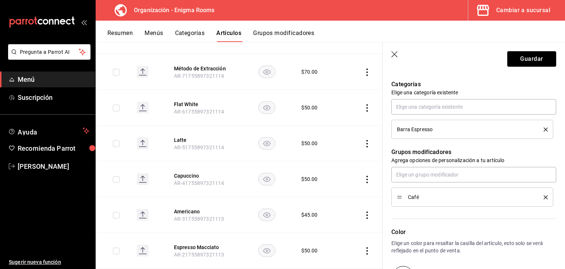
click at [410, 197] on span "Café" at bounding box center [470, 196] width 125 height 5
drag, startPoint x: 409, startPoint y: 184, endPoint x: 409, endPoint y: 180, distance: 4.4
click at [409, 184] on div "Café" at bounding box center [473, 187] width 165 height 40
click at [409, 176] on input "text" at bounding box center [473, 174] width 165 height 15
click at [405, 195] on li "Leche" at bounding box center [470, 191] width 159 height 12
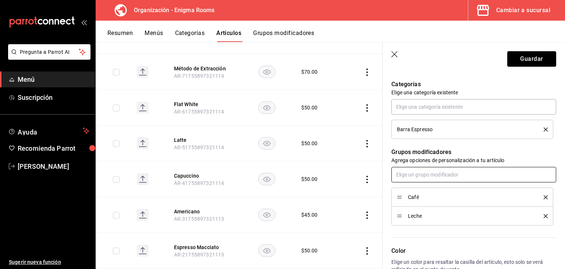
click at [408, 180] on input "text" at bounding box center [473, 174] width 165 height 15
click at [410, 190] on div "[PERSON_NAME]" at bounding box center [417, 191] width 40 height 8
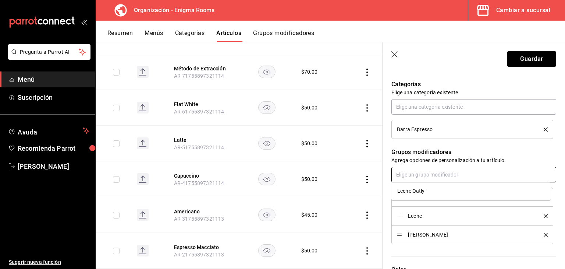
click at [408, 178] on input "text" at bounding box center [473, 174] width 165 height 15
click at [408, 192] on div "Leche Oatly" at bounding box center [410, 191] width 27 height 8
click at [514, 60] on button "Guardar" at bounding box center [531, 58] width 49 height 15
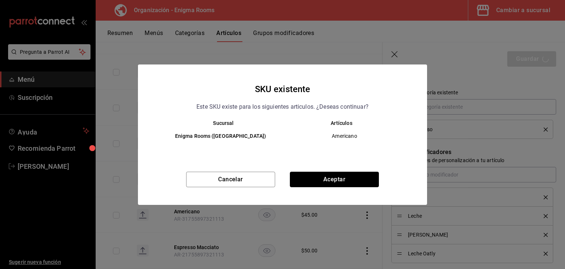
click at [350, 173] on button "Aceptar" at bounding box center [334, 178] width 89 height 15
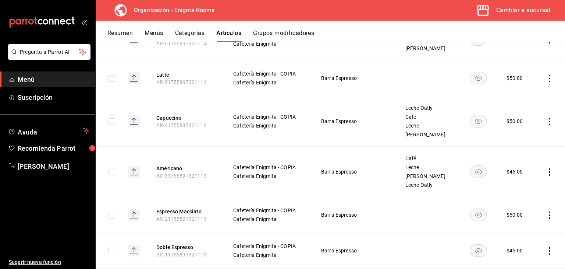
scroll to position [718, 0]
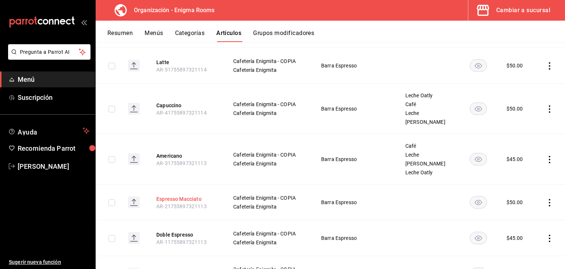
click at [188, 195] on button "Espresso Macciato" at bounding box center [185, 198] width 59 height 7
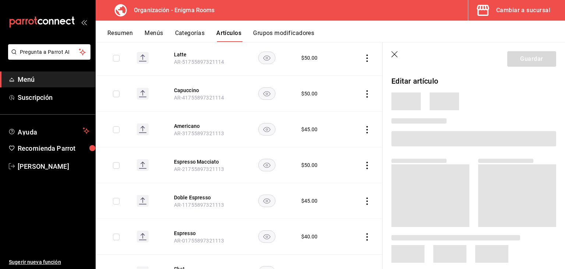
scroll to position [684, 0]
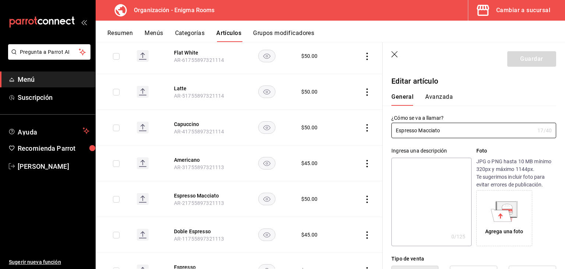
type input "$50.00"
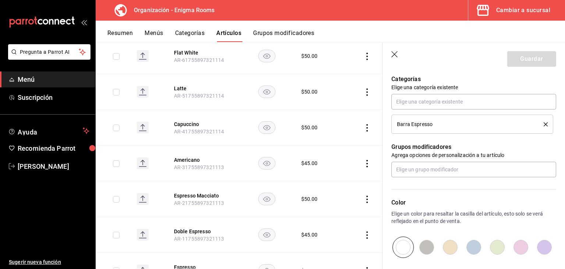
scroll to position [294, 0]
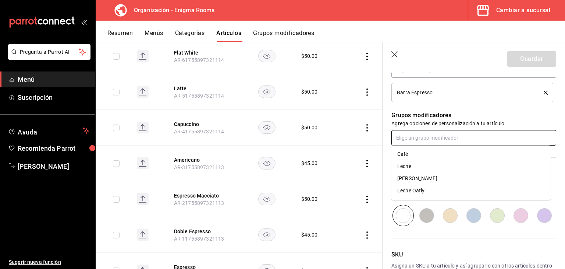
click at [416, 139] on input "text" at bounding box center [473, 137] width 165 height 15
click at [413, 157] on li "Café" at bounding box center [470, 154] width 159 height 12
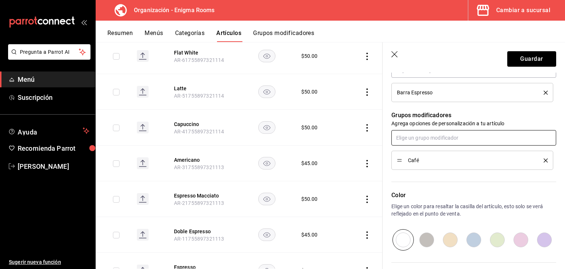
click at [411, 139] on input "text" at bounding box center [473, 137] width 165 height 15
click at [412, 155] on li "Leche" at bounding box center [470, 154] width 159 height 12
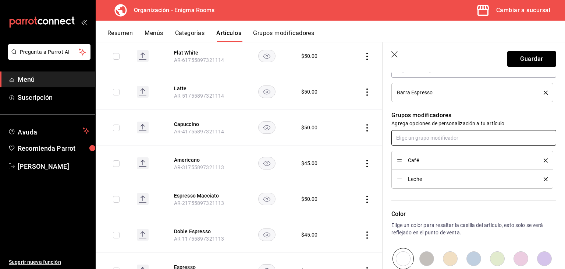
click at [408, 140] on input "text" at bounding box center [473, 137] width 165 height 15
click at [412, 157] on div "[PERSON_NAME]" at bounding box center [417, 154] width 40 height 8
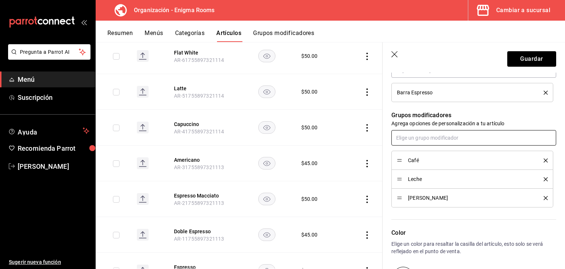
click at [409, 139] on input "text" at bounding box center [473, 137] width 165 height 15
drag, startPoint x: 410, startPoint y: 153, endPoint x: 409, endPoint y: 147, distance: 6.7
click at [412, 153] on div "Leche Oatly" at bounding box center [410, 154] width 27 height 8
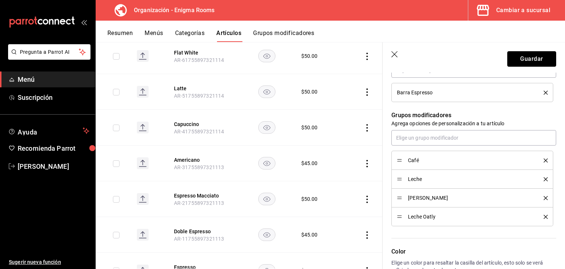
click at [525, 58] on button "Guardar" at bounding box center [531, 58] width 49 height 15
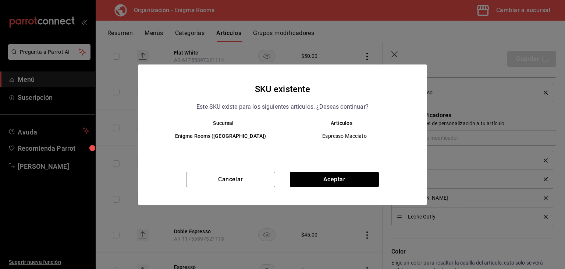
click at [322, 177] on button "Aceptar" at bounding box center [334, 178] width 89 height 15
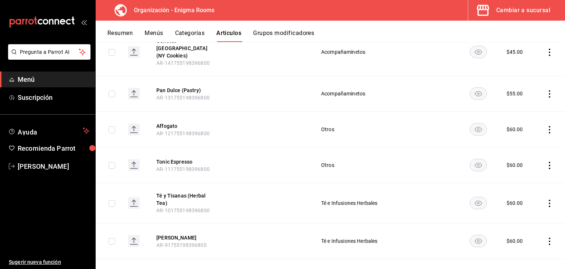
scroll to position [1211, 0]
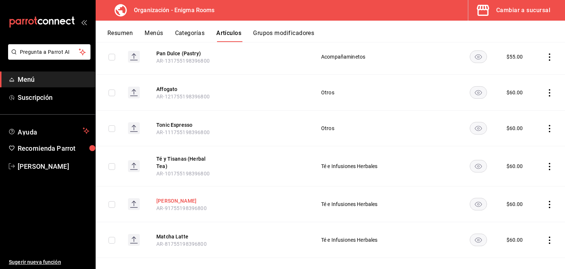
click at [172, 197] on button "[PERSON_NAME]" at bounding box center [185, 200] width 59 height 7
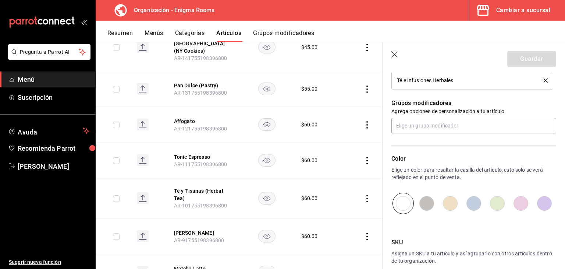
scroll to position [331, 0]
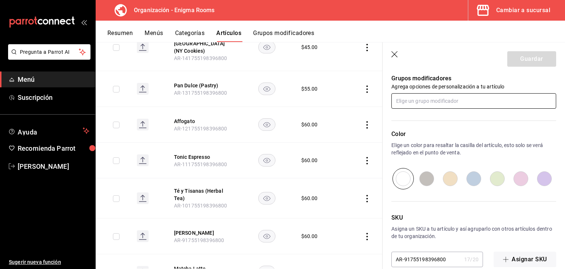
click at [423, 104] on input "text" at bounding box center [473, 100] width 165 height 15
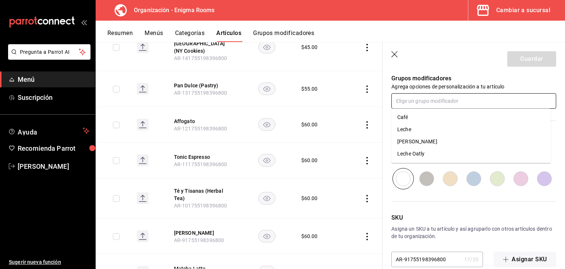
click at [409, 128] on div "Leche" at bounding box center [404, 129] width 14 height 8
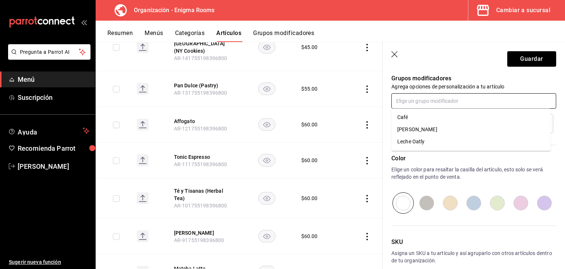
drag, startPoint x: 410, startPoint y: 106, endPoint x: 411, endPoint y: 114, distance: 8.1
click at [411, 106] on input "text" at bounding box center [473, 100] width 165 height 15
click at [409, 130] on div "[PERSON_NAME]" at bounding box center [417, 129] width 40 height 8
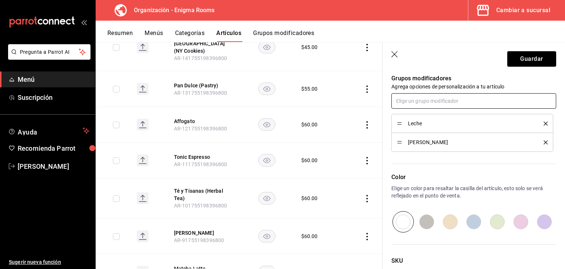
click at [408, 104] on input "text" at bounding box center [473, 100] width 165 height 15
click at [411, 131] on div "Leche Oatly" at bounding box center [410, 129] width 27 height 8
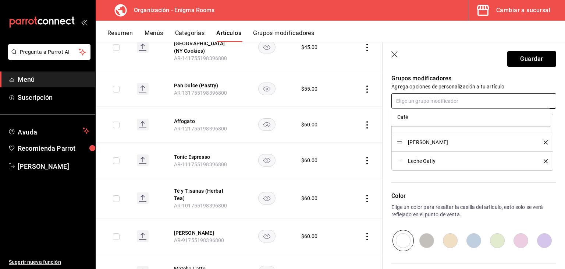
click at [499, 99] on input "text" at bounding box center [473, 100] width 165 height 15
click at [534, 64] on button "Guardar" at bounding box center [531, 58] width 49 height 15
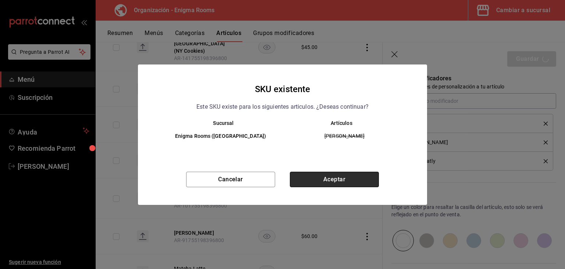
click at [351, 174] on button "Aceptar" at bounding box center [334, 178] width 89 height 15
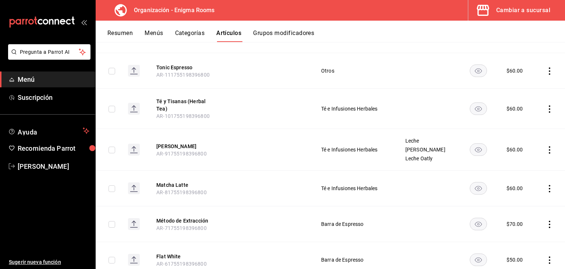
scroll to position [1269, 0]
click at [174, 180] on button "Matcha Latte" at bounding box center [185, 183] width 59 height 7
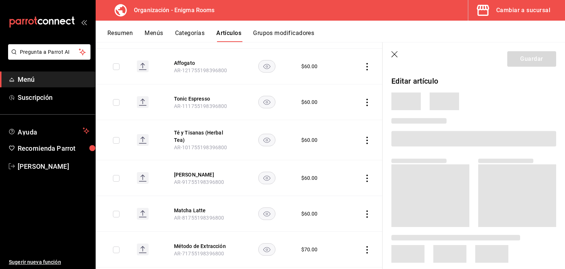
click at [453, 50] on header "Guardar" at bounding box center [474, 57] width 182 height 30
click at [394, 55] on icon "button" at bounding box center [394, 54] width 7 height 7
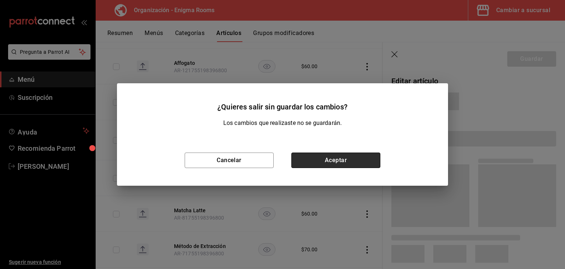
click at [331, 160] on button "Aceptar" at bounding box center [335, 159] width 89 height 15
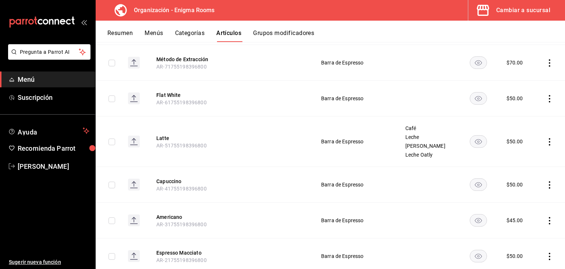
scroll to position [1496, 0]
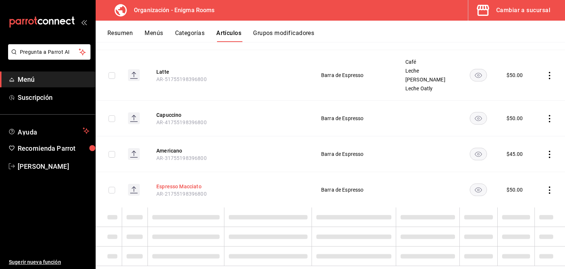
click at [171, 182] on button "Espresso Macciato" at bounding box center [185, 185] width 59 height 7
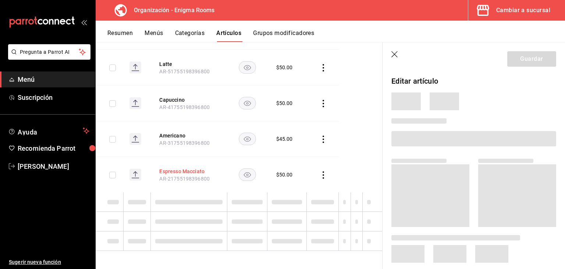
scroll to position [1391, 0]
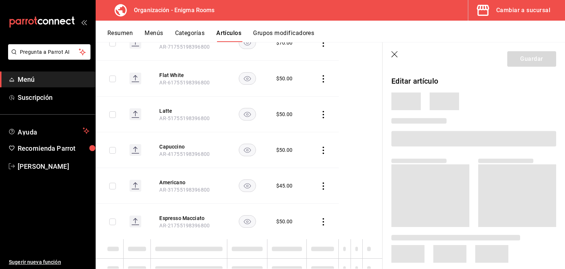
click at [391, 53] on header "Guardar" at bounding box center [474, 57] width 182 height 30
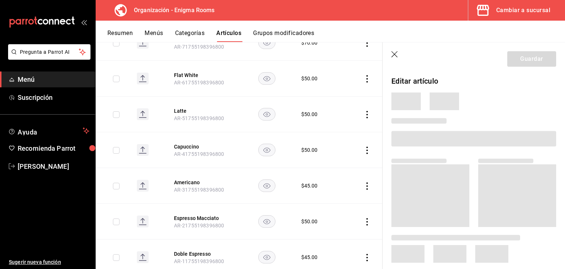
click at [396, 56] on icon "button" at bounding box center [394, 54] width 7 height 7
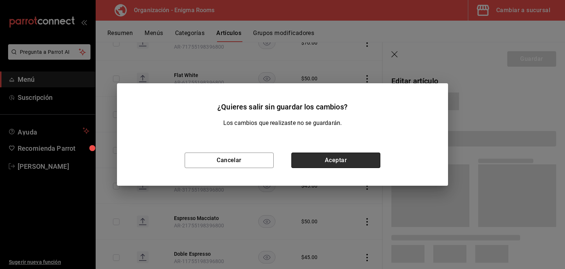
drag, startPoint x: 346, startPoint y: 158, endPoint x: 349, endPoint y: 14, distance: 144.3
click at [347, 158] on button "Aceptar" at bounding box center [335, 159] width 89 height 15
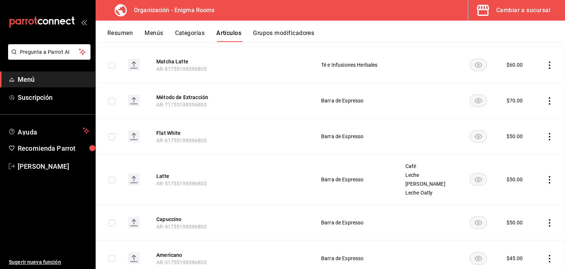
scroll to position [1723, 0]
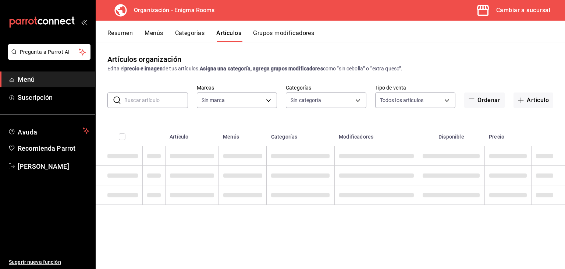
type input "3a32553a-9ca3-47e6-87fb-37191481d694,a7f5c8f1-7338-4049-a454-a1d2cd11e865,93679…"
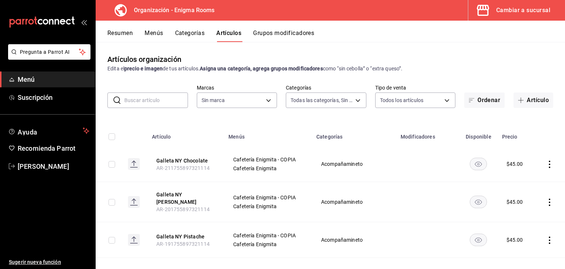
type input "efed7aa1-dfbf-4ed1-84b5-574e2b54582b"
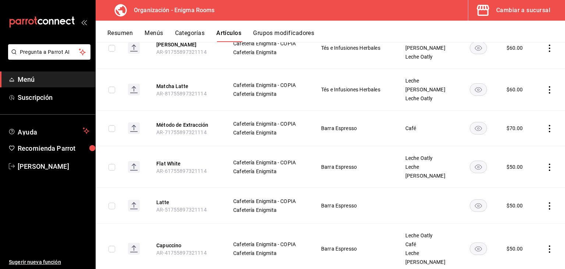
scroll to position [589, 0]
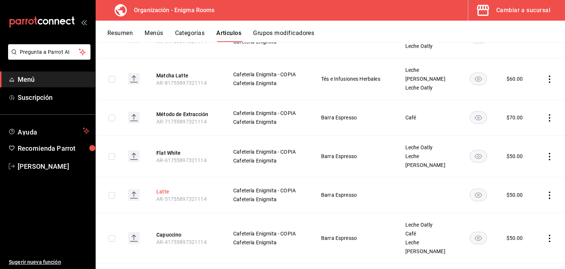
click at [157, 189] on button "Latte" at bounding box center [185, 191] width 59 height 7
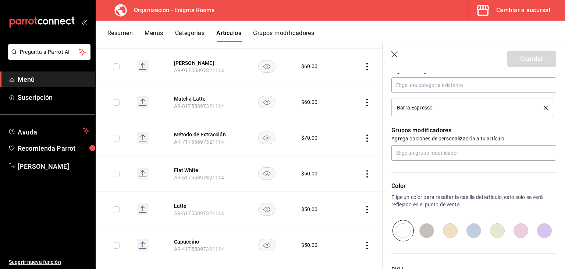
scroll to position [294, 0]
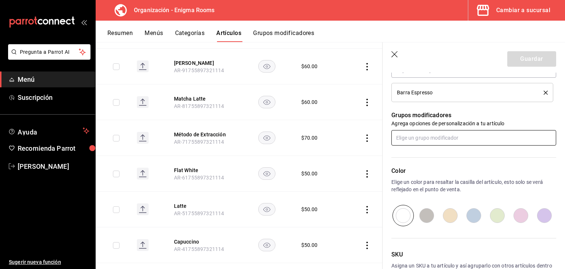
click at [428, 142] on input "text" at bounding box center [473, 137] width 165 height 15
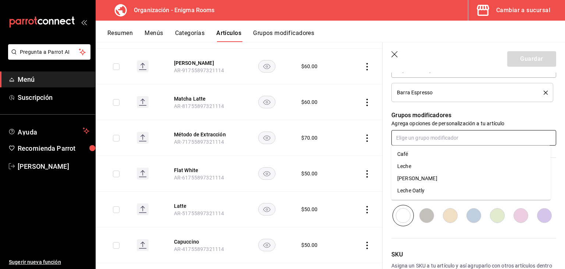
click at [421, 152] on li "Café" at bounding box center [470, 154] width 159 height 12
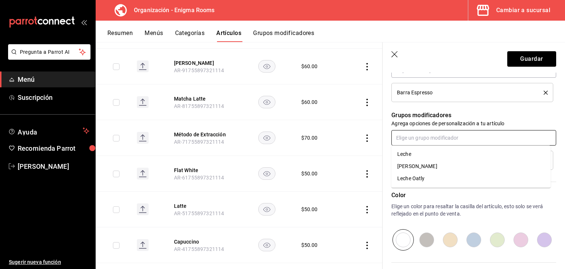
click at [417, 139] on input "text" at bounding box center [473, 137] width 165 height 15
click at [409, 156] on div "Leche" at bounding box center [404, 154] width 14 height 8
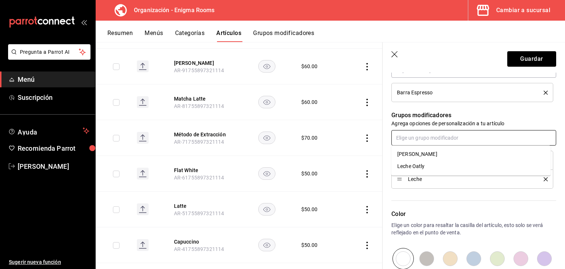
click at [406, 142] on input "text" at bounding box center [473, 137] width 165 height 15
click at [404, 154] on div "[PERSON_NAME]" at bounding box center [417, 154] width 40 height 8
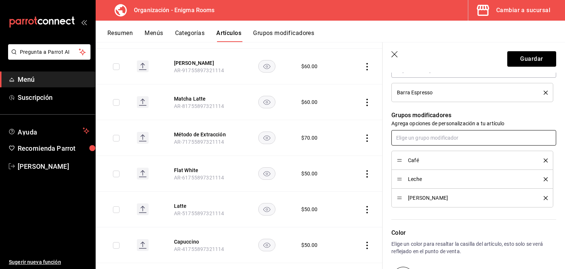
click at [403, 141] on input "text" at bounding box center [473, 137] width 165 height 15
drag, startPoint x: 403, startPoint y: 151, endPoint x: 430, endPoint y: 127, distance: 36.0
click at [403, 151] on div "Leche Oatly" at bounding box center [410, 154] width 27 height 8
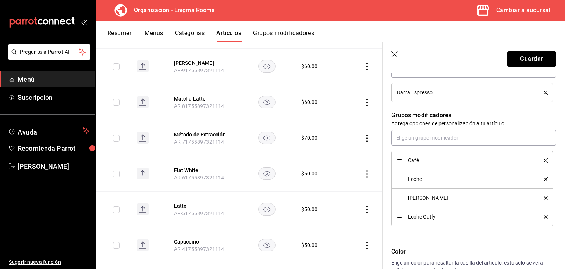
click at [509, 59] on button "Guardar" at bounding box center [531, 58] width 49 height 15
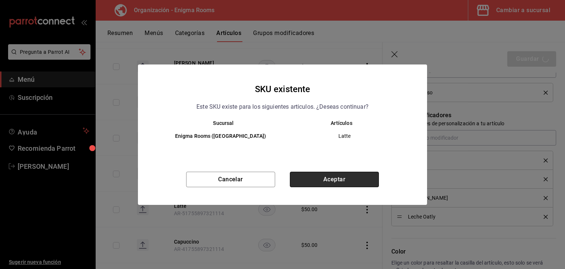
click at [342, 171] on button "Aceptar" at bounding box center [334, 178] width 89 height 15
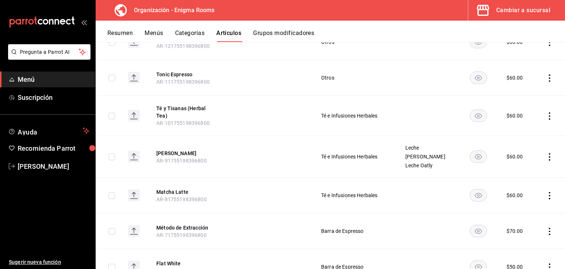
scroll to position [1325, 0]
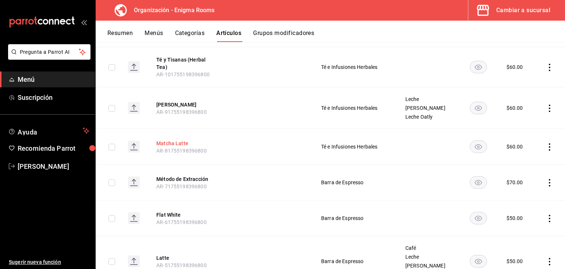
click at [182, 139] on button "Matcha Latte" at bounding box center [185, 142] width 59 height 7
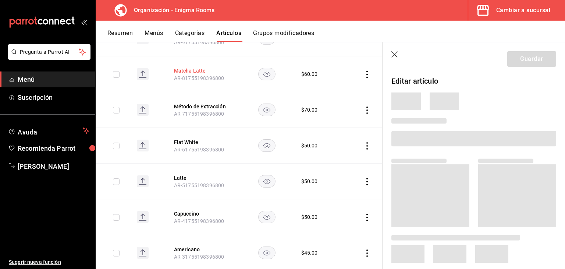
scroll to position [1226, 0]
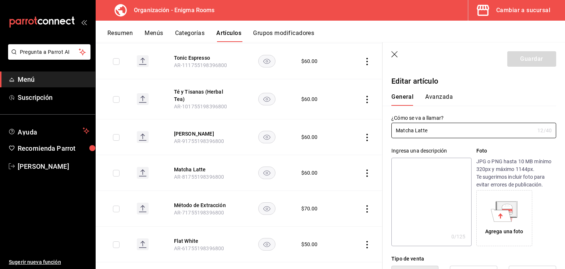
type input "$60.00"
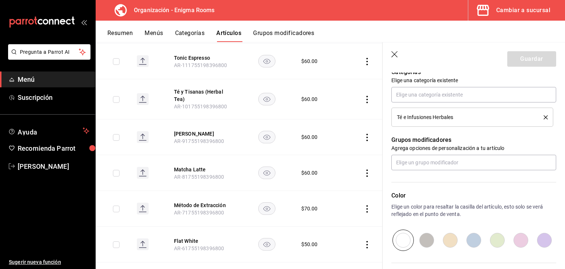
scroll to position [294, 0]
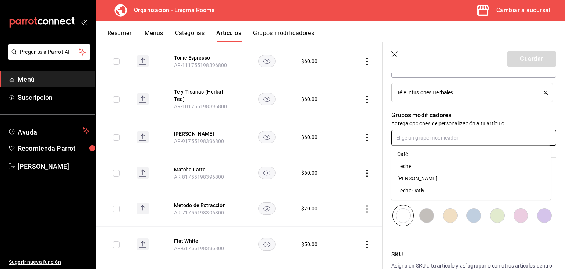
click at [445, 134] on input "text" at bounding box center [473, 137] width 165 height 15
click at [423, 153] on li "Café" at bounding box center [470, 154] width 159 height 12
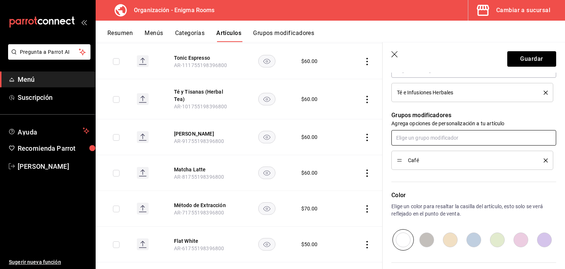
click at [428, 141] on input "text" at bounding box center [473, 137] width 165 height 15
click at [418, 162] on div "[PERSON_NAME]" at bounding box center [417, 166] width 40 height 8
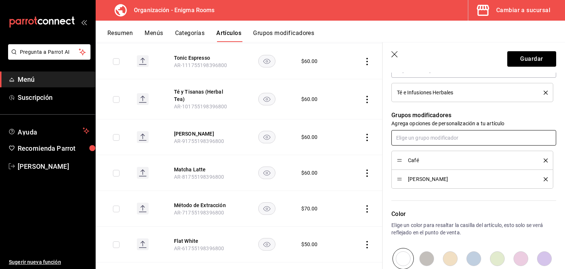
click at [417, 145] on div "Café Leche Almendras" at bounding box center [473, 159] width 165 height 58
click at [417, 142] on input "text" at bounding box center [473, 137] width 165 height 15
drag, startPoint x: 411, startPoint y: 152, endPoint x: 409, endPoint y: 147, distance: 5.6
click at [410, 154] on li "Leche" at bounding box center [470, 154] width 159 height 12
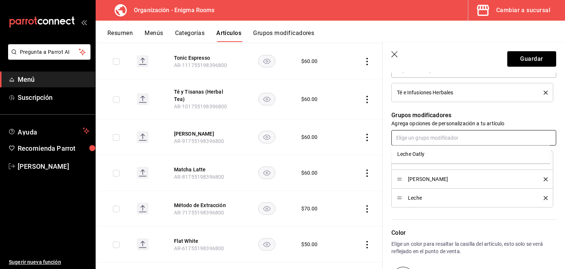
click at [412, 139] on input "text" at bounding box center [473, 137] width 165 height 15
click at [408, 153] on div "Leche Oatly" at bounding box center [410, 154] width 27 height 8
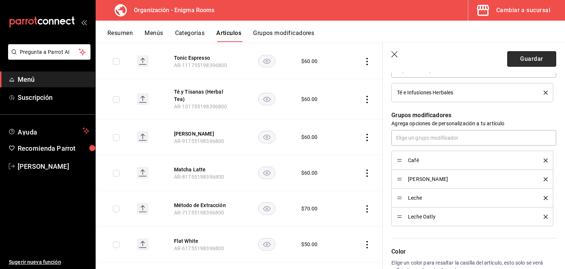
click at [529, 56] on button "Guardar" at bounding box center [531, 58] width 49 height 15
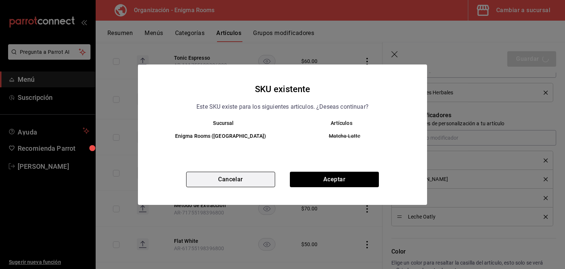
click at [241, 179] on button "Cancelar" at bounding box center [230, 178] width 89 height 15
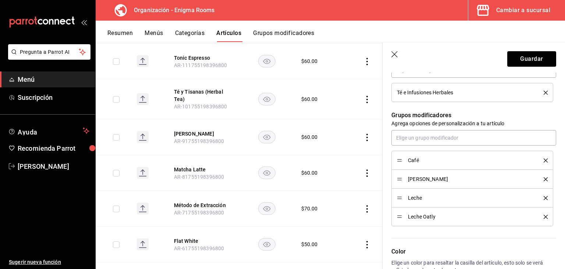
click at [544, 158] on icon "delete" at bounding box center [546, 160] width 4 height 4
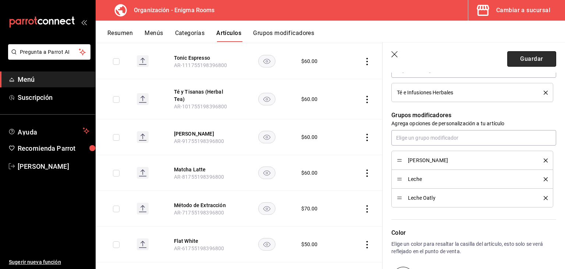
click at [509, 56] on button "Guardar" at bounding box center [531, 58] width 49 height 15
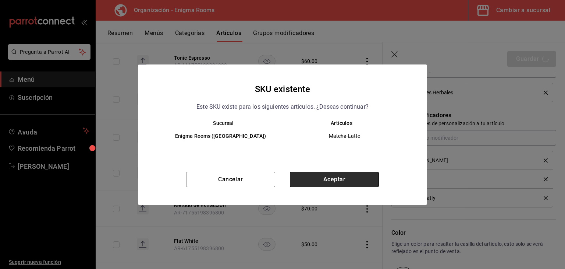
click at [349, 178] on button "Aceptar" at bounding box center [334, 178] width 89 height 15
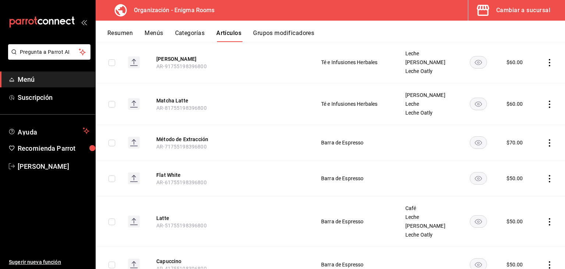
scroll to position [1373, 0]
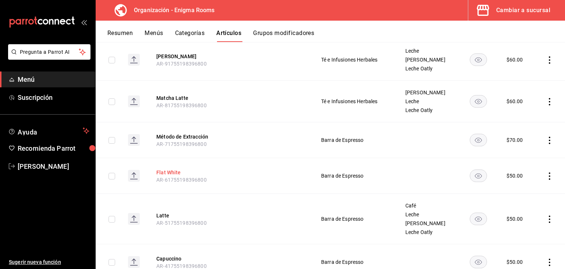
click at [173, 169] on button "Flat White" at bounding box center [185, 172] width 59 height 7
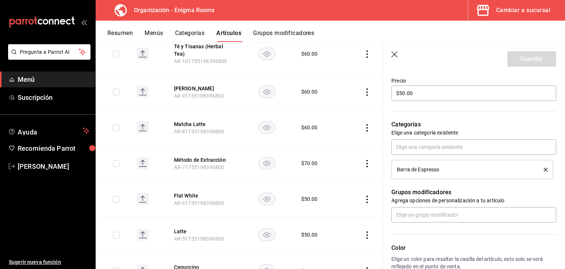
scroll to position [258, 0]
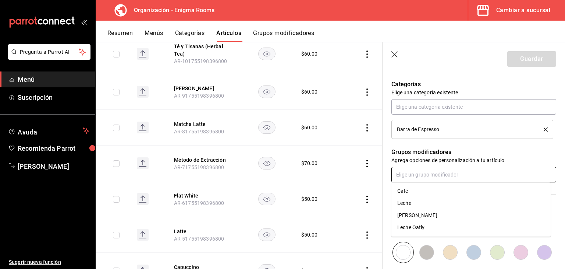
click at [439, 173] on input "text" at bounding box center [473, 174] width 165 height 15
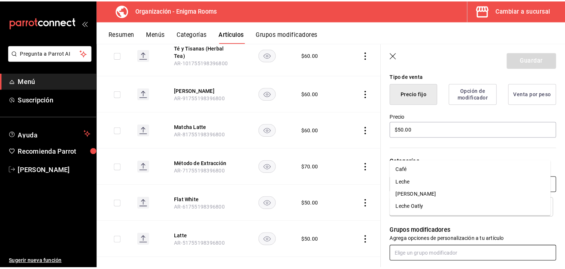
scroll to position [221, 0]
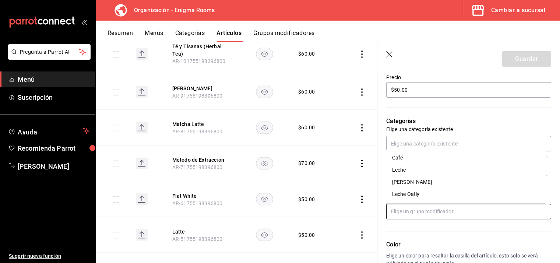
click at [399, 169] on div "Leche" at bounding box center [399, 170] width 14 height 8
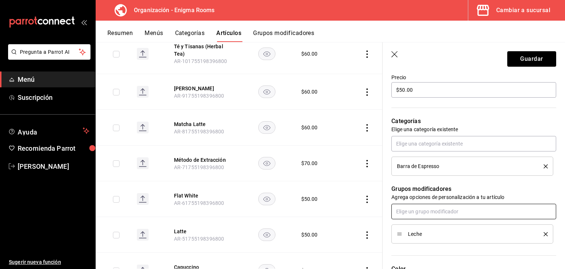
click at [440, 214] on input "text" at bounding box center [473, 210] width 165 height 15
click at [418, 242] on div "[PERSON_NAME]" at bounding box center [417, 240] width 40 height 8
click at [422, 216] on input "text" at bounding box center [473, 210] width 165 height 15
click at [424, 238] on div "Leche Oatly" at bounding box center [410, 240] width 27 height 8
click at [513, 57] on button "Guardar" at bounding box center [531, 58] width 49 height 15
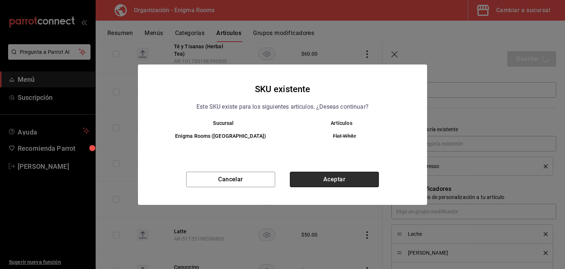
click at [358, 175] on button "Aceptar" at bounding box center [334, 178] width 89 height 15
type textarea "x"
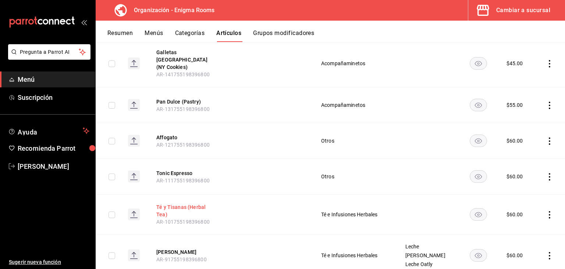
scroll to position [1214, 0]
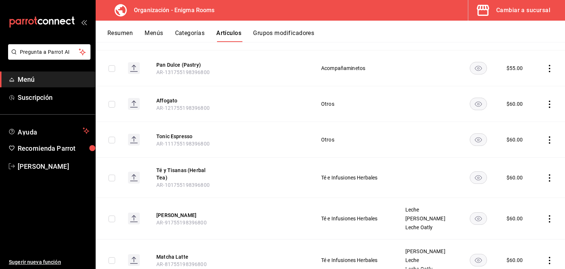
drag, startPoint x: 166, startPoint y: 158, endPoint x: 188, endPoint y: 160, distance: 22.2
click at [166, 166] on button "Té y Tisanas (Herbal Tea)" at bounding box center [185, 173] width 59 height 15
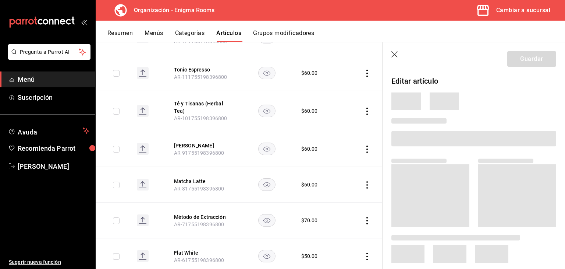
scroll to position [1116, 0]
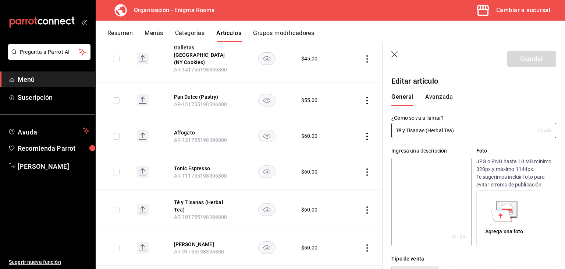
type input "$60.00"
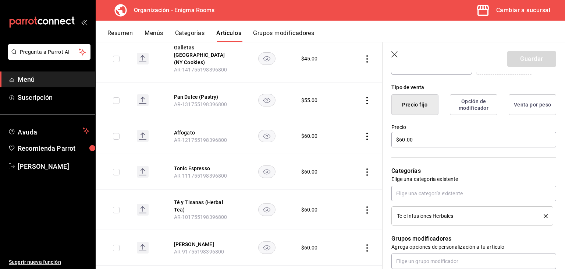
scroll to position [184, 0]
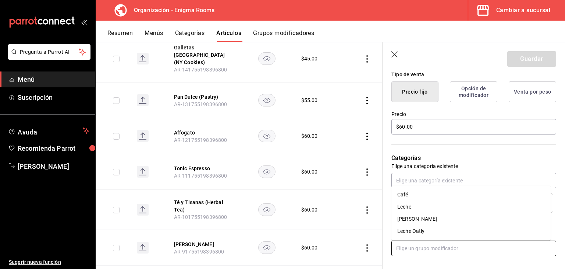
click at [429, 244] on input "text" at bounding box center [473, 247] width 165 height 15
click at [421, 230] on div "Leche Oatly" at bounding box center [410, 231] width 27 height 8
click at [423, 249] on input "text" at bounding box center [473, 247] width 165 height 15
click at [416, 234] on div "[PERSON_NAME]" at bounding box center [417, 231] width 40 height 8
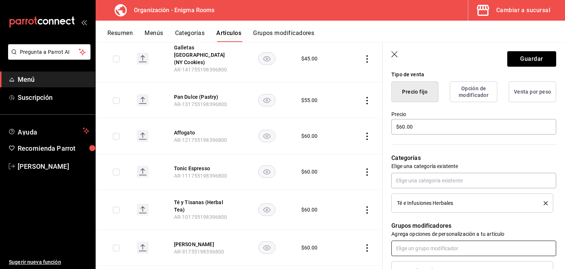
click at [412, 249] on input "text" at bounding box center [473, 247] width 165 height 15
click at [407, 230] on div "Leche" at bounding box center [404, 231] width 14 height 8
click at [527, 59] on button "Guardar" at bounding box center [531, 58] width 49 height 15
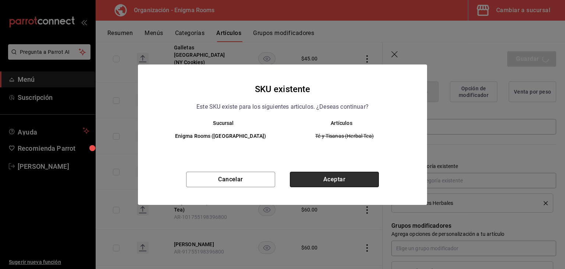
click at [344, 177] on button "Aceptar" at bounding box center [334, 178] width 89 height 15
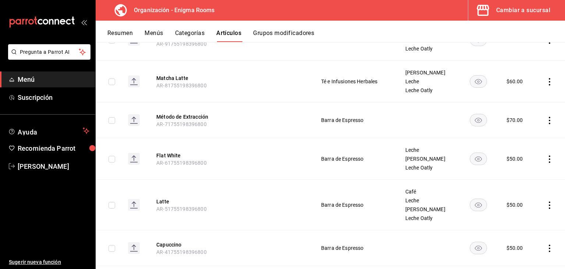
scroll to position [1431, 0]
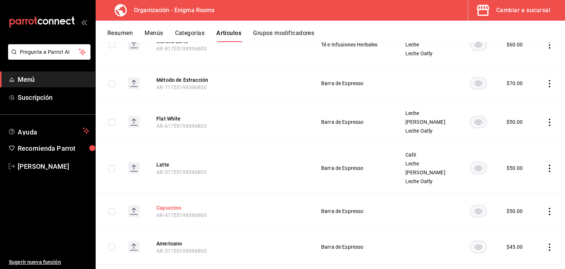
click at [163, 204] on button "Capuccino" at bounding box center [185, 207] width 59 height 7
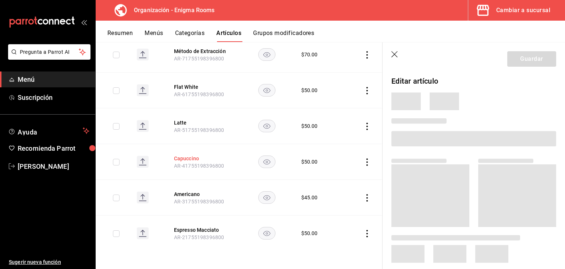
scroll to position [1325, 0]
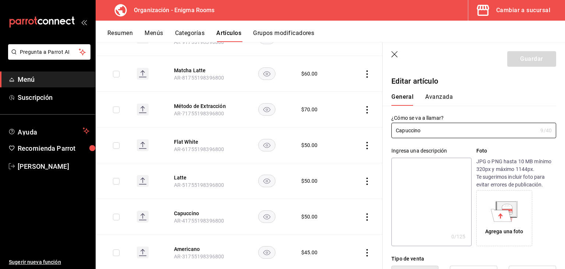
type input "$50.00"
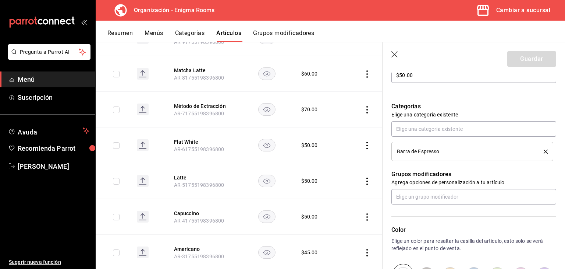
scroll to position [331, 0]
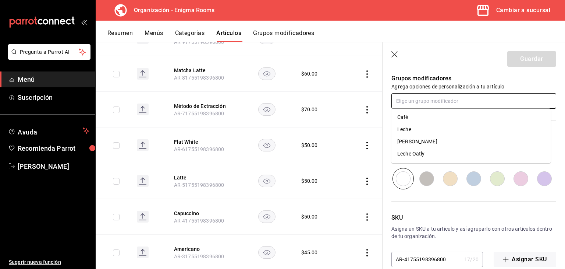
click at [409, 106] on input "text" at bounding box center [473, 100] width 165 height 15
click at [405, 123] on li "Café" at bounding box center [470, 117] width 159 height 12
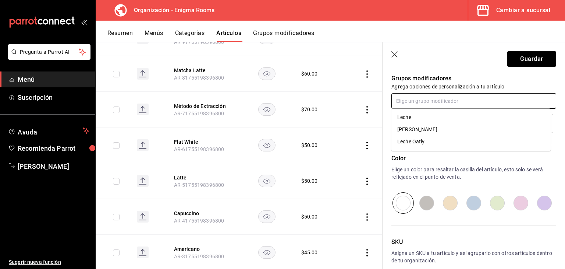
click at [403, 106] on input "text" at bounding box center [473, 100] width 165 height 15
click at [409, 121] on li "Leche" at bounding box center [470, 117] width 159 height 12
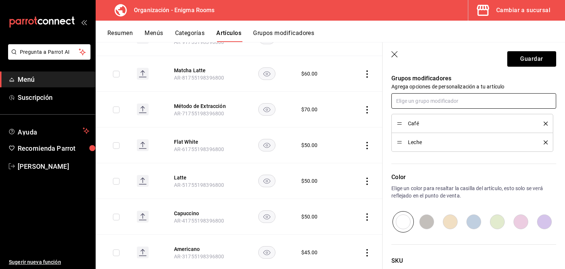
click at [408, 103] on input "text" at bounding box center [473, 100] width 165 height 15
click at [412, 117] on div "[PERSON_NAME]" at bounding box center [417, 117] width 40 height 8
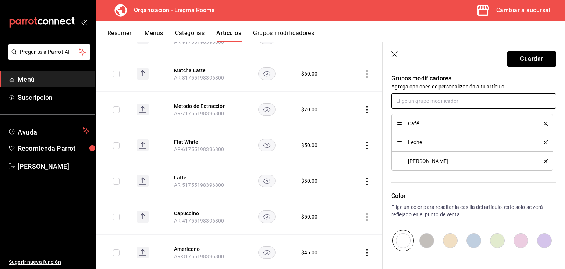
click at [408, 100] on input "text" at bounding box center [473, 100] width 165 height 15
click at [413, 114] on div "Leche Oatly" at bounding box center [410, 117] width 27 height 8
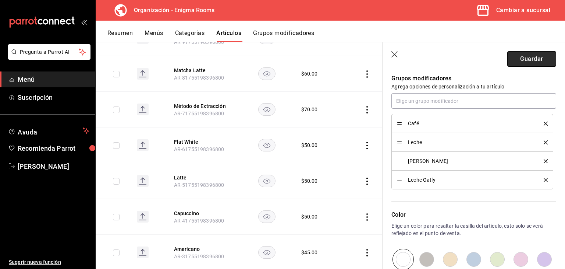
click at [532, 54] on button "Guardar" at bounding box center [531, 58] width 49 height 15
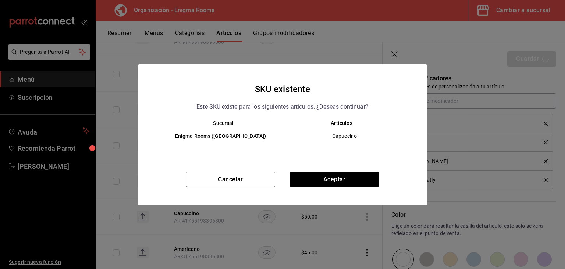
click at [336, 185] on button "Aceptar" at bounding box center [334, 178] width 89 height 15
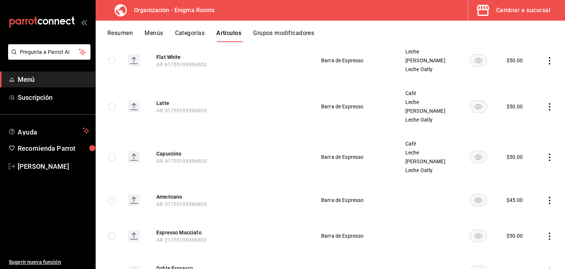
scroll to position [1538, 0]
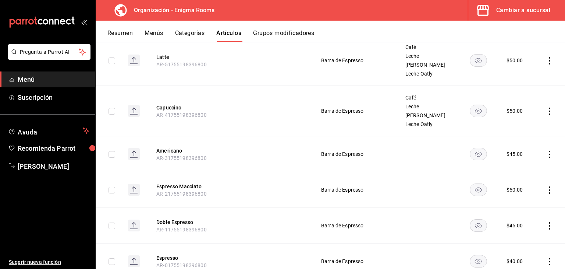
drag, startPoint x: 172, startPoint y: 136, endPoint x: 208, endPoint y: 135, distance: 35.7
click at [172, 147] on button "Americano" at bounding box center [185, 150] width 59 height 7
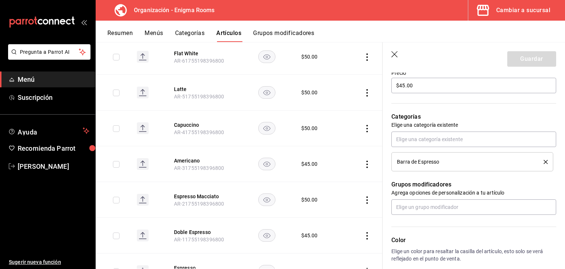
scroll to position [258, 0]
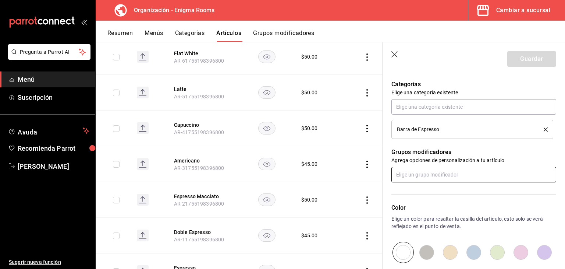
click at [436, 172] on input "text" at bounding box center [473, 174] width 165 height 15
click at [412, 191] on li "Café" at bounding box center [470, 191] width 159 height 12
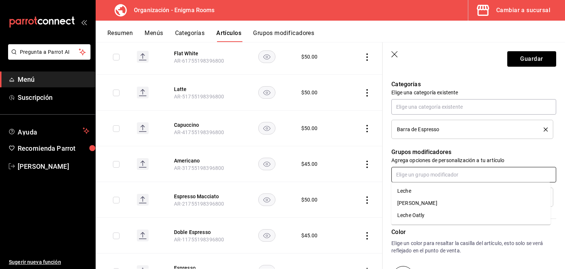
click at [411, 180] on input "text" at bounding box center [473, 174] width 165 height 15
click at [414, 189] on li "Leche" at bounding box center [470, 191] width 159 height 12
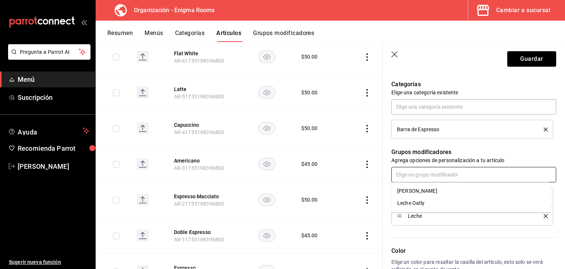
click at [410, 178] on input "text" at bounding box center [473, 174] width 165 height 15
click at [414, 189] on div "[PERSON_NAME]" at bounding box center [417, 191] width 40 height 8
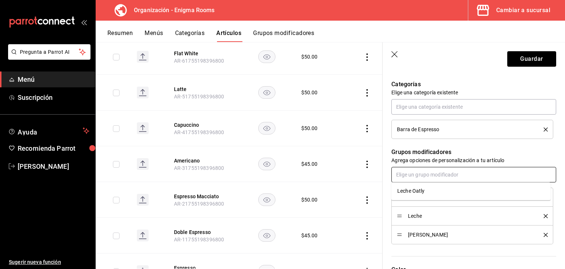
click at [411, 173] on input "text" at bounding box center [473, 174] width 165 height 15
click at [413, 189] on div "Leche Oatly" at bounding box center [410, 191] width 27 height 8
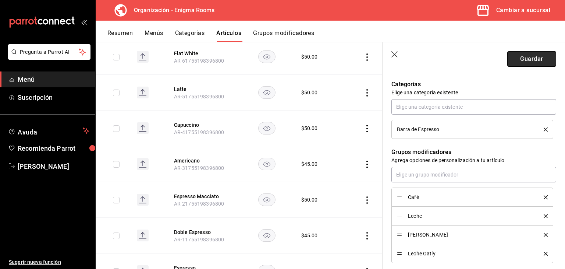
click at [530, 56] on button "Guardar" at bounding box center [531, 58] width 49 height 15
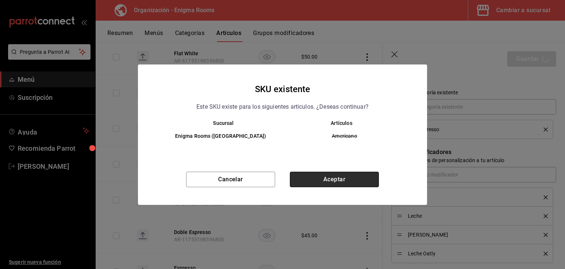
click at [344, 182] on button "Aceptar" at bounding box center [334, 178] width 89 height 15
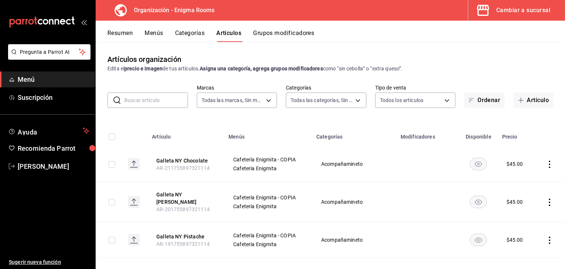
click at [159, 35] on button "Menús" at bounding box center [154, 35] width 18 height 13
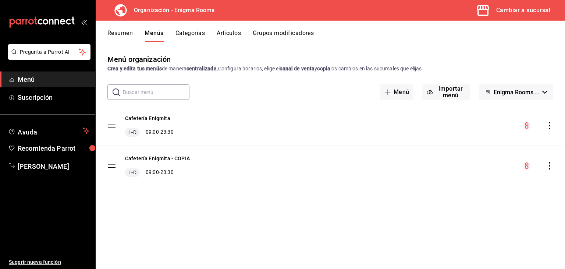
click at [553, 125] on icon "actions" at bounding box center [549, 125] width 7 height 7
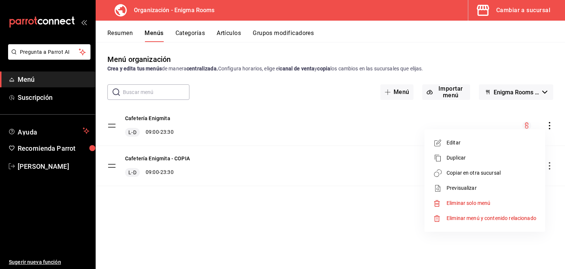
click at [473, 171] on span "Copiar en otra sucursal" at bounding box center [492, 173] width 90 height 8
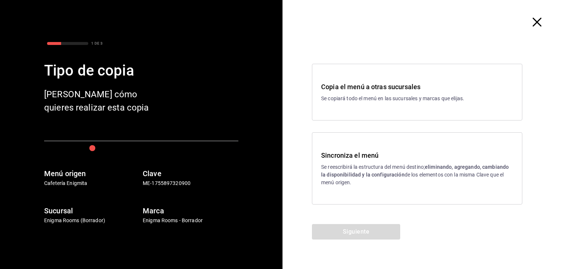
click at [379, 164] on p "Se reescribirá la estructura del menú destino; eliminando, agregando, cambiando…" at bounding box center [417, 174] width 192 height 23
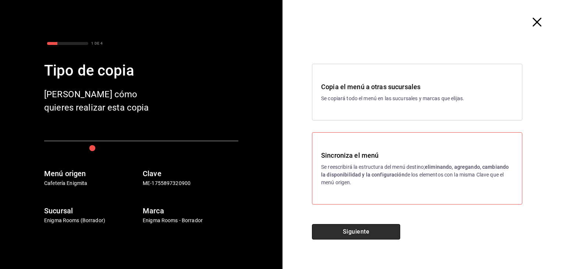
click at [376, 229] on button "Siguiente" at bounding box center [356, 231] width 88 height 15
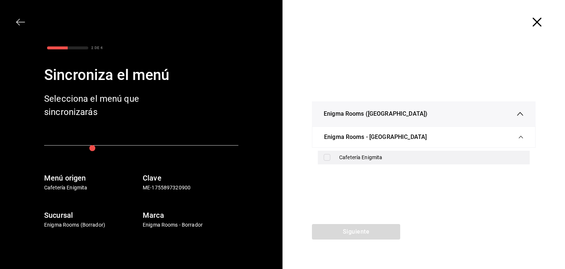
click at [370, 156] on div "Cafetería Enigmita" at bounding box center [431, 157] width 185 height 8
checkbox input "true"
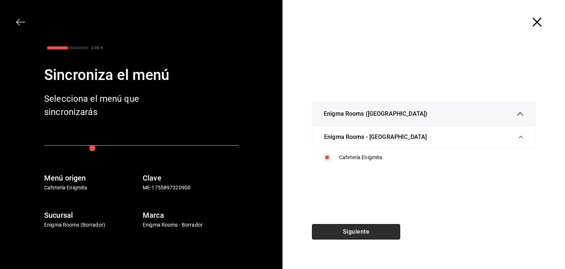
click at [364, 228] on button "Siguiente" at bounding box center [356, 231] width 88 height 15
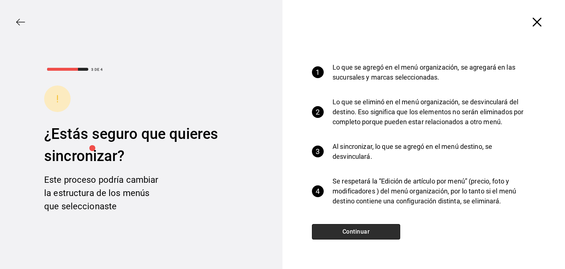
click at [364, 230] on button "Continuar" at bounding box center [356, 231] width 88 height 15
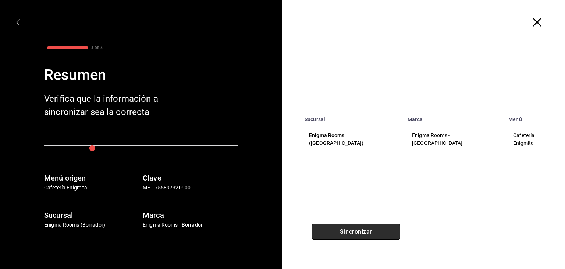
click at [374, 228] on button "Sincronizar" at bounding box center [356, 231] width 88 height 15
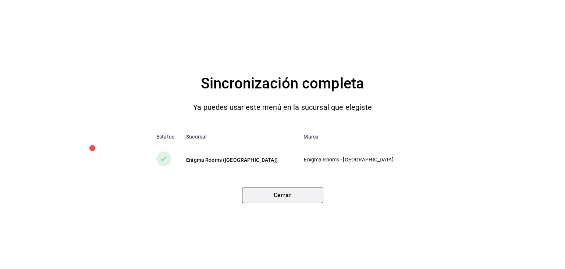
click at [283, 193] on button "Cerrar" at bounding box center [282, 194] width 81 height 15
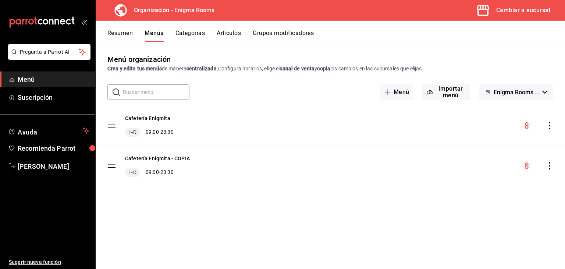
click at [510, 8] on div "Cambiar a sucursal" at bounding box center [523, 10] width 54 height 10
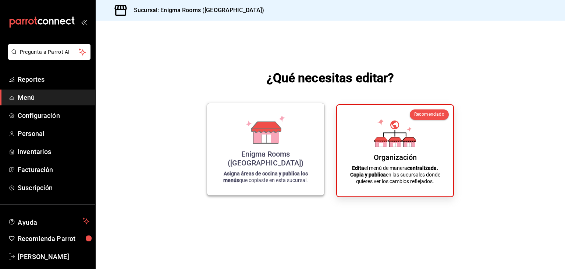
click at [275, 156] on div "Enigma Rooms ([GEOGRAPHIC_DATA]) Asigna áreas de cocina y publica los menús que…" at bounding box center [265, 149] width 99 height 80
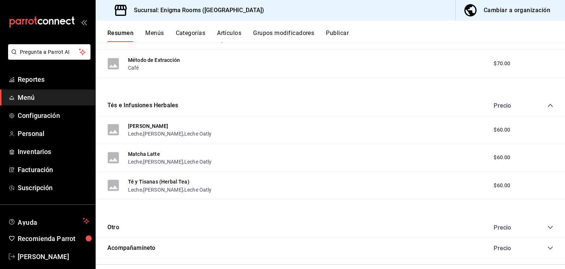
scroll to position [320, 0]
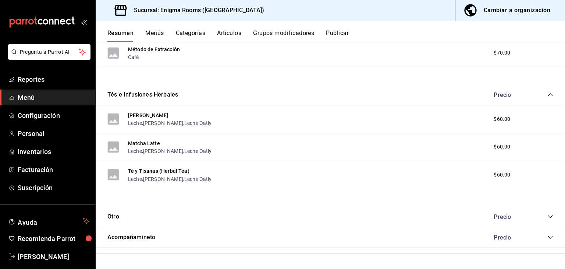
click at [116, 217] on button "Otro" at bounding box center [113, 216] width 12 height 8
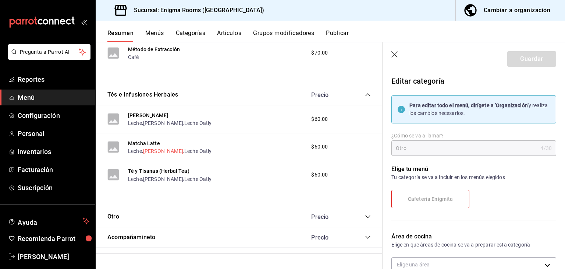
scroll to position [328, 0]
click at [389, 51] on header "Guardar" at bounding box center [474, 57] width 182 height 30
click at [397, 53] on icon "button" at bounding box center [394, 54] width 7 height 7
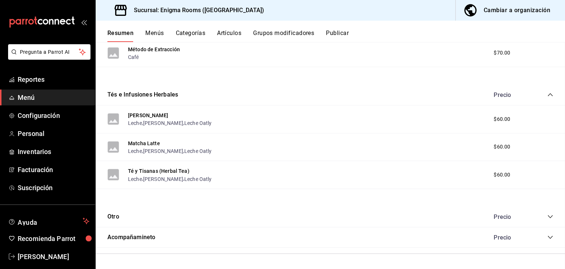
scroll to position [320, 0]
click at [547, 214] on icon "collapse-category-row" at bounding box center [550, 216] width 6 height 6
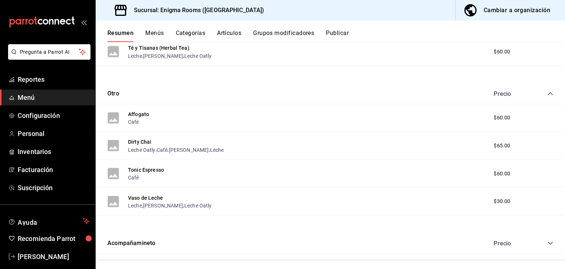
scroll to position [449, 0]
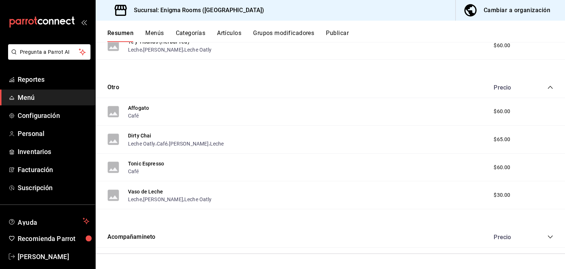
click at [547, 235] on icon "collapse-category-row" at bounding box center [550, 237] width 6 height 6
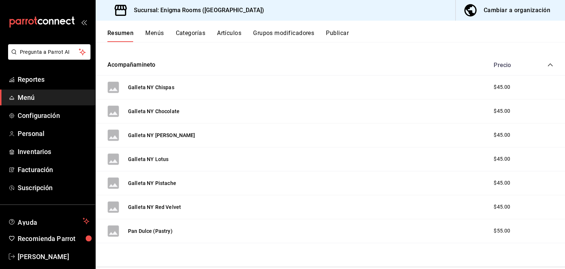
scroll to position [634, 0]
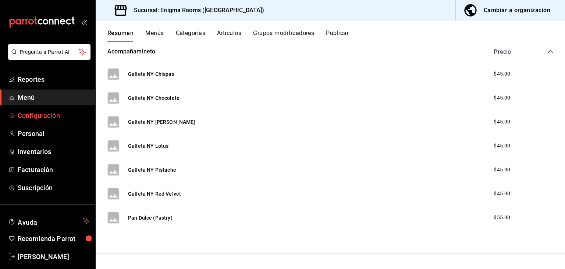
click at [42, 114] on span "Configuración" at bounding box center [54, 115] width 72 height 10
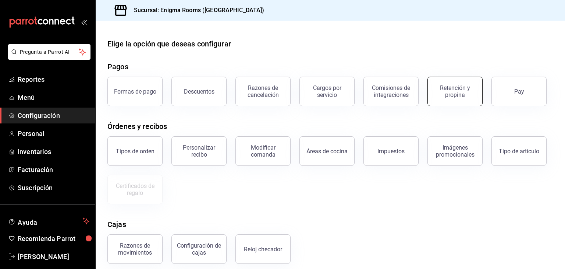
click at [461, 94] on div "Retención y propina" at bounding box center [455, 91] width 46 height 14
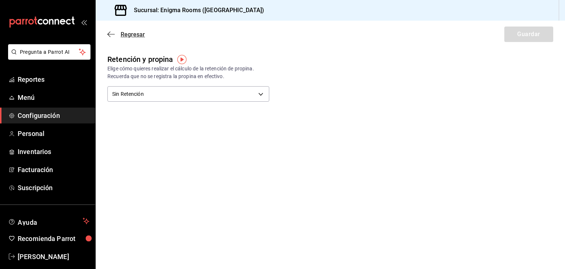
click at [112, 34] on icon "button" at bounding box center [110, 34] width 7 height 7
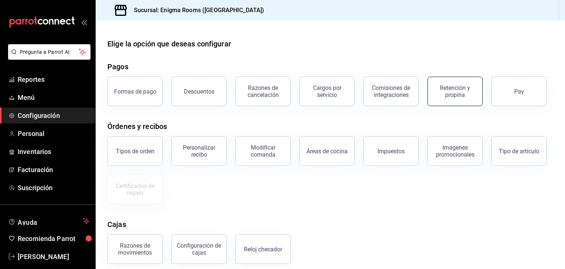
click at [444, 93] on div "Retención y propina" at bounding box center [455, 91] width 46 height 14
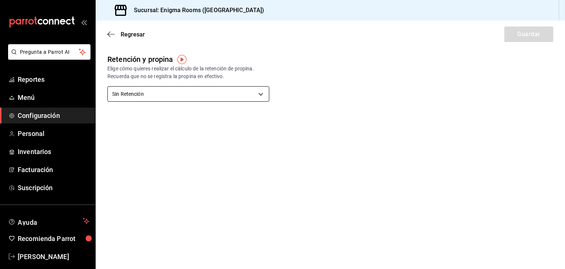
click at [168, 98] on body "Pregunta a Parrot AI Reportes Menú Configuración Personal Inventarios Facturaci…" at bounding box center [282, 134] width 565 height 269
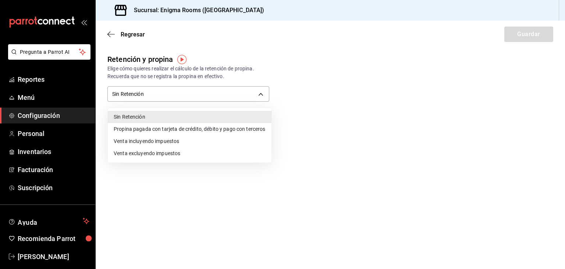
click at [108, 35] on div at bounding box center [282, 134] width 565 height 269
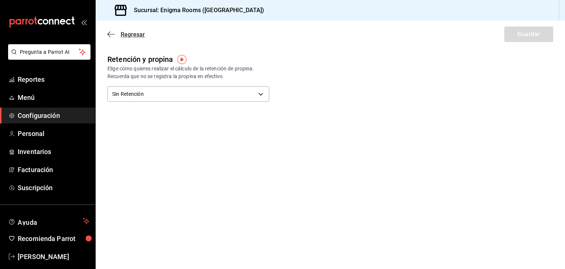
click at [108, 36] on icon "button" at bounding box center [110, 34] width 7 height 7
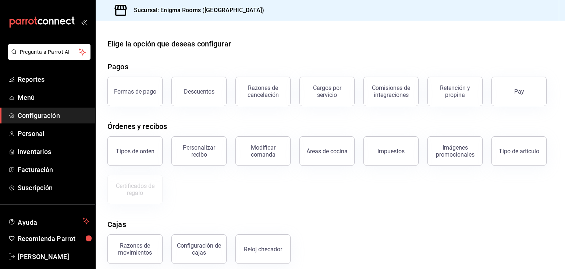
click at [149, 92] on div "Formas de pago" at bounding box center [135, 91] width 42 height 7
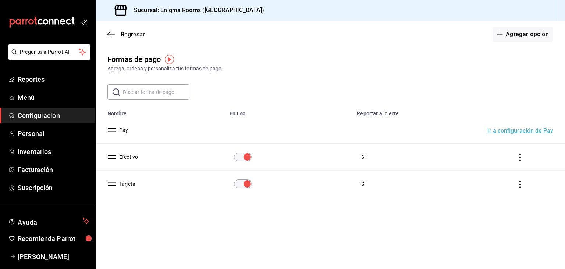
click at [523, 184] on icon "actions" at bounding box center [520, 183] width 7 height 7
drag, startPoint x: 322, startPoint y: 217, endPoint x: 312, endPoint y: 215, distance: 10.8
click at [323, 217] on div at bounding box center [282, 134] width 565 height 269
click at [116, 183] on button "Tarjeta" at bounding box center [125, 183] width 19 height 7
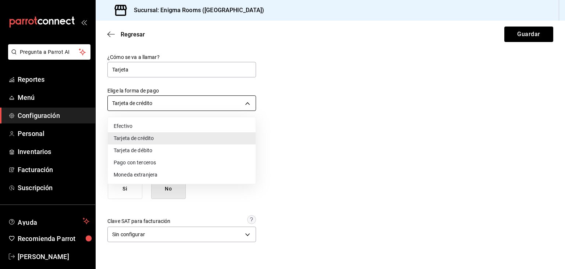
click at [188, 104] on body "Pregunta a Parrot AI Reportes Menú Configuración Personal Inventarios Facturaci…" at bounding box center [282, 134] width 565 height 269
click at [155, 150] on li "Tarjeta de débito" at bounding box center [182, 150] width 148 height 12
type input "DEBIT_CARD"
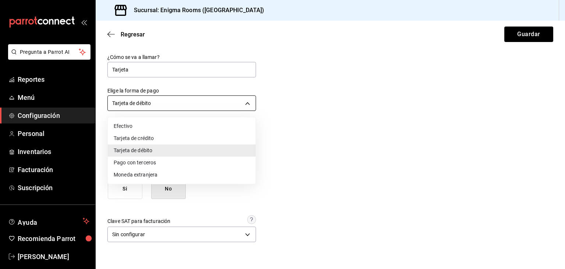
click at [188, 108] on body "Pregunta a Parrot AI Reportes Menú Configuración Personal Inventarios Facturaci…" at bounding box center [282, 134] width 565 height 269
click at [289, 102] on div at bounding box center [282, 134] width 565 height 269
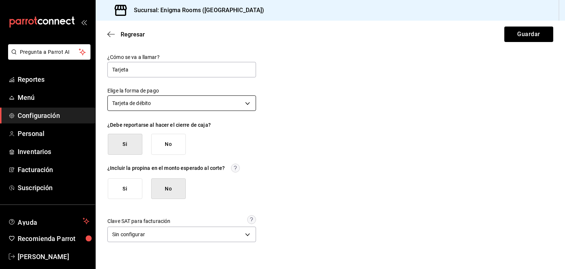
click at [160, 109] on body "Pregunta a Parrot AI Reportes Menú Configuración Personal Inventarios Facturaci…" at bounding box center [282, 134] width 565 height 269
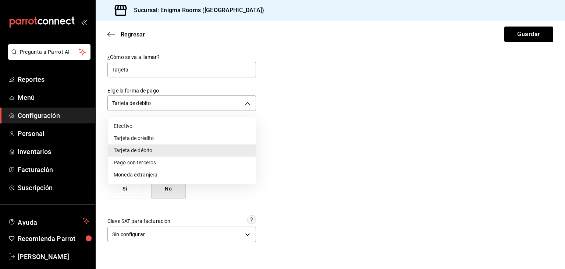
click at [310, 98] on div at bounding box center [282, 134] width 565 height 269
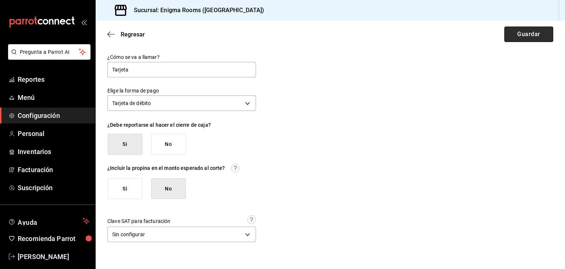
click at [533, 33] on button "Guardar" at bounding box center [528, 33] width 49 height 15
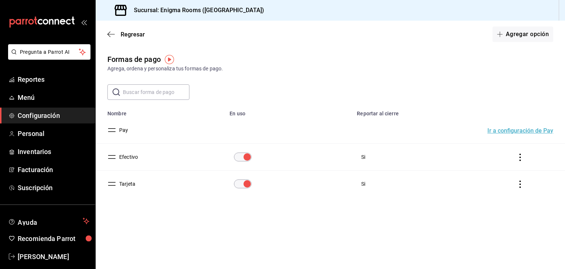
click at [107, 35] on div "Regresar Agregar opción" at bounding box center [330, 34] width 469 height 27
click at [137, 29] on div "Regresar Agregar opción" at bounding box center [330, 34] width 469 height 27
click at [138, 34] on span "Regresar" at bounding box center [133, 34] width 24 height 7
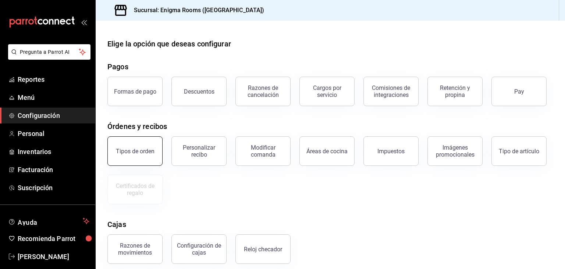
scroll to position [37, 0]
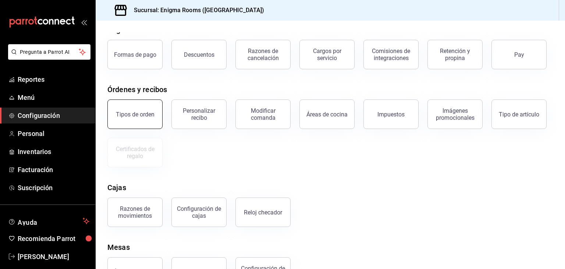
click at [131, 121] on button "Tipos de orden" at bounding box center [134, 113] width 55 height 29
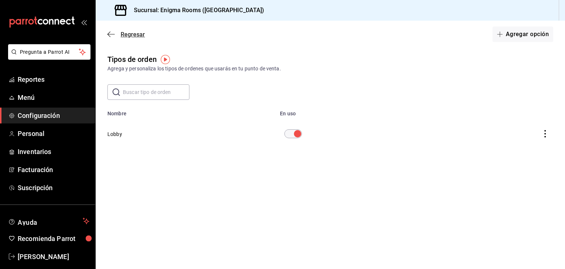
click at [109, 32] on icon "button" at bounding box center [110, 34] width 7 height 7
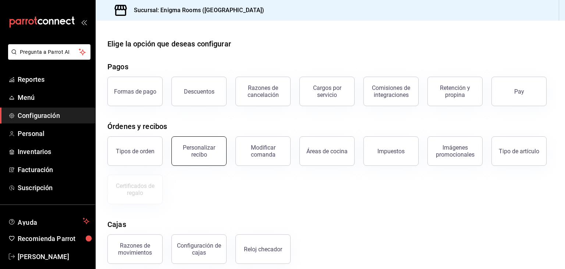
click at [214, 150] on div "Personalizar recibo" at bounding box center [199, 151] width 46 height 14
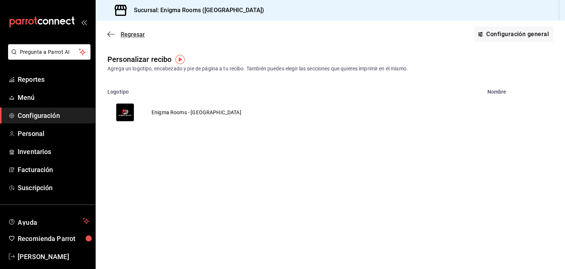
click at [110, 33] on icon "button" at bounding box center [110, 34] width 7 height 7
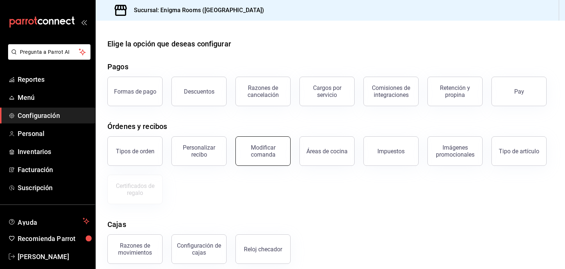
click at [270, 153] on div "Modificar comanda" at bounding box center [263, 151] width 46 height 14
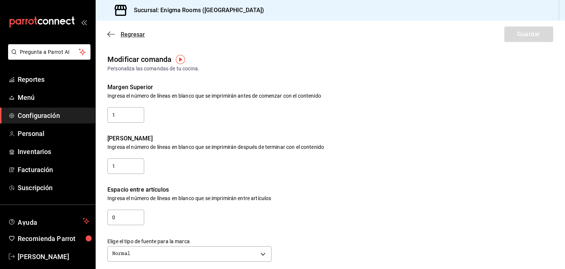
click at [110, 33] on icon "button" at bounding box center [110, 34] width 7 height 7
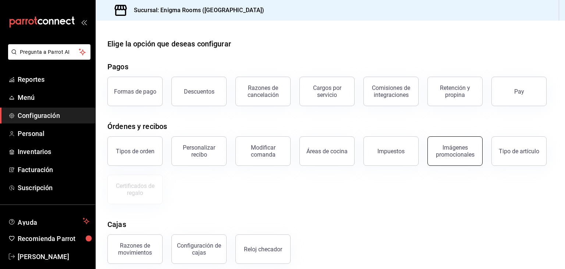
click at [454, 152] on div "Imágenes promocionales" at bounding box center [455, 151] width 46 height 14
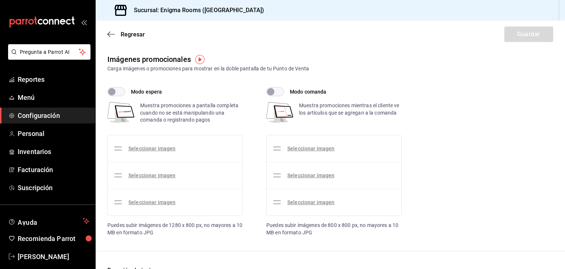
checkbox input "true"
type input "15"
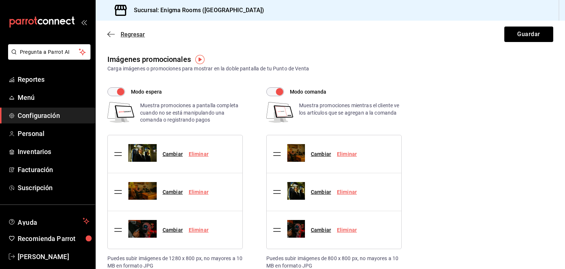
click at [111, 35] on icon "button" at bounding box center [110, 34] width 7 height 7
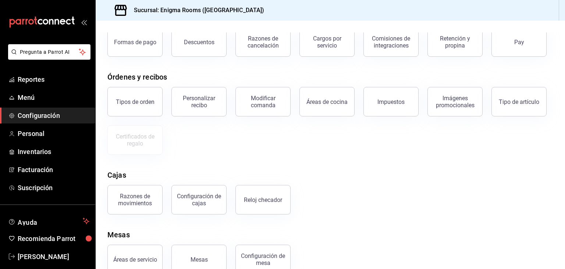
scroll to position [66, 0]
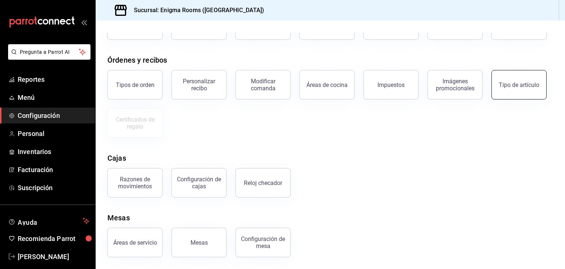
click at [508, 95] on button "Tipo de artículo" at bounding box center [519, 84] width 55 height 29
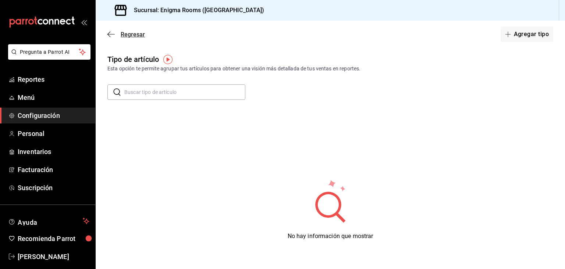
click at [114, 37] on icon "button" at bounding box center [110, 34] width 7 height 7
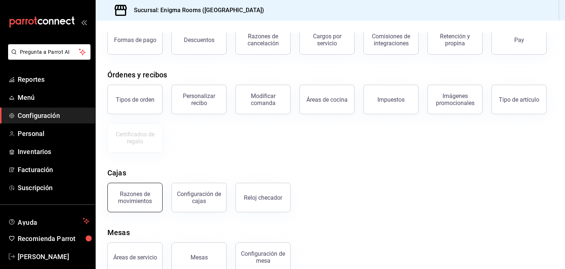
scroll to position [66, 0]
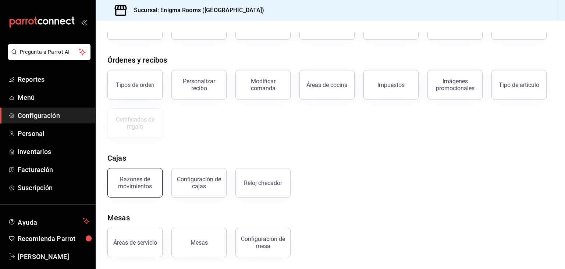
click at [132, 183] on div "Razones de movimientos" at bounding box center [135, 182] width 46 height 14
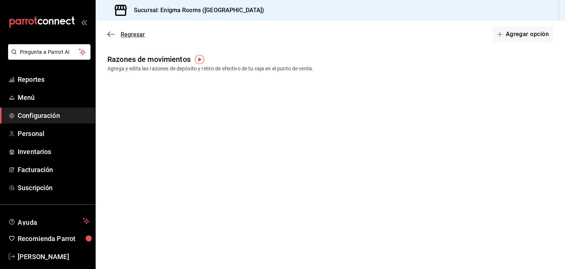
click at [113, 37] on icon "button" at bounding box center [110, 34] width 7 height 7
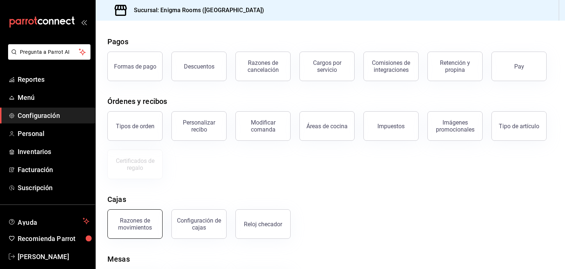
scroll to position [66, 0]
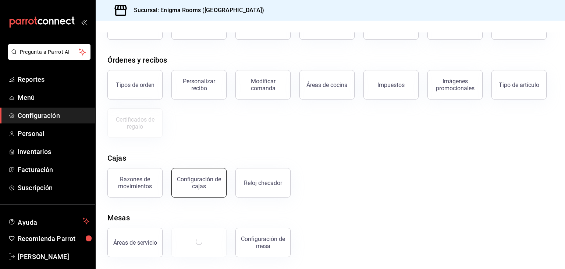
click at [196, 187] on div "Configuración de cajas" at bounding box center [199, 182] width 46 height 14
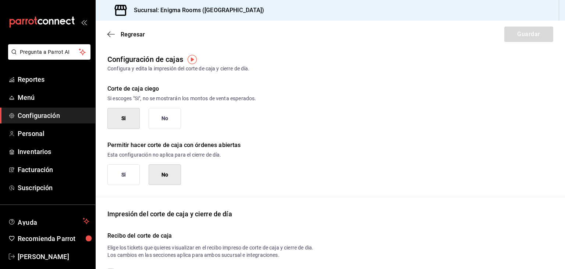
click at [177, 113] on button "No" at bounding box center [165, 118] width 32 height 21
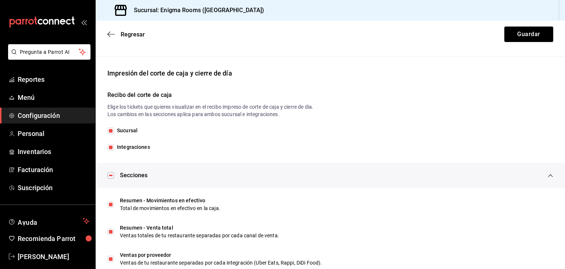
scroll to position [147, 0]
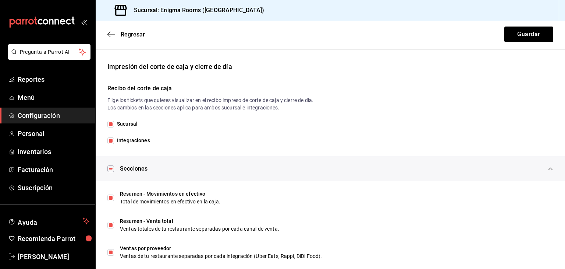
click at [112, 141] on input "Integraciones" at bounding box center [110, 140] width 7 height 7
checkbox input "true"
click at [113, 123] on input "Sucursal" at bounding box center [110, 124] width 7 height 7
checkbox input "false"
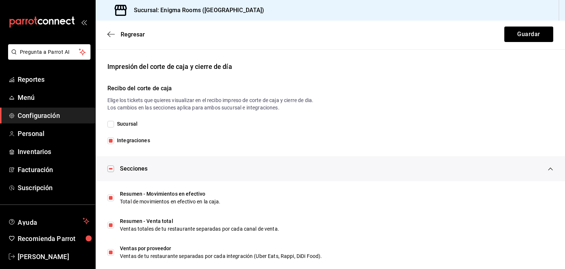
click at [111, 138] on input "Integraciones" at bounding box center [110, 140] width 7 height 7
checkbox input "false"
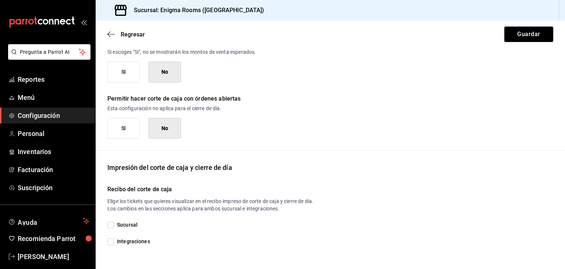
scroll to position [46, 0]
click at [110, 220] on div "Impresión [PERSON_NAME] de caja y cierre de día Recibo [PERSON_NAME] de caja El…" at bounding box center [330, 204] width 469 height 83
click at [113, 224] on input "Sucursal" at bounding box center [110, 225] width 7 height 7
checkbox input "true"
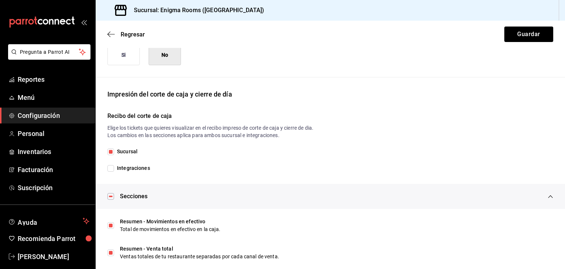
scroll to position [156, 0]
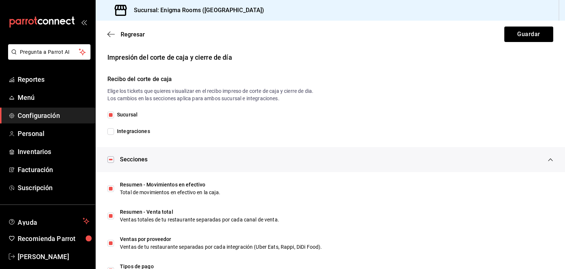
click at [113, 131] on input "Integraciones" at bounding box center [110, 131] width 7 height 7
checkbox input "true"
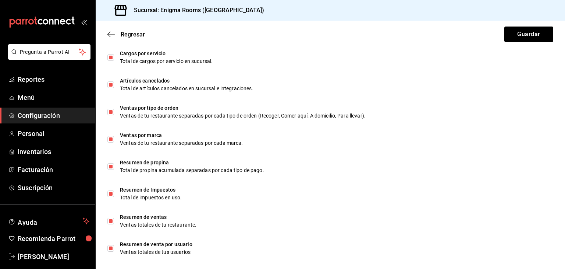
scroll to position [458, 0]
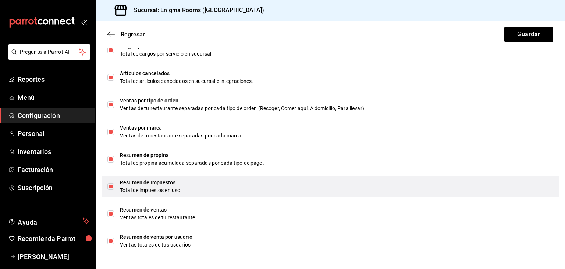
click at [109, 187] on input "checkbox" at bounding box center [110, 186] width 7 height 7
checkbox input "false"
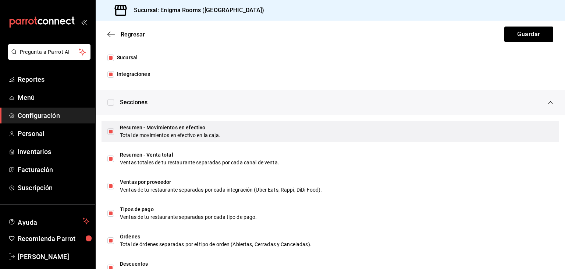
scroll to position [201, 0]
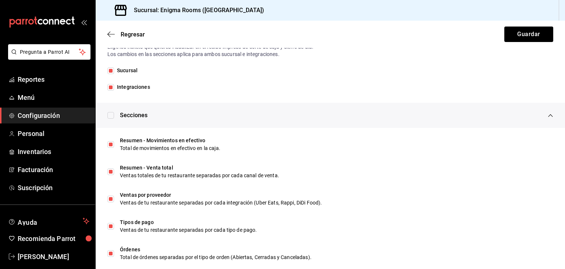
click at [110, 86] on input "Integraciones" at bounding box center [110, 87] width 7 height 7
checkbox input "false"
click at [511, 32] on button "Guardar" at bounding box center [528, 33] width 49 height 15
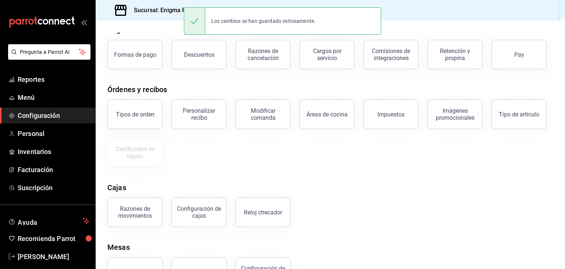
scroll to position [66, 0]
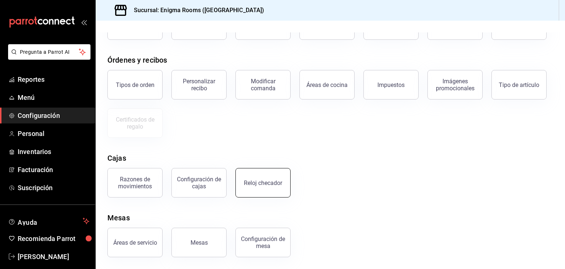
click at [266, 190] on button "Reloj checador" at bounding box center [262, 182] width 55 height 29
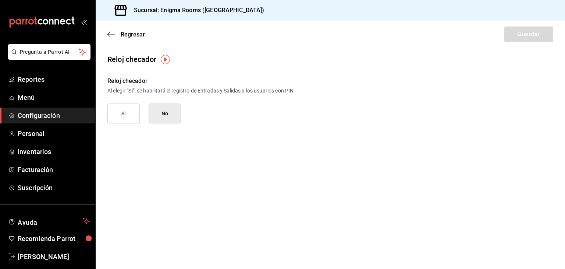
click at [136, 112] on button "Si" at bounding box center [123, 113] width 32 height 20
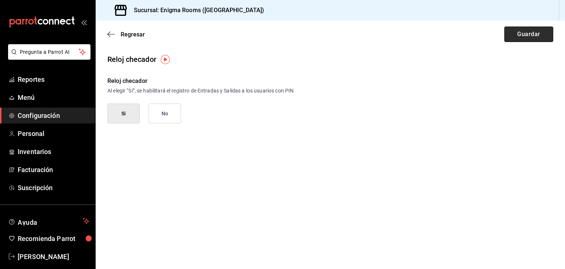
click at [528, 34] on button "Guardar" at bounding box center [528, 33] width 49 height 15
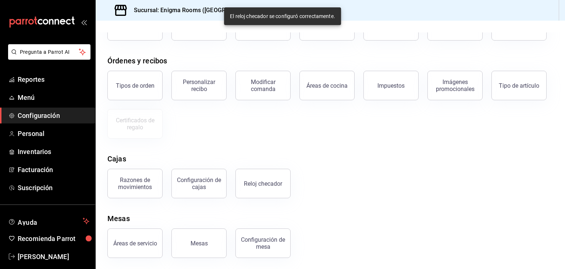
scroll to position [66, 0]
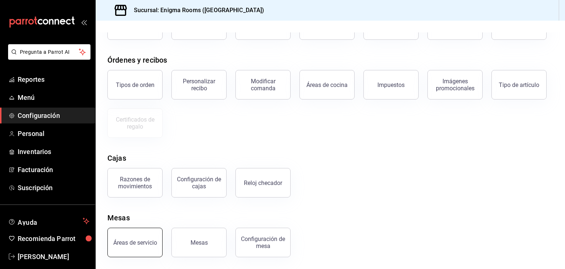
click at [146, 246] on button "Áreas de servicio" at bounding box center [134, 241] width 55 height 29
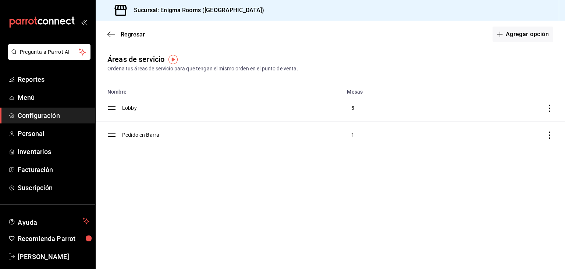
click at [548, 109] on icon "discountsTable" at bounding box center [549, 107] width 7 height 7
click at [405, 105] on div at bounding box center [282, 134] width 565 height 269
click at [130, 112] on td "Lobby" at bounding box center [232, 108] width 220 height 27
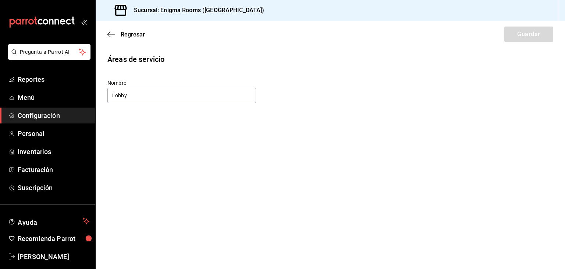
drag, startPoint x: 350, startPoint y: 70, endPoint x: 237, endPoint y: 48, distance: 114.7
click at [306, 63] on div "Áreas de servicio Nombre Lobby" at bounding box center [330, 79] width 446 height 50
click at [150, 86] on div "Nombre Lobby" at bounding box center [181, 91] width 149 height 25
drag, startPoint x: 144, startPoint y: 93, endPoint x: 114, endPoint y: 39, distance: 61.3
click at [143, 93] on input "Lobby" at bounding box center [181, 95] width 149 height 15
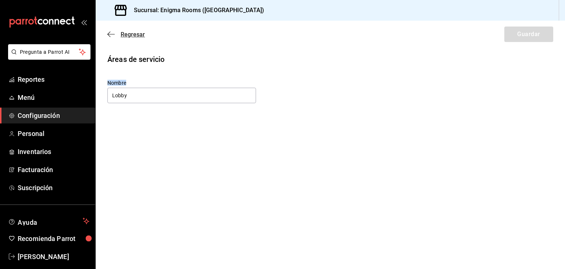
click at [113, 33] on icon "button" at bounding box center [110, 34] width 7 height 7
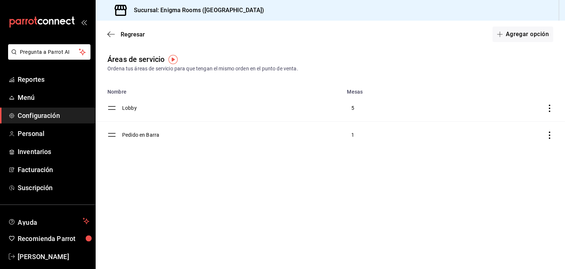
click at [547, 110] on icon "discountsTable" at bounding box center [549, 107] width 7 height 7
click at [283, 188] on div at bounding box center [282, 134] width 565 height 269
click at [112, 35] on icon "button" at bounding box center [110, 34] width 7 height 7
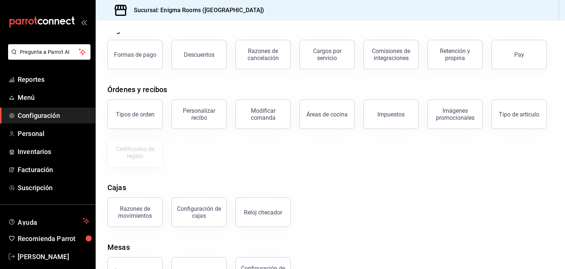
scroll to position [66, 0]
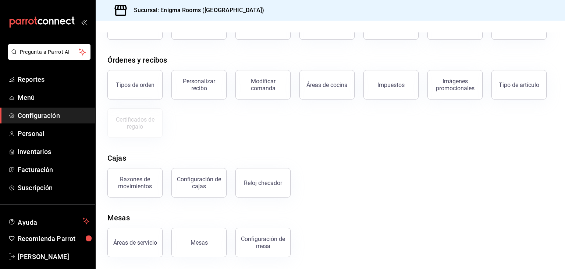
click at [266, 237] on div "Configuración de mesa" at bounding box center [263, 242] width 46 height 14
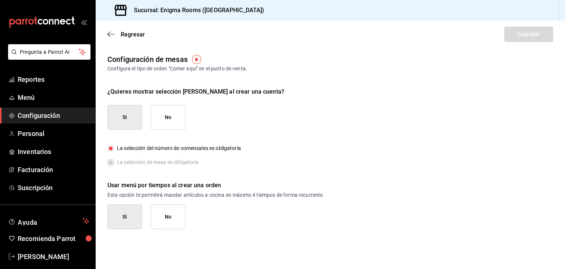
click at [177, 221] on button "No" at bounding box center [168, 216] width 35 height 25
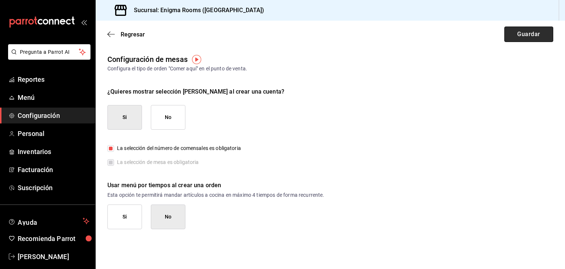
click at [527, 37] on button "Guardar" at bounding box center [528, 33] width 49 height 15
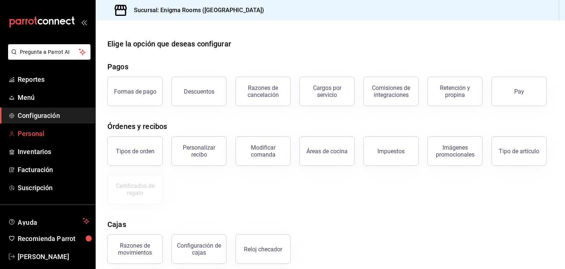
click at [38, 139] on link "Personal" at bounding box center [47, 133] width 95 height 16
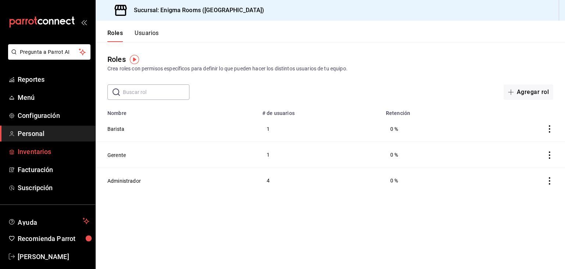
click at [42, 148] on span "Inventarios" at bounding box center [54, 151] width 72 height 10
